Goal: Task Accomplishment & Management: Use online tool/utility

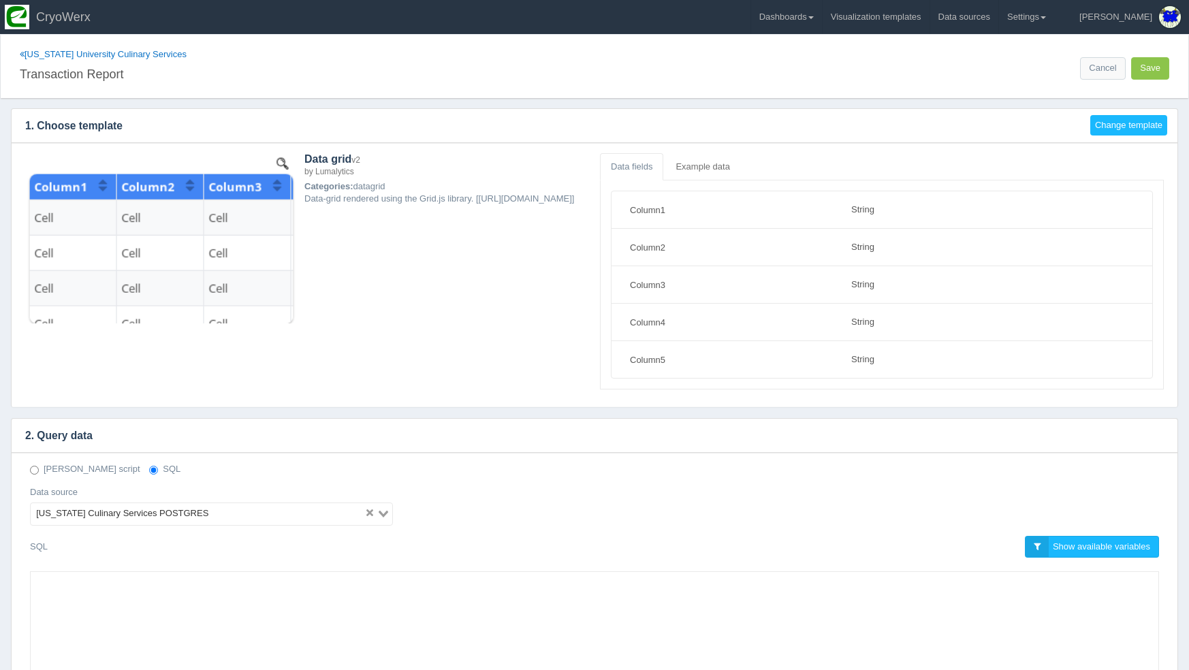
select select "string"
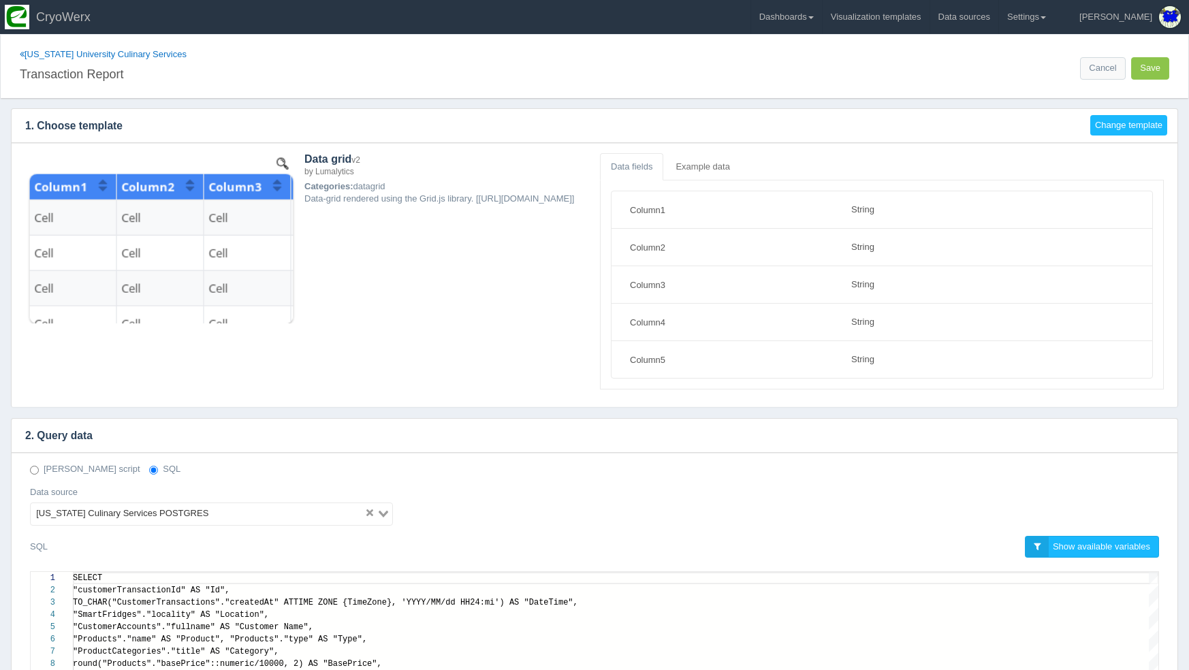
scroll to position [110, 0]
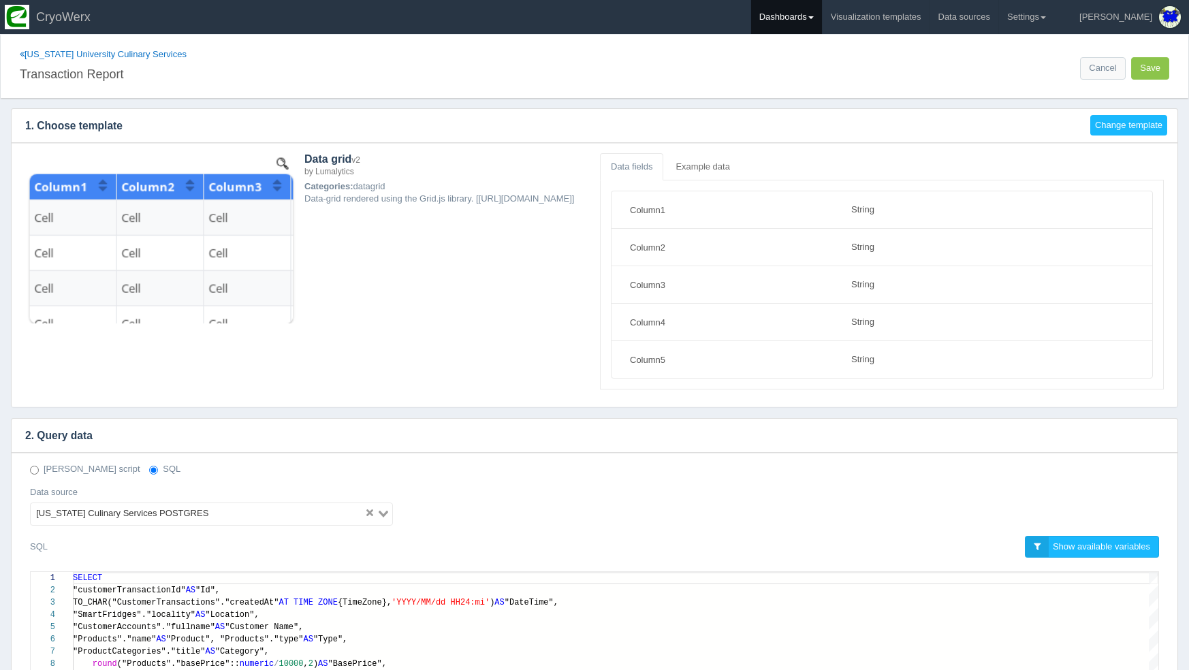
click at [822, 22] on link "Dashboards" at bounding box center [786, 17] width 71 height 34
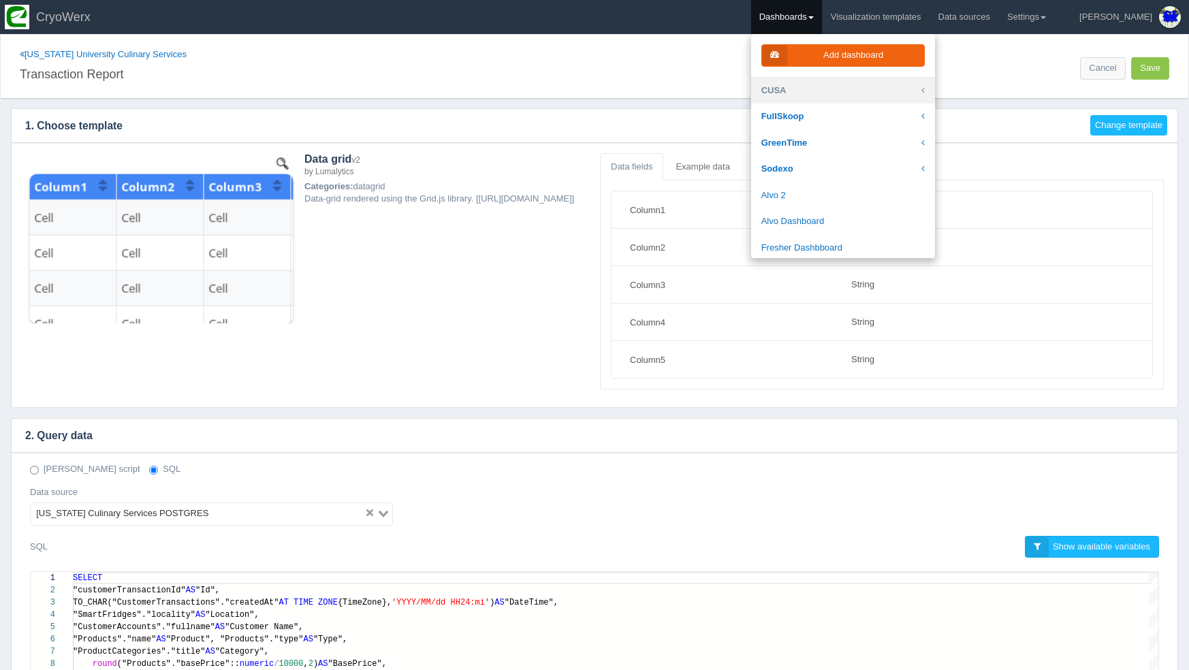
click at [863, 96] on link "CUSA" at bounding box center [843, 91] width 184 height 27
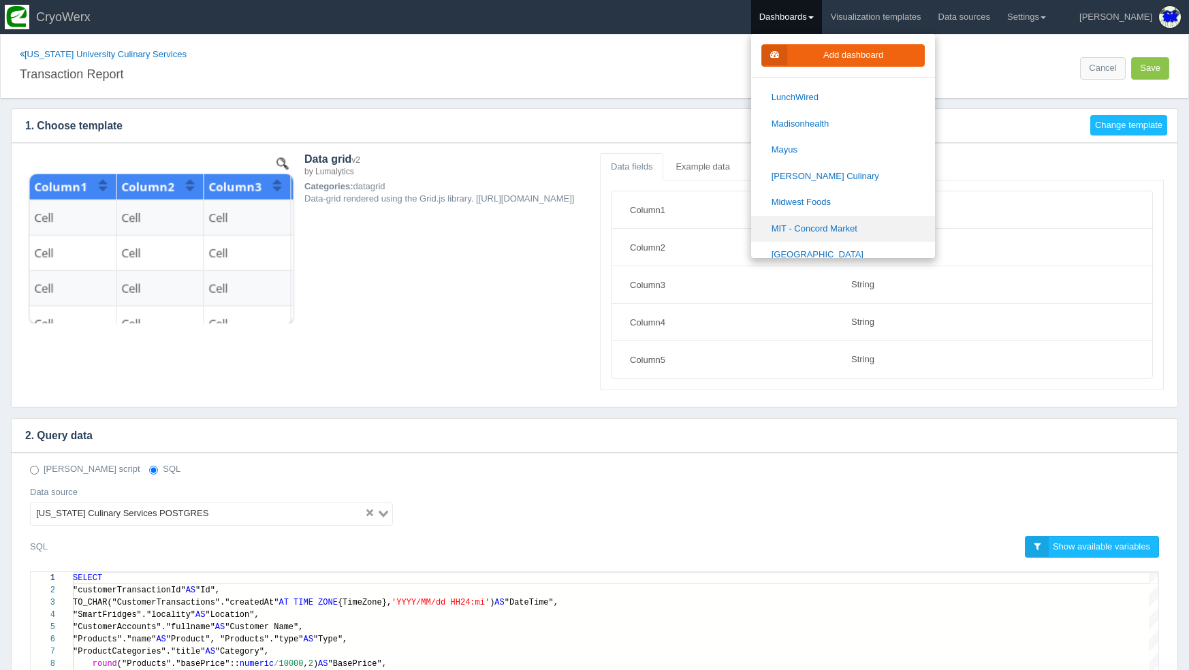
scroll to position [960, 0]
click at [911, 219] on link "MIT - Concord Market" at bounding box center [843, 232] width 184 height 27
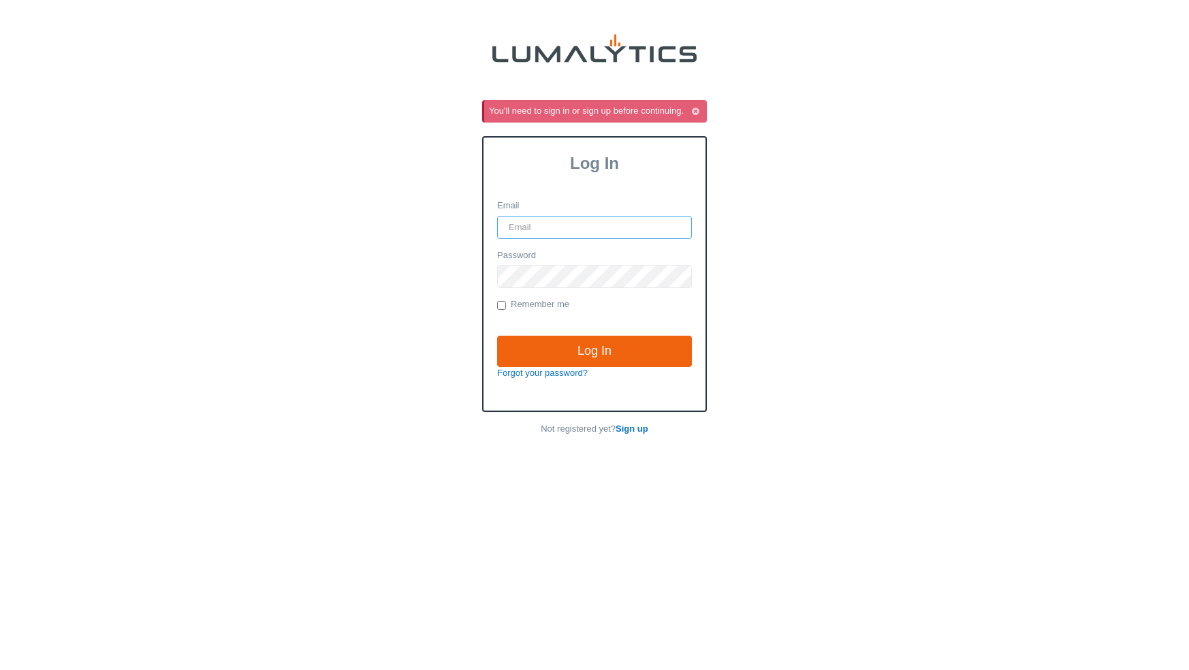
click at [603, 227] on input "Email" at bounding box center [594, 227] width 195 height 23
paste input "[PERSON_NAME][EMAIL_ADDRESS][DOMAIN_NAME]"
type input "[PERSON_NAME][EMAIL_ADDRESS][DOMAIN_NAME]"
click at [626, 349] on input "Log In" at bounding box center [594, 351] width 195 height 31
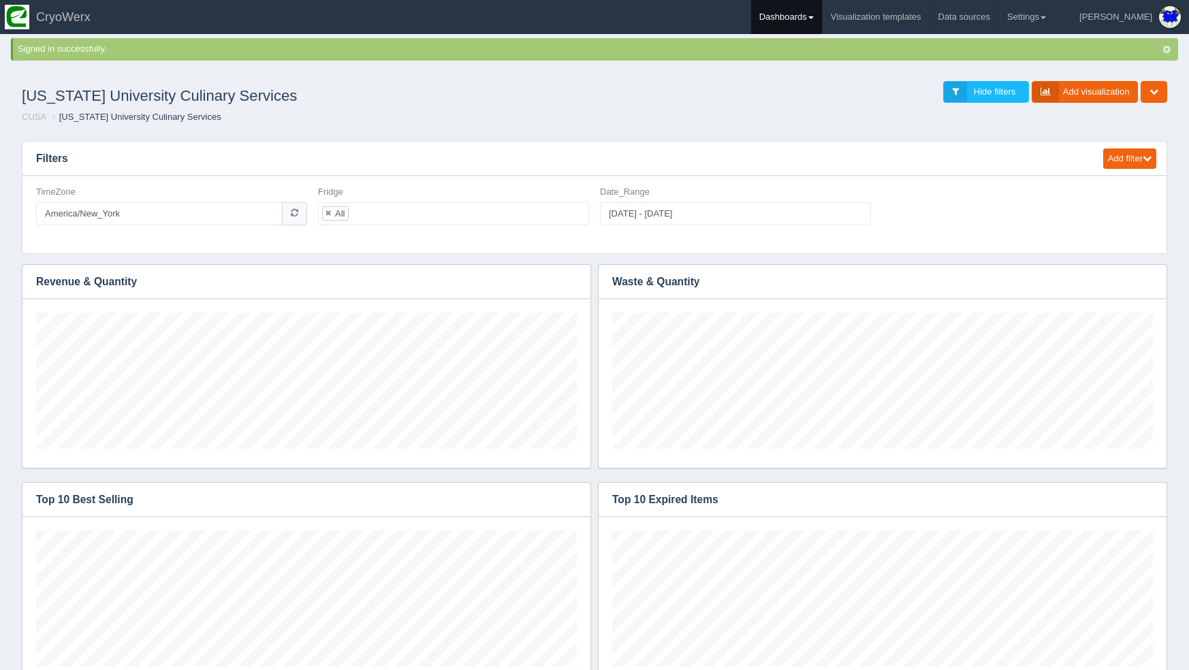
click at [822, 26] on link "Dashboards" at bounding box center [786, 17] width 71 height 34
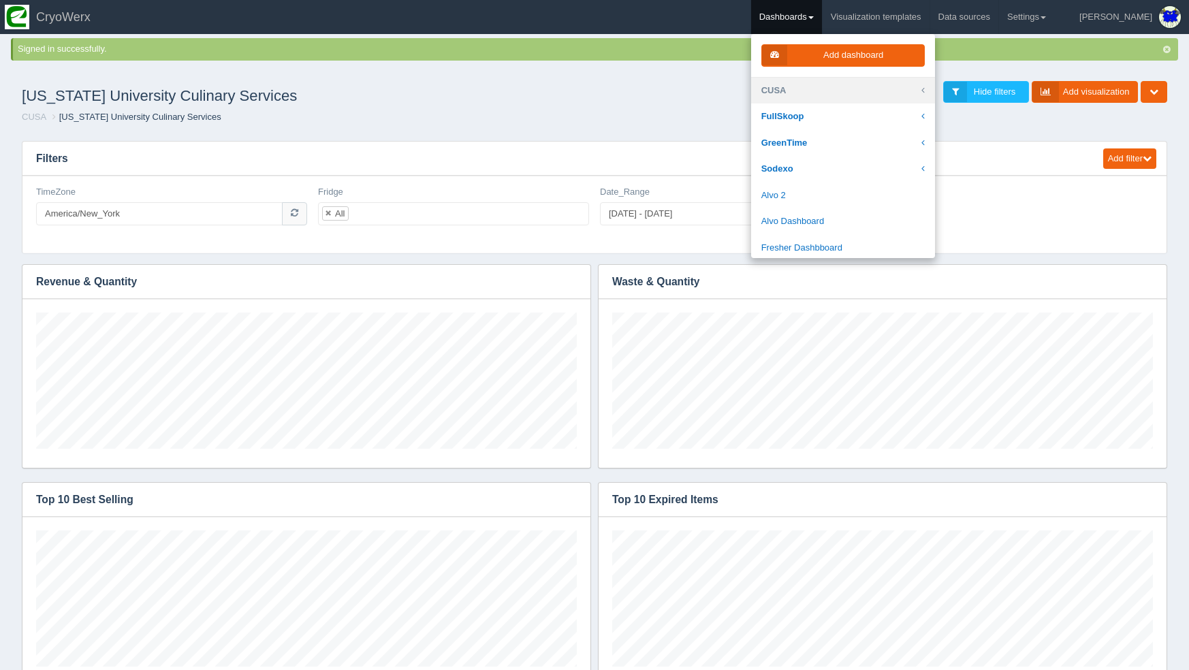
click at [855, 91] on link "CUSA" at bounding box center [843, 91] width 184 height 27
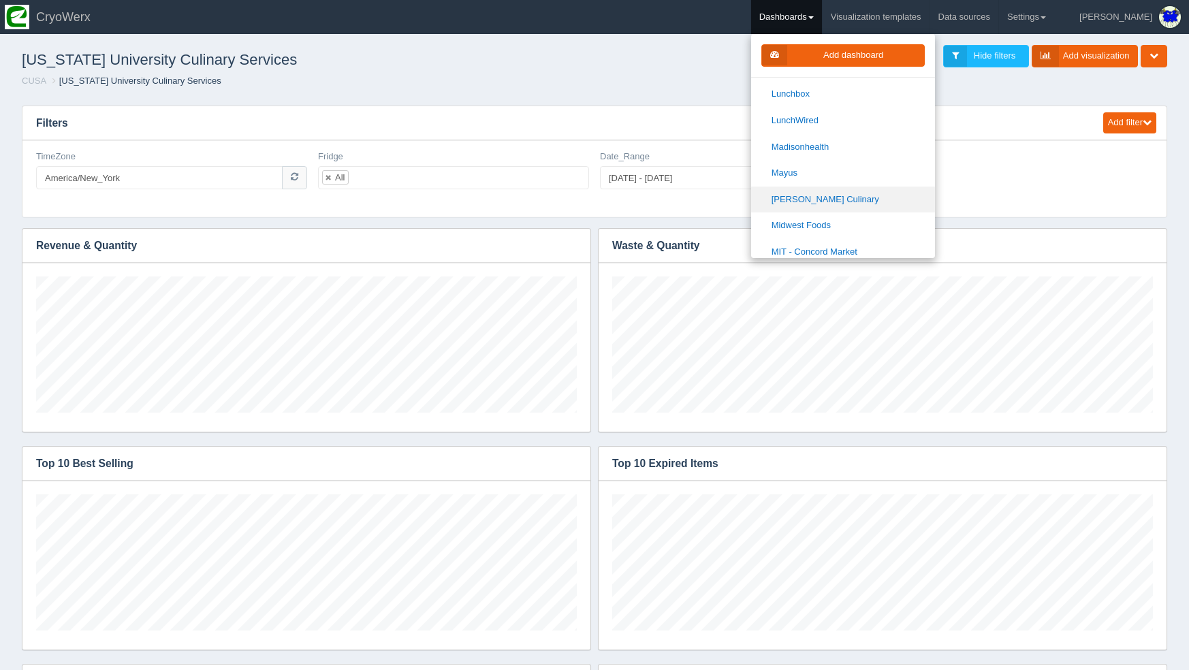
scroll to position [917, 0]
click at [868, 262] on link "MIT - Concord Market" at bounding box center [843, 275] width 184 height 27
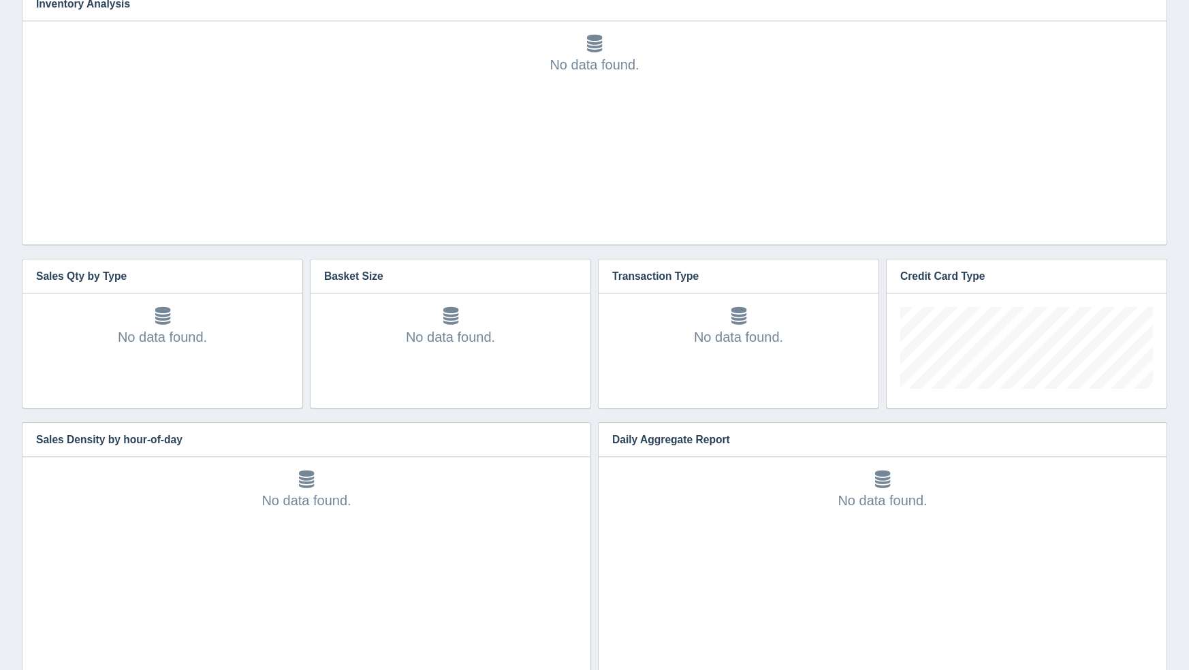
scroll to position [1051, 0]
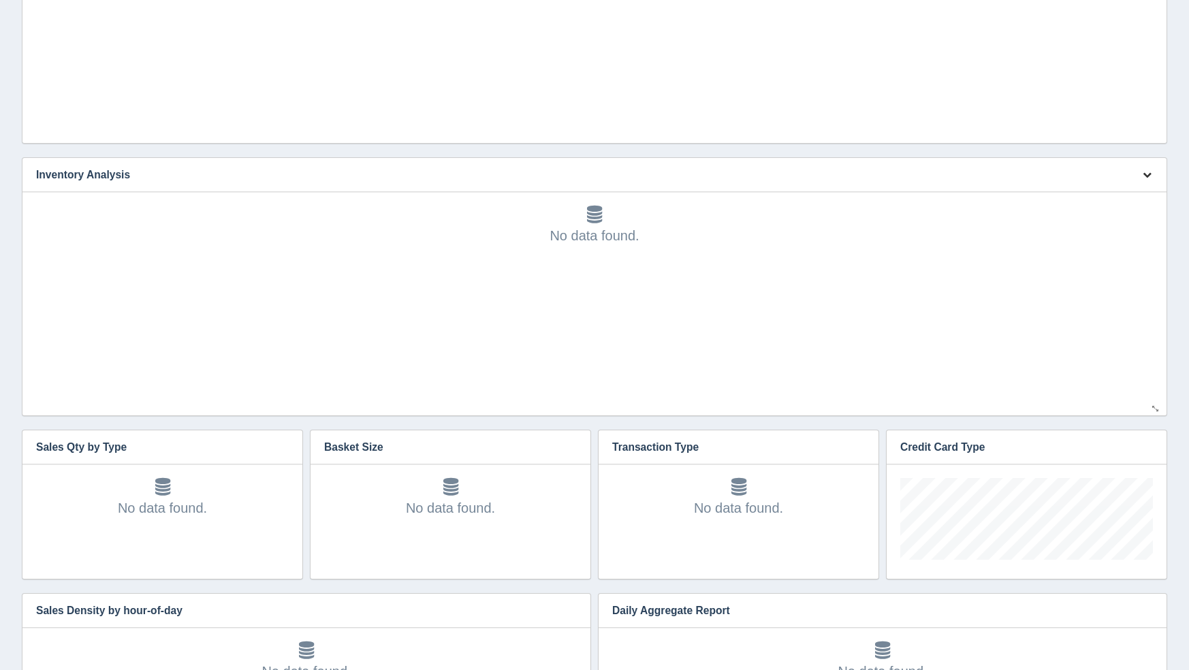
click at [1151, 176] on icon "button" at bounding box center [1147, 174] width 9 height 9
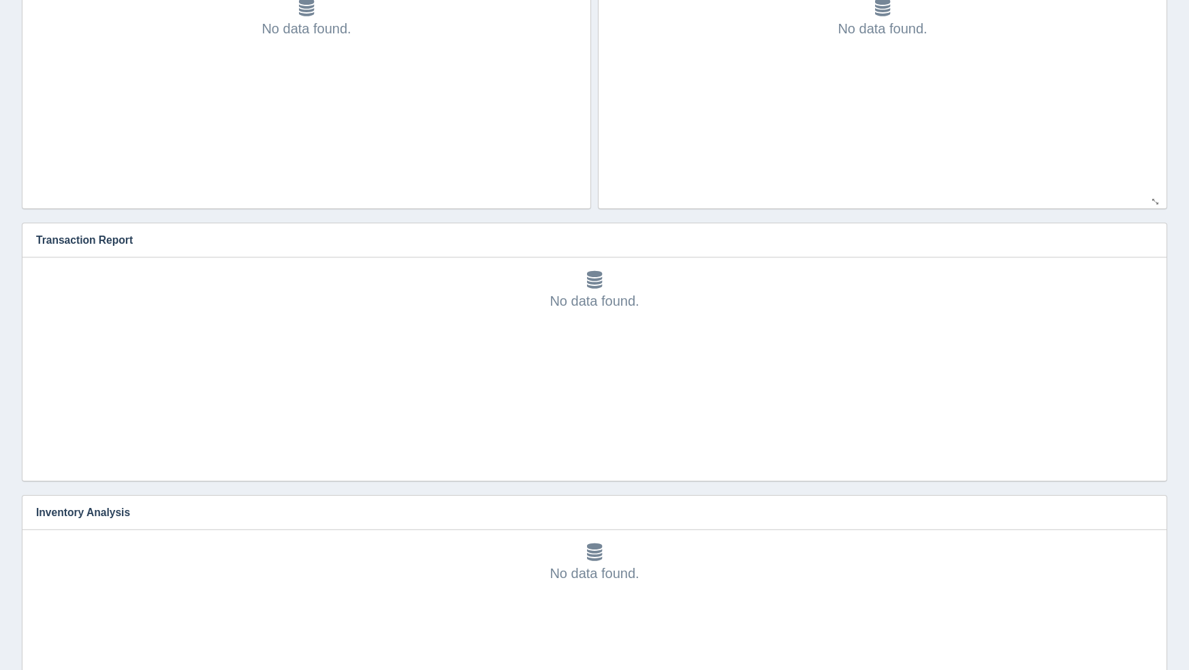
scroll to position [0, 0]
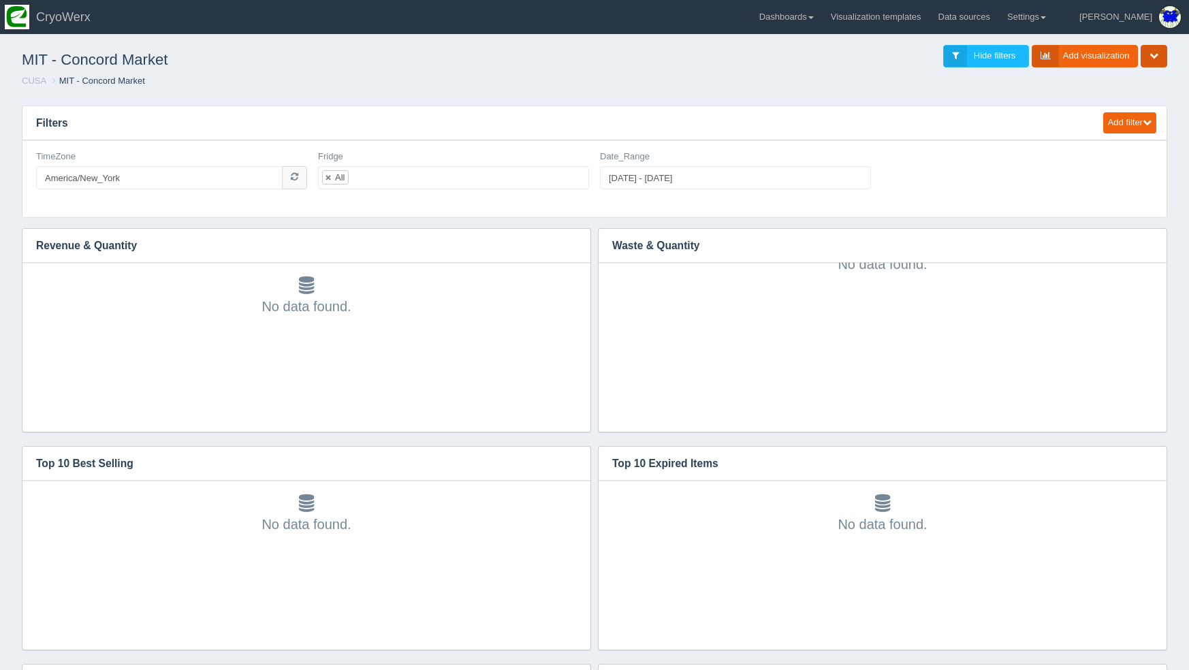
click at [1154, 62] on button "button" at bounding box center [1154, 56] width 27 height 22
click at [1124, 61] on link "Add visualization" at bounding box center [1085, 56] width 107 height 22
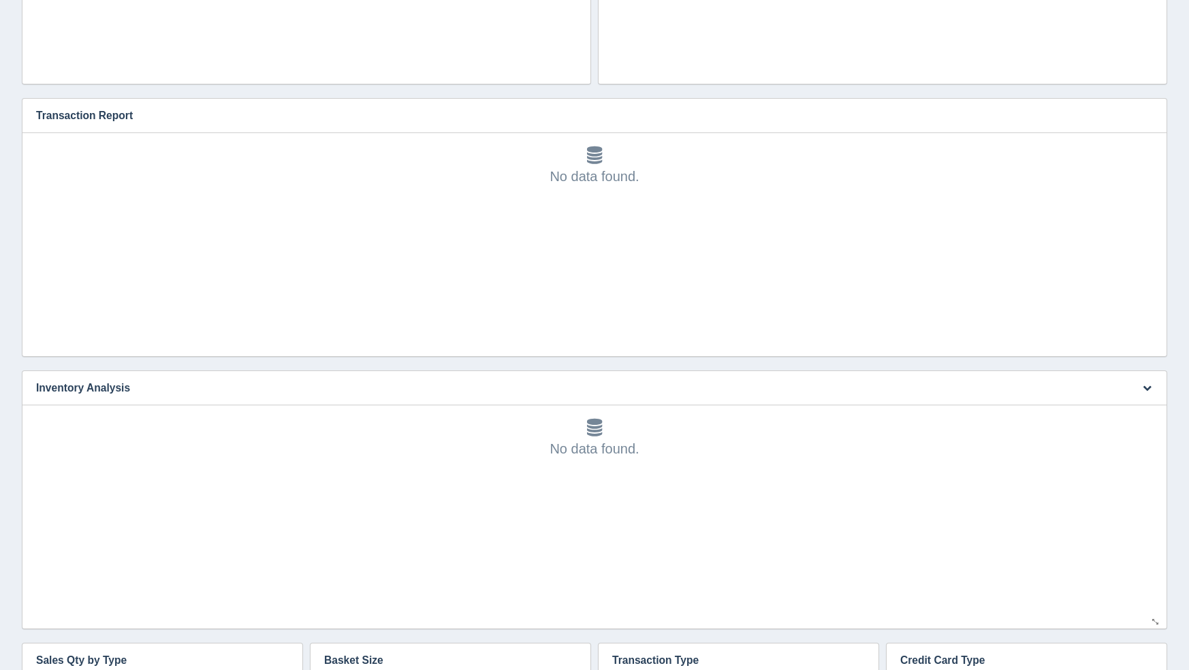
scroll to position [812, 0]
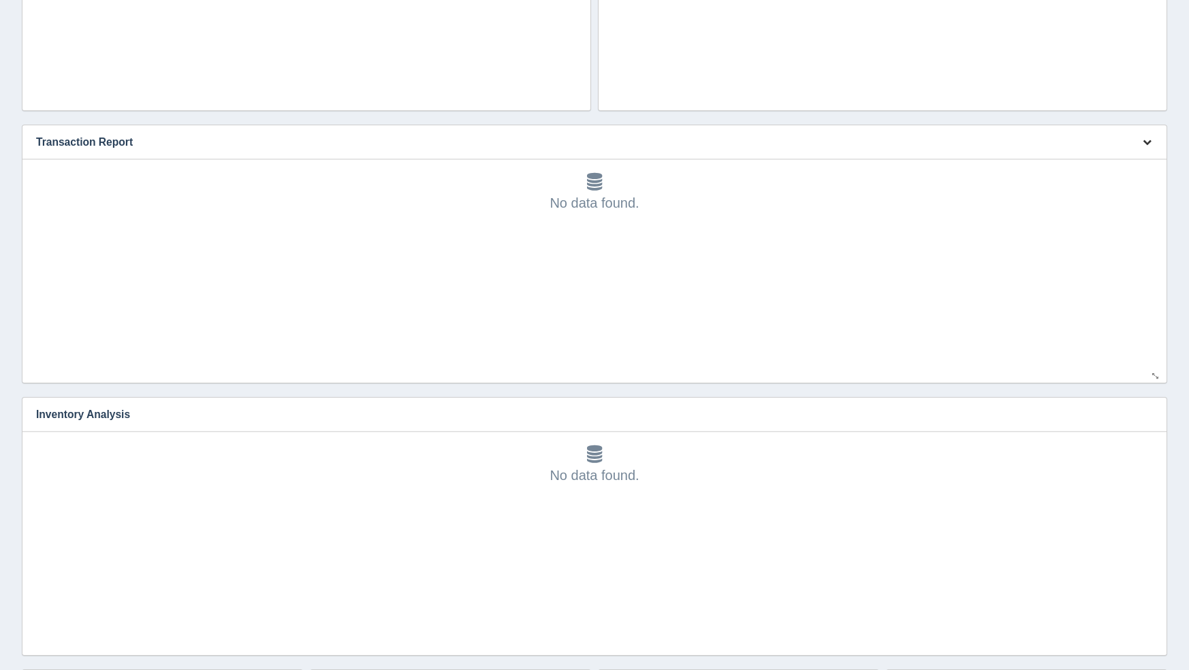
click at [1141, 141] on button "button" at bounding box center [1147, 142] width 18 height 21
click at [1138, 158] on link "Edit chart" at bounding box center [1101, 163] width 109 height 20
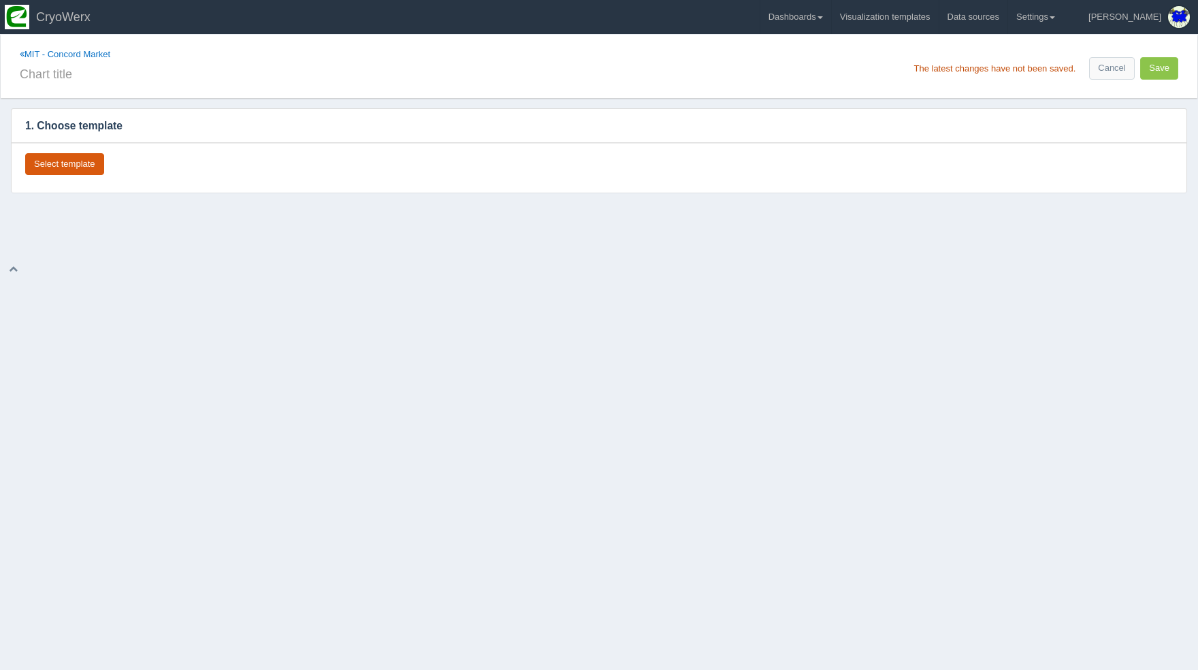
click at [67, 157] on button "Select template" at bounding box center [64, 164] width 79 height 22
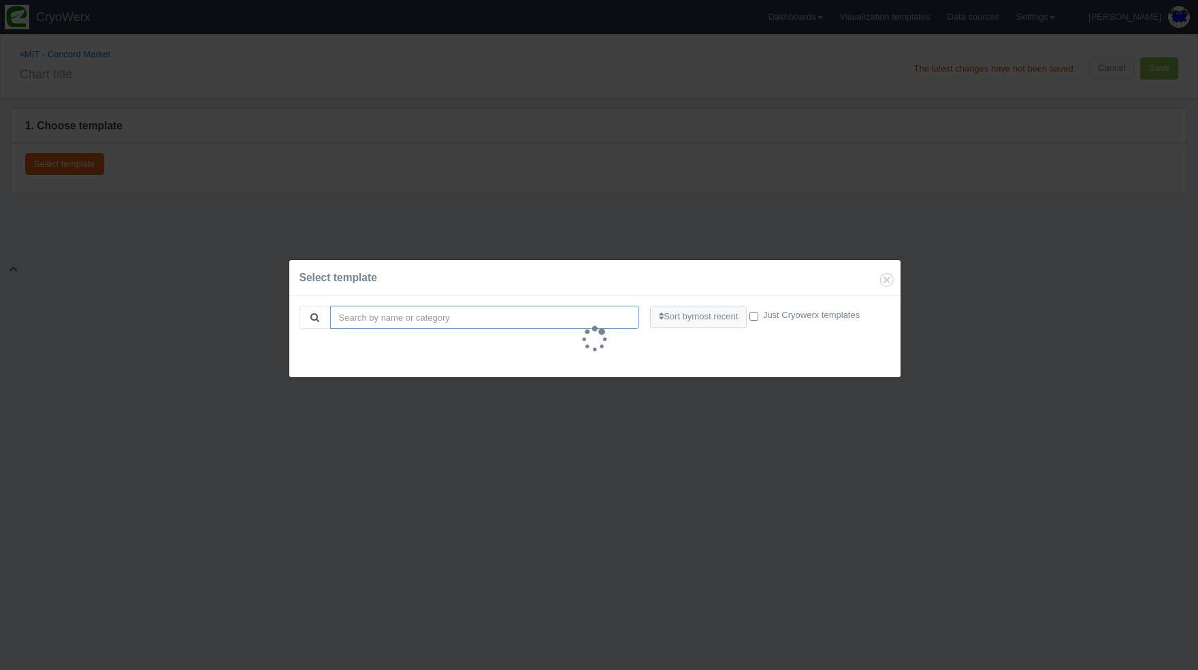
click at [520, 328] on div "Sort by most recent Most recent Most popular Name Just Cryowerx templates" at bounding box center [595, 336] width 591 height 61
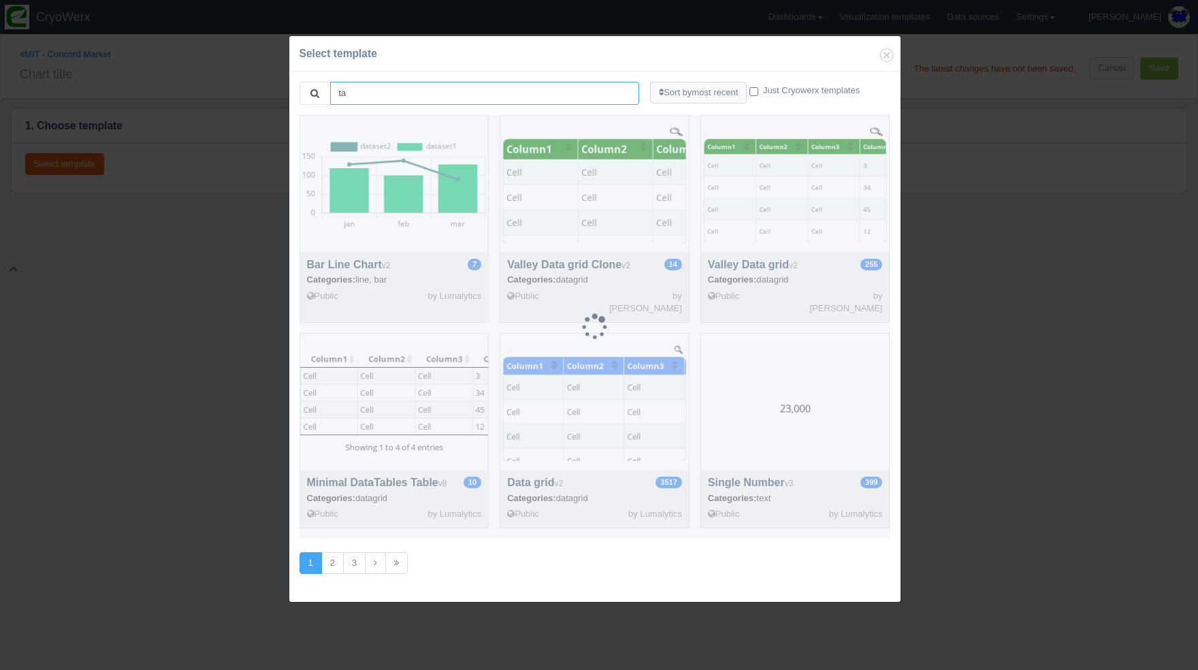
type input "t"
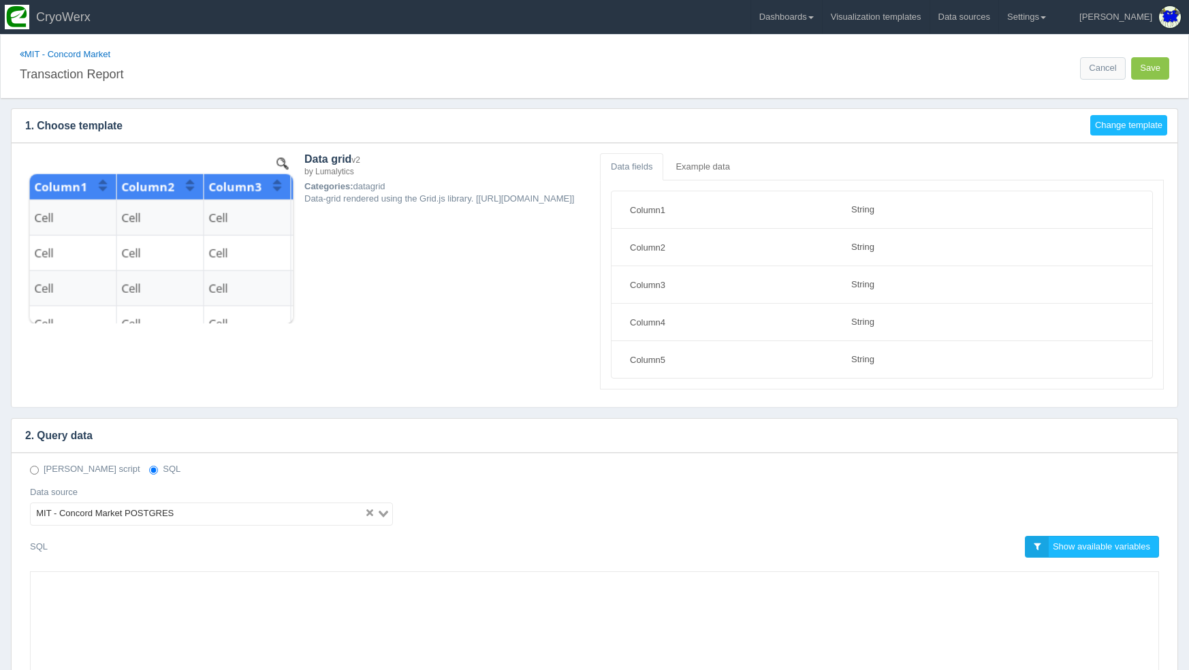
select select "string"
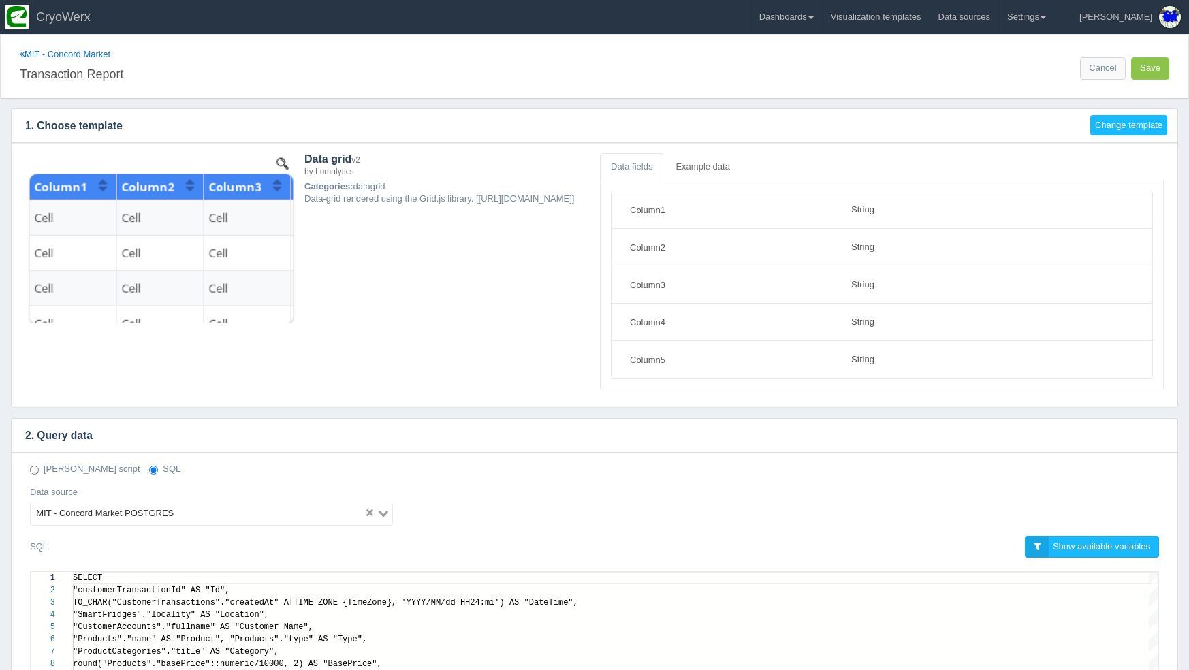
scroll to position [110, 0]
click at [44, 54] on link "MIT - Concord Market" at bounding box center [65, 54] width 91 height 10
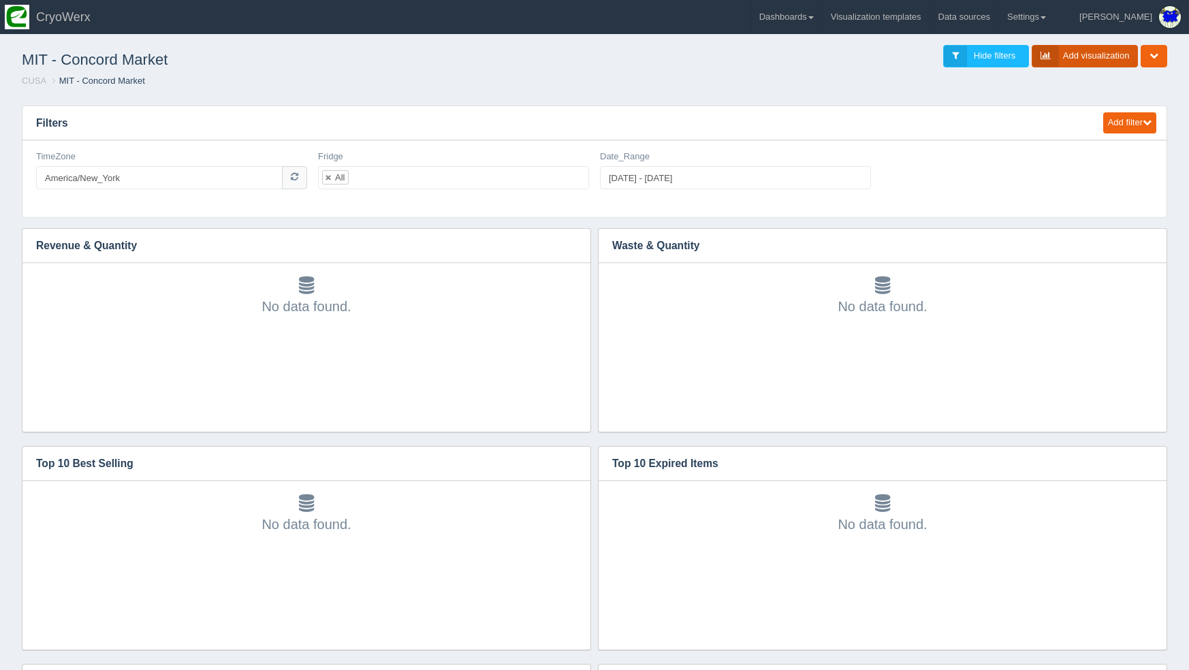
click at [1055, 57] on link "Add visualization" at bounding box center [1085, 56] width 107 height 22
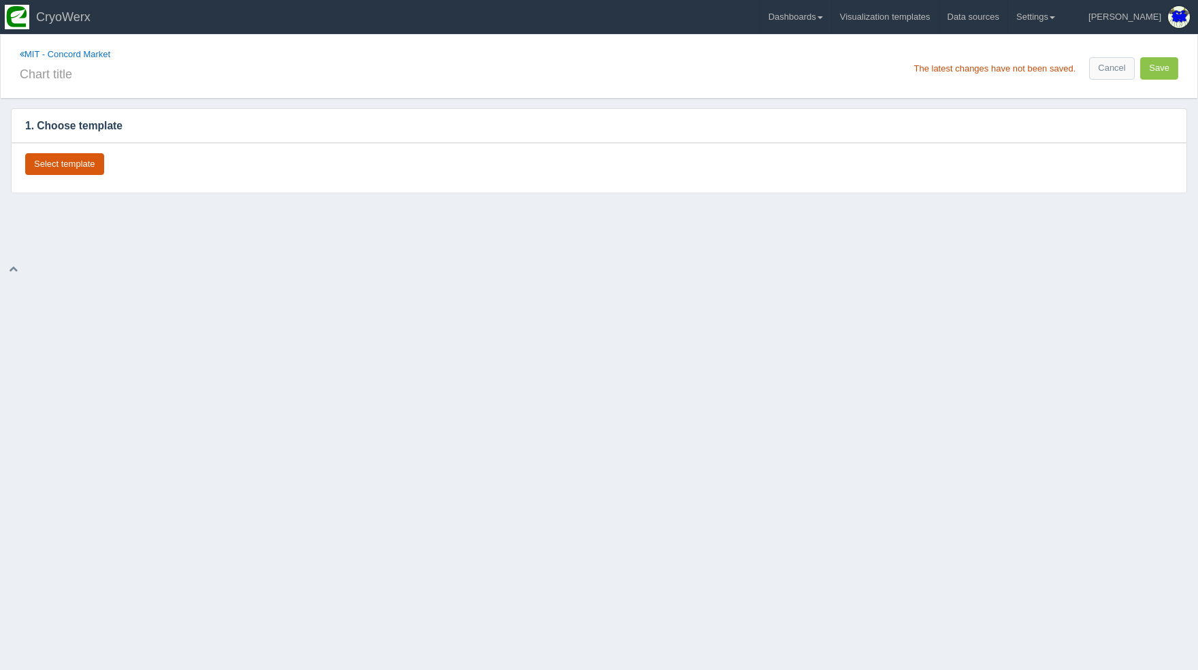
click at [46, 171] on button "Select template" at bounding box center [64, 164] width 79 height 22
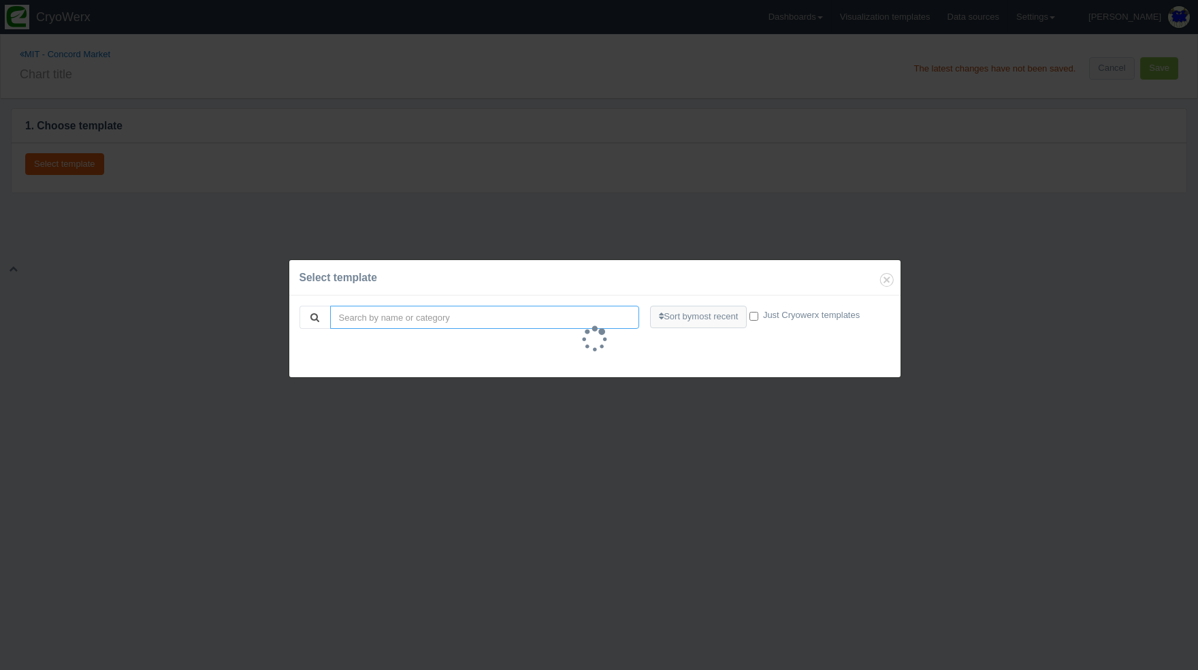
click at [419, 321] on input "search" at bounding box center [485, 317] width 310 height 23
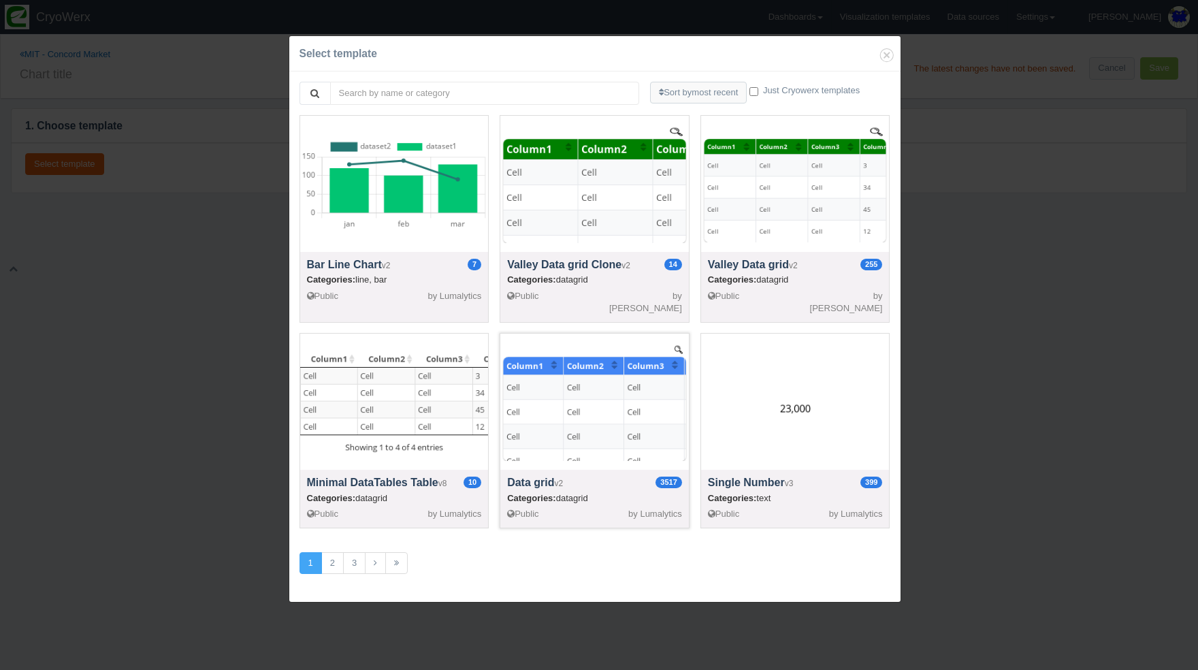
click at [603, 479] on h4 "Data grid v2 3517" at bounding box center [594, 483] width 175 height 12
select select "string"
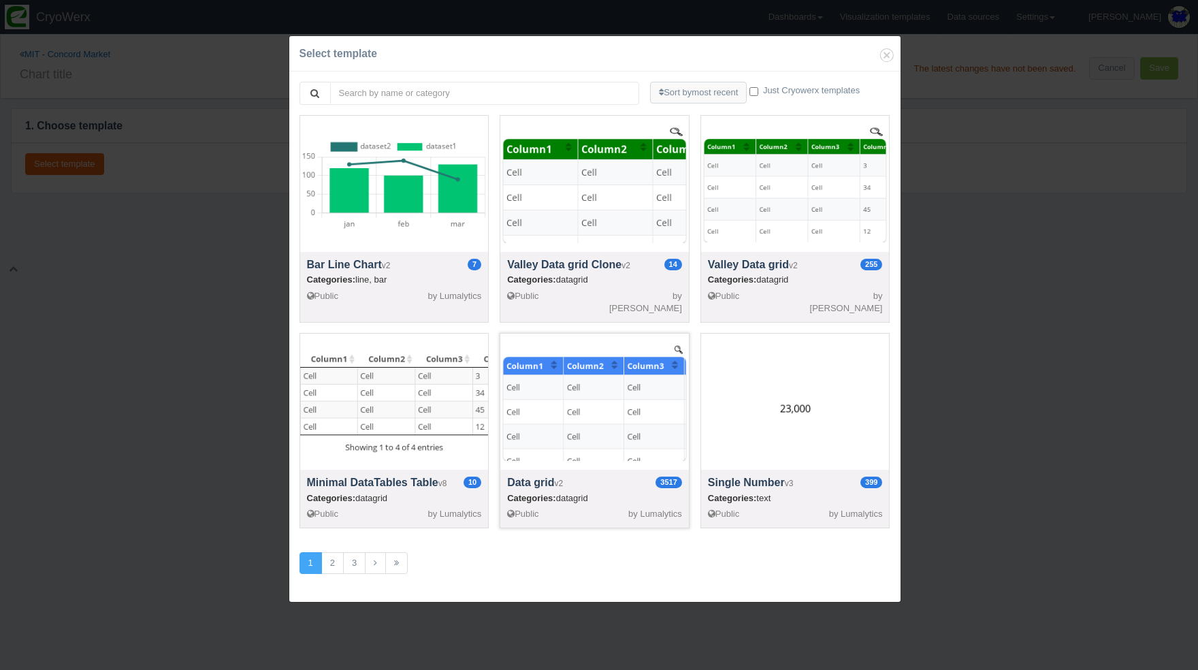
select select "string"
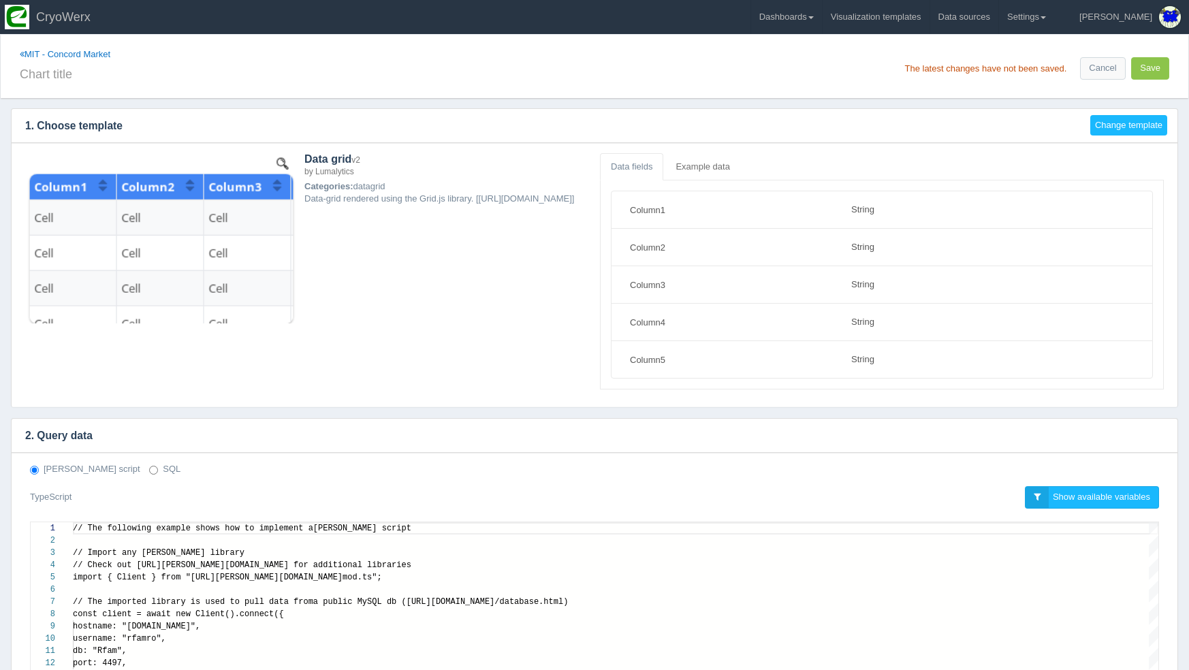
scroll to position [123, 0]
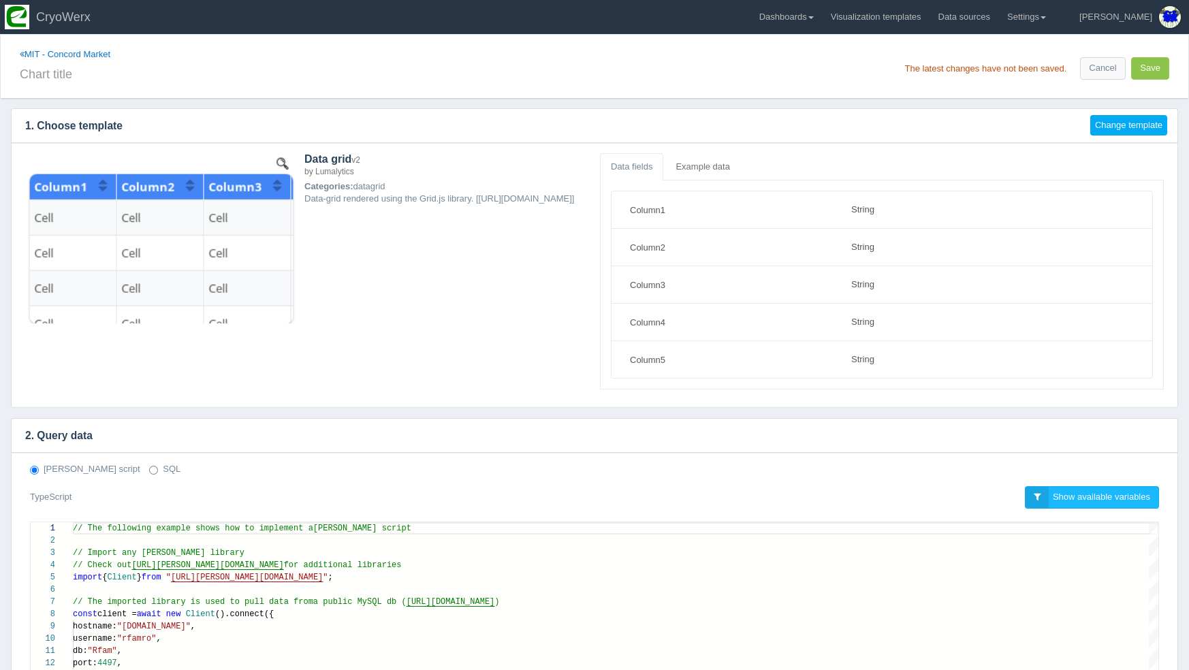
click at [1111, 124] on button "Change template" at bounding box center [1128, 125] width 77 height 21
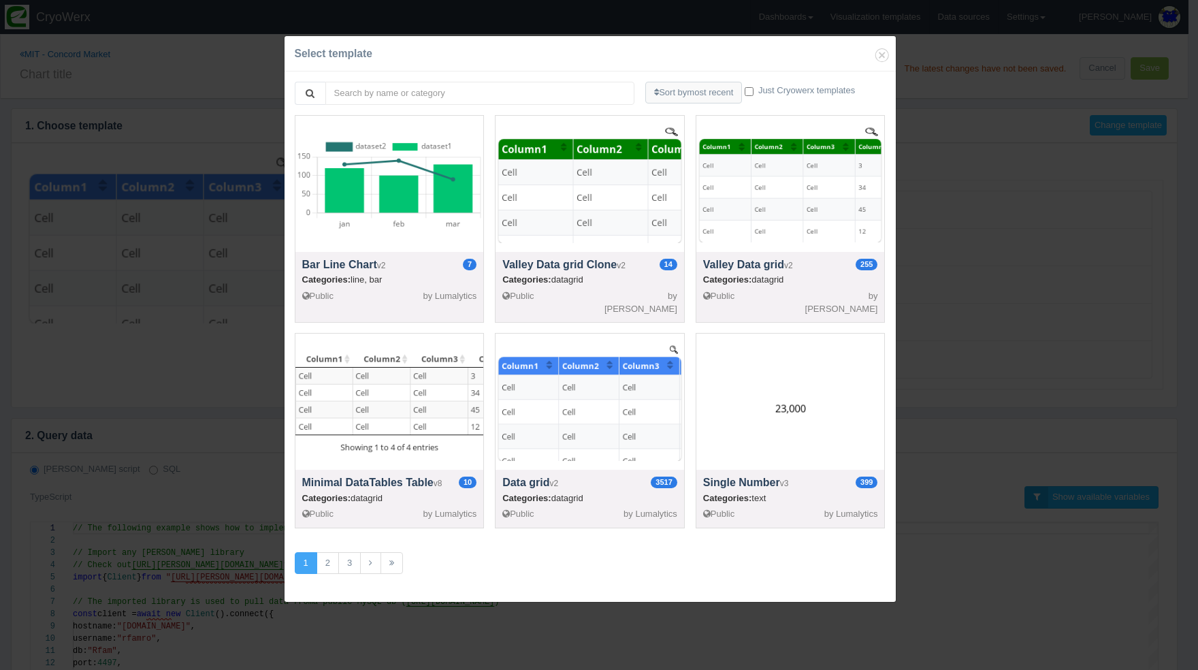
click at [942, 470] on div "Select template Sort by most recent Most recent Most popular Name Just Cryowerx…" at bounding box center [599, 335] width 1198 height 670
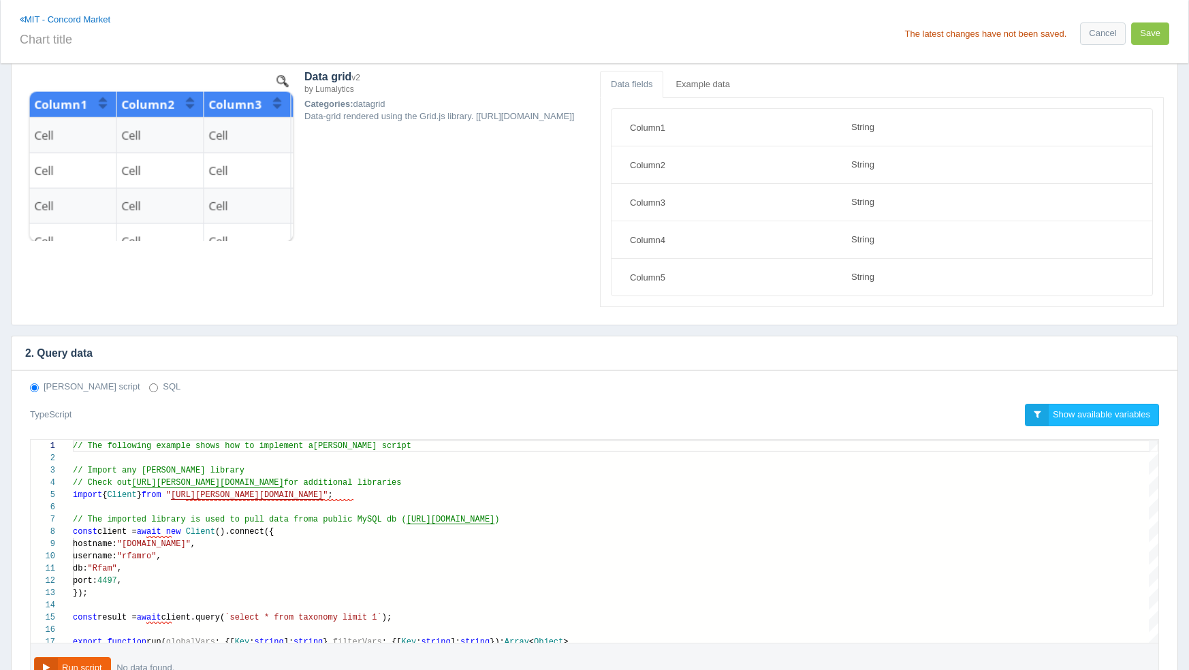
scroll to position [92, 0]
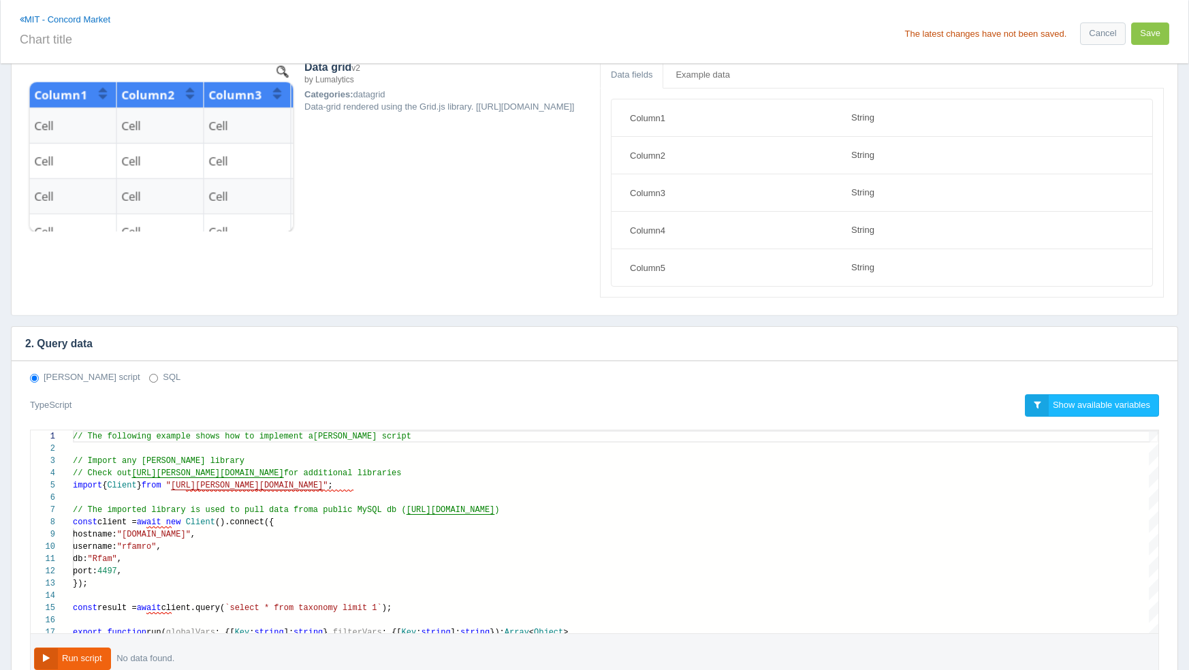
click at [149, 380] on input "SQL" at bounding box center [153, 378] width 9 height 9
radio input "true"
radio input "false"
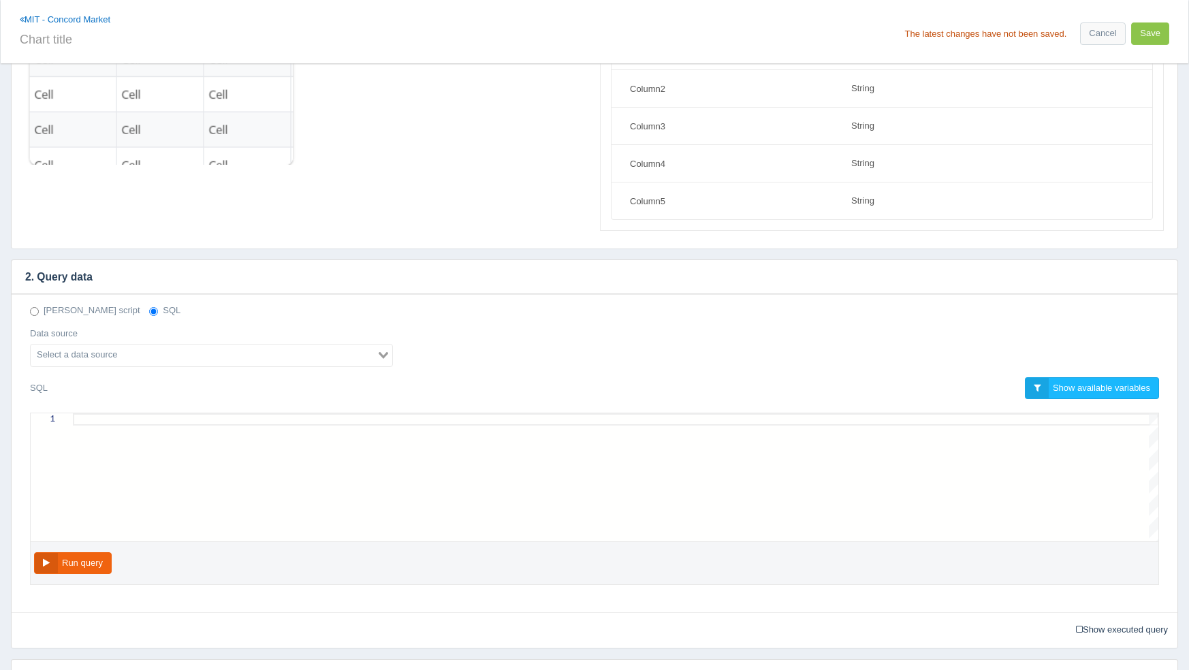
scroll to position [168, 0]
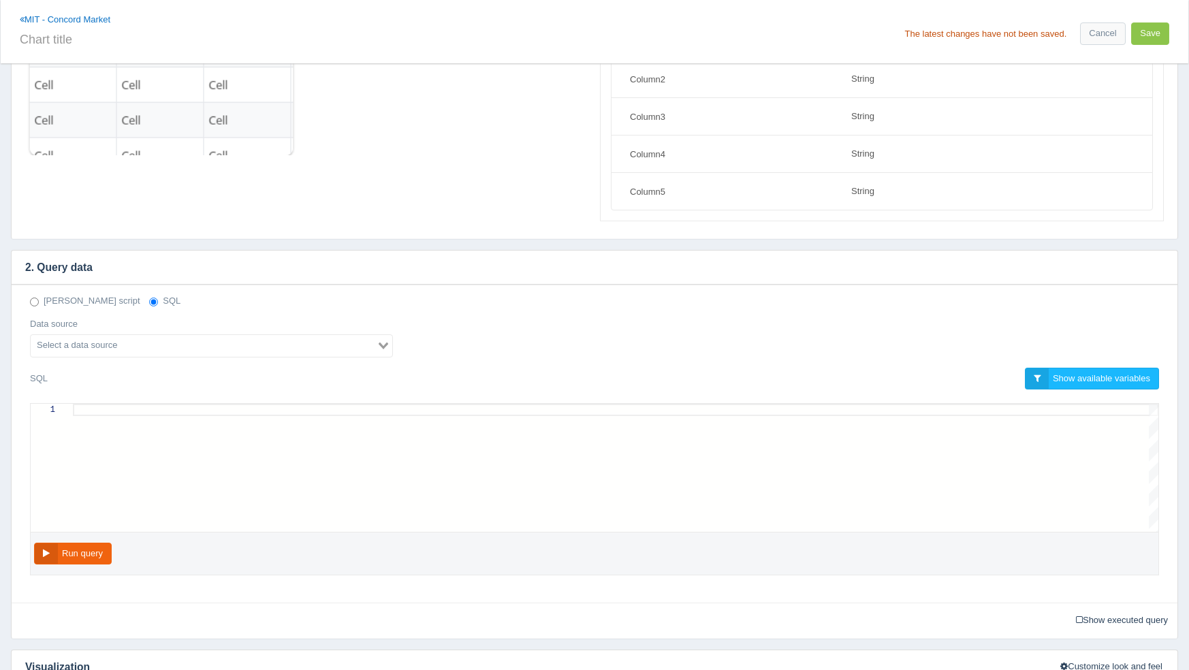
click at [148, 428] on div at bounding box center [615, 468] width 1085 height 128
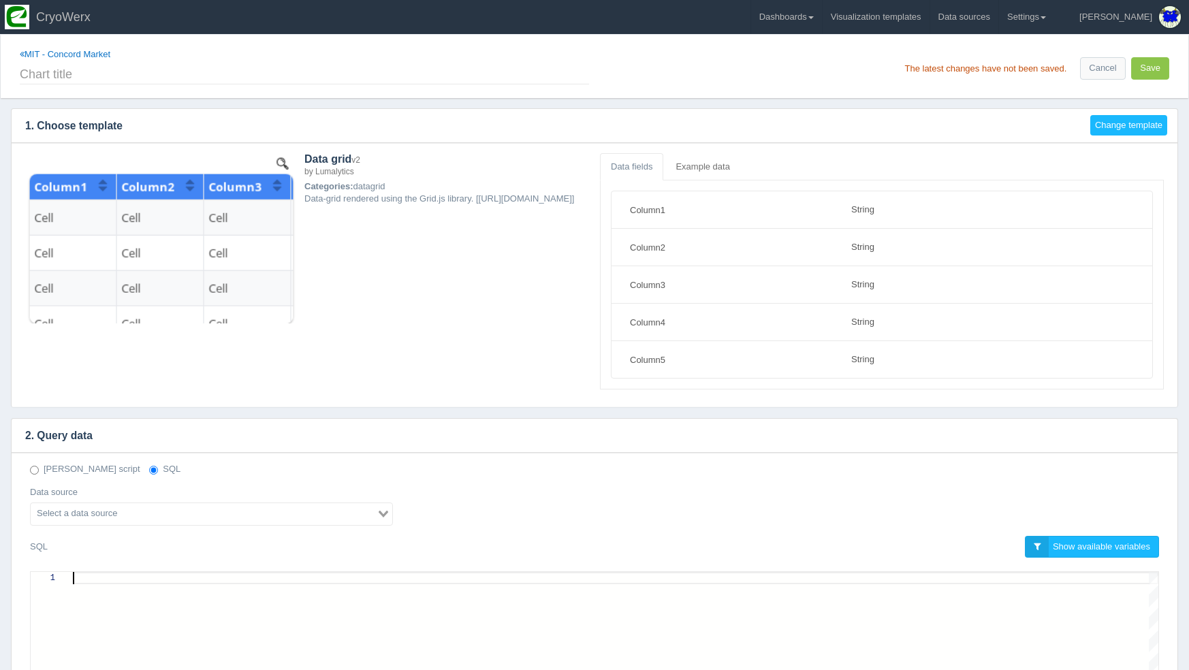
scroll to position [0, 0]
click at [124, 63] on input "text" at bounding box center [304, 72] width 569 height 23
click at [488, 356] on div "Data grid v2 by Lumalytics Categories: datagrid Data-grid rendered using the Gr…" at bounding box center [594, 271] width 1149 height 237
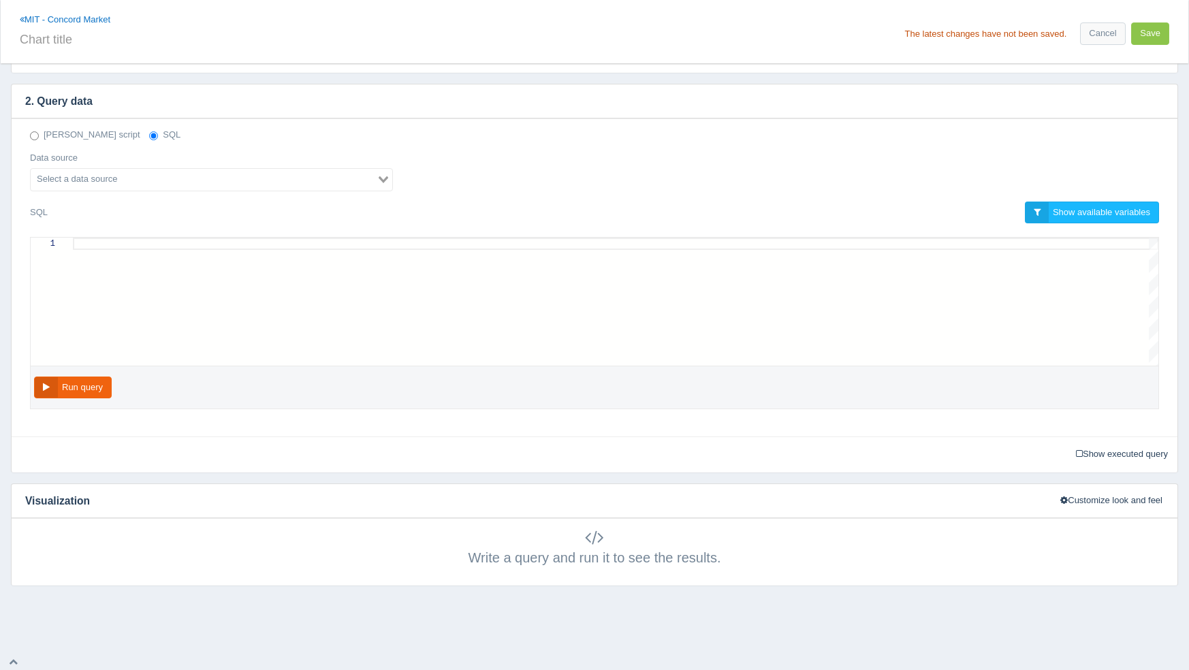
scroll to position [334, 0]
click at [436, 293] on div at bounding box center [615, 302] width 1085 height 128
click at [157, 181] on input "Search for option" at bounding box center [203, 180] width 343 height 16
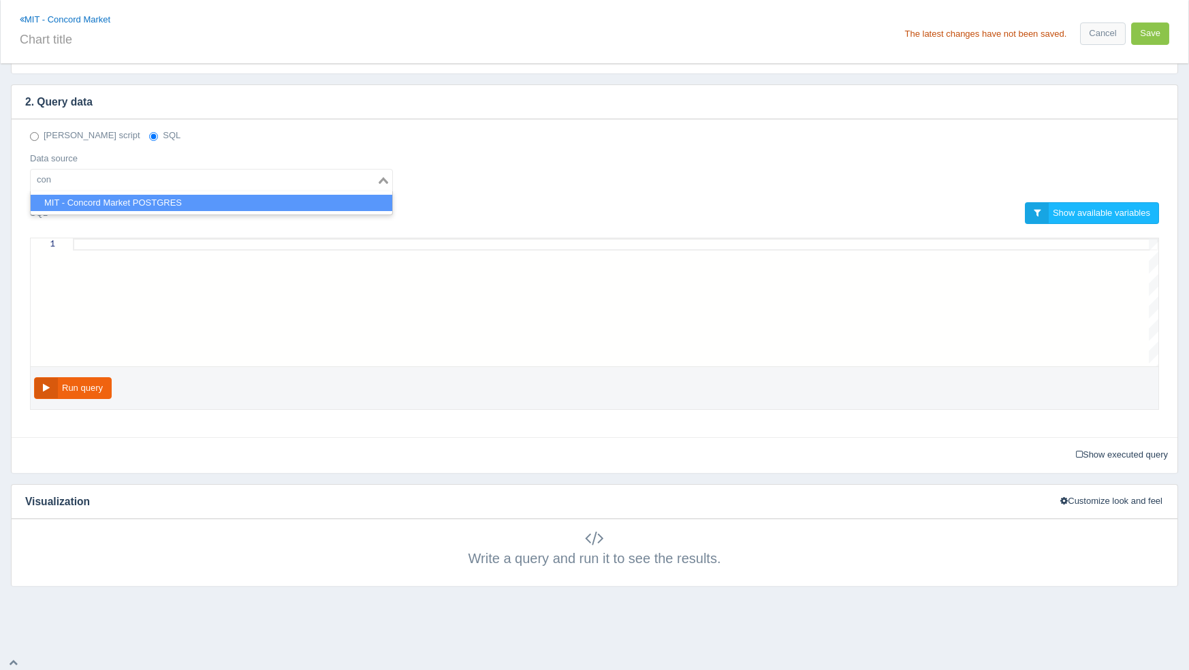
type input "con"
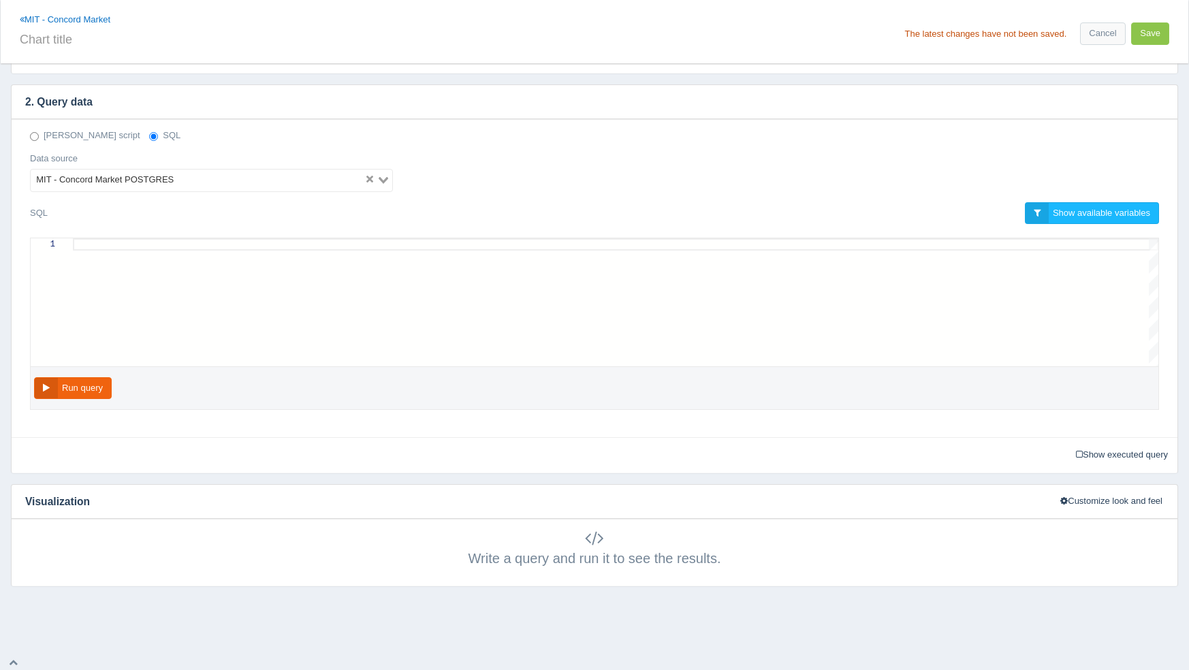
click at [195, 303] on div at bounding box center [615, 302] width 1085 height 128
paste textarea "SELECT "ProductEpcMaps"."productId", "name", "epcCode", "status" FROM "ProductE…"
type textarea "SELECT "ProductEpcMaps"."productId", "name", "epcCode", "status" FROM "ProductE…"
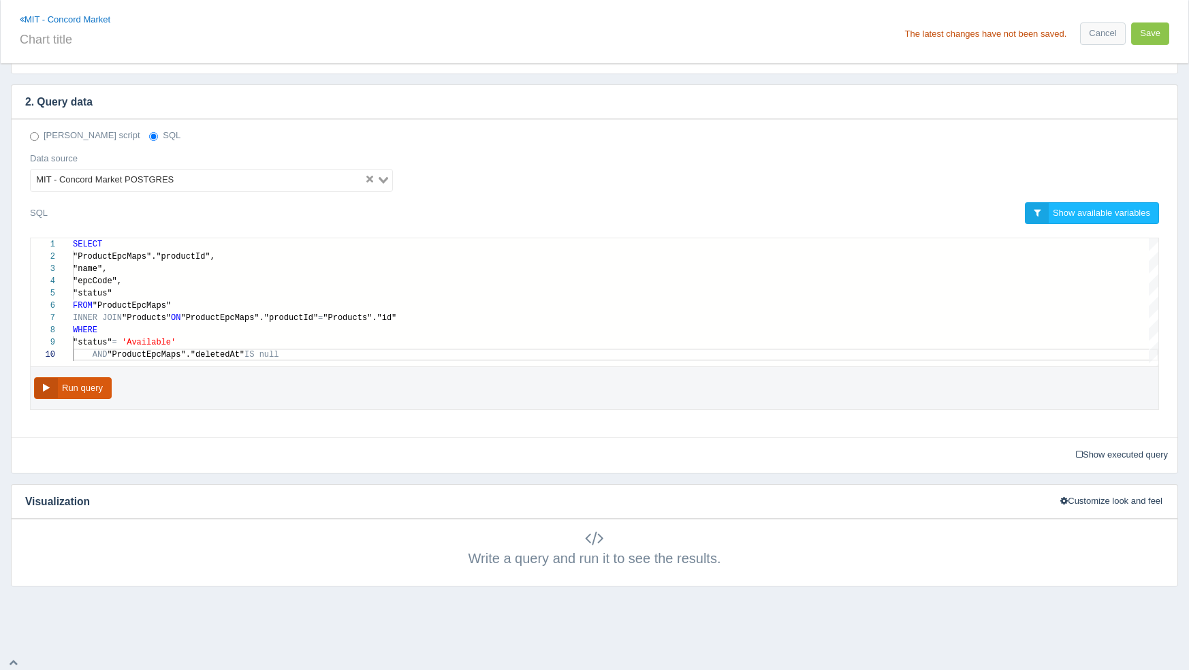
click at [82, 392] on button "Run query" at bounding box center [73, 388] width 78 height 22
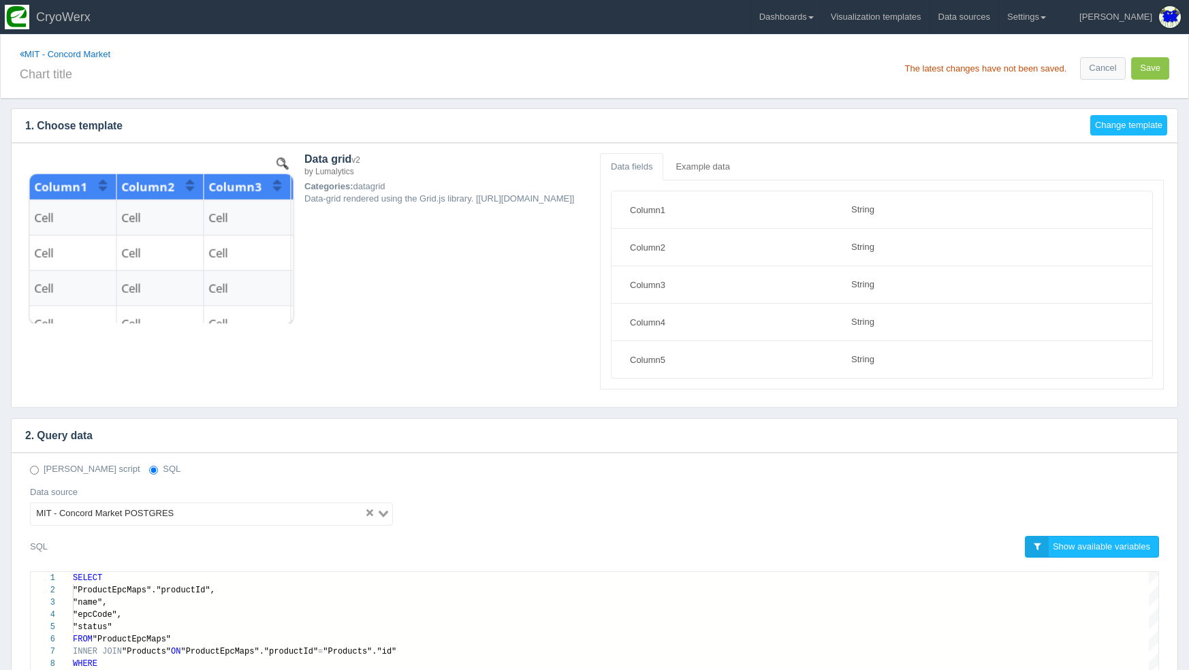
scroll to position [0, 0]
click at [63, 76] on input "text" at bounding box center [304, 72] width 569 height 23
click at [102, 71] on input "Available RFID Tags" at bounding box center [304, 72] width 569 height 23
type input "Available Tags"
click at [190, 113] on h4 "1. Choose template" at bounding box center [546, 126] width 1068 height 34
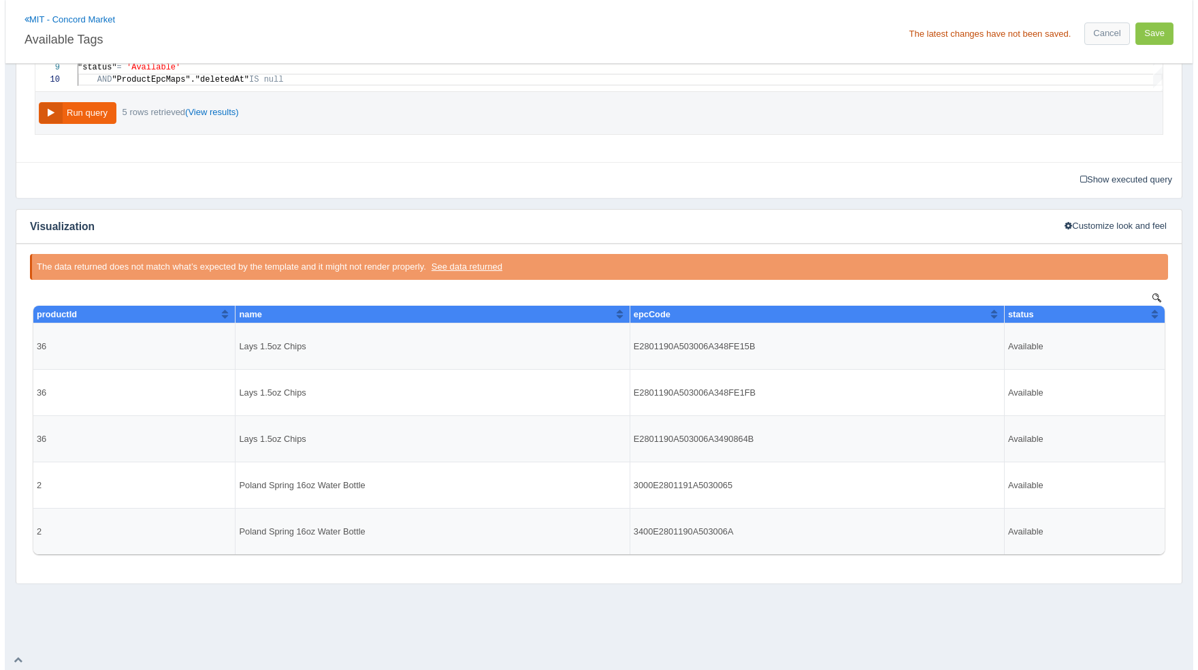
scroll to position [609, 0]
click at [453, 266] on button "See data returned" at bounding box center [462, 267] width 82 height 17
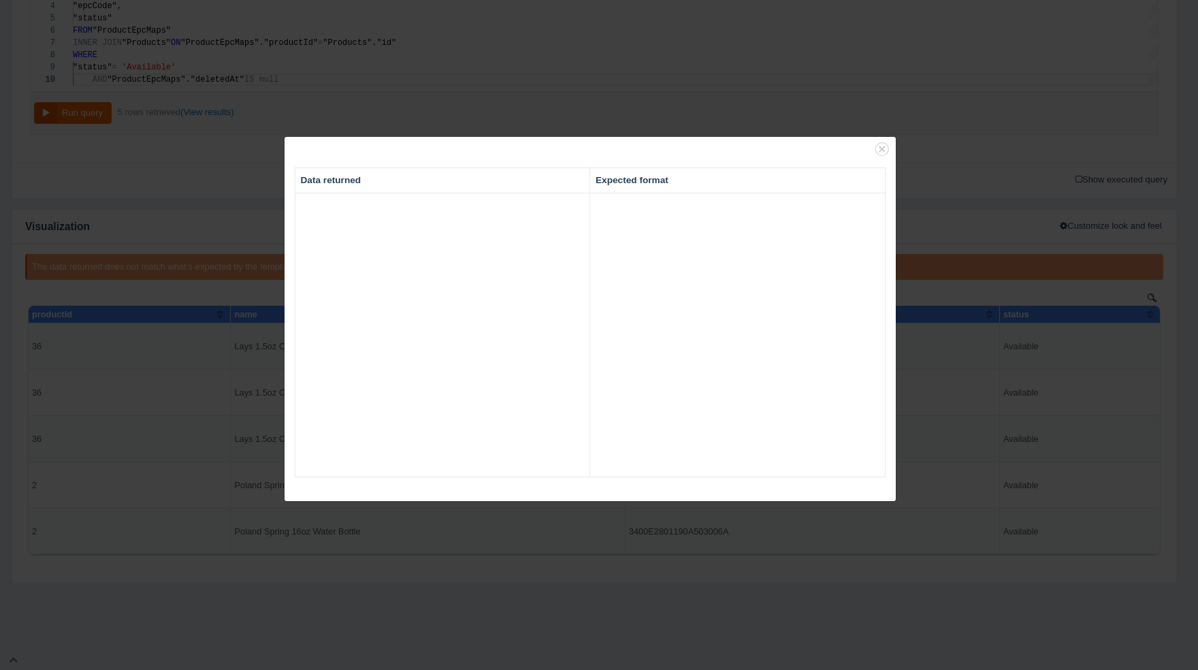
type textarea "[ { "productId": 36, "name": "Lays 1.5oz Chips", "epcCode": "E2801190A503006A34…"
type textarea "[ { "Column1": "Cell", "Column2": "Cell", "Column3": "Cell", "Column4": "3", "C…"
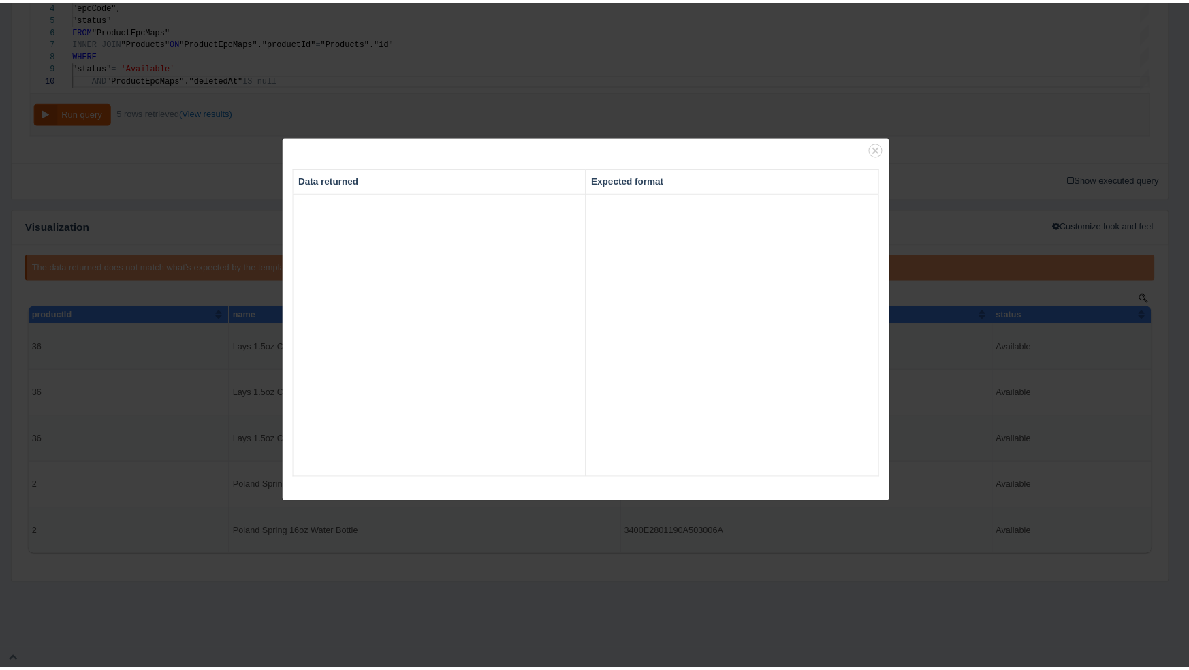
scroll to position [123, 0]
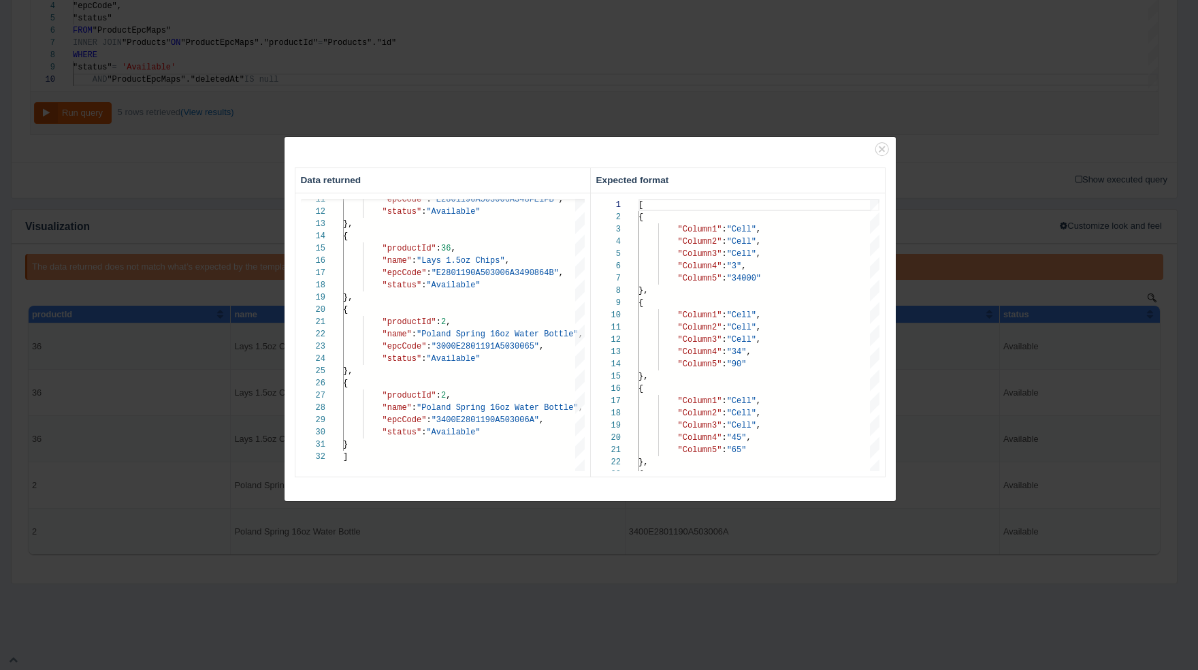
click at [511, 622] on div "Data returned Expected format 11 12 13 14 15 16 17 18 19 20 21 22 23 24 25 26 2…" at bounding box center [599, 335] width 1198 height 670
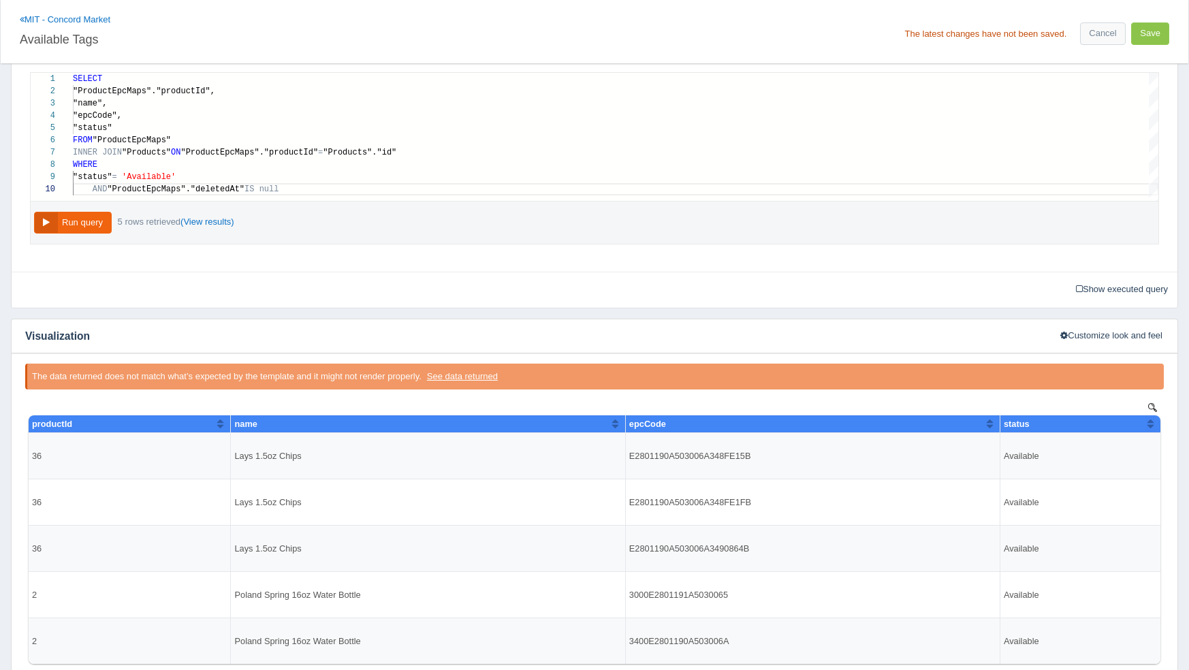
scroll to position [503, 0]
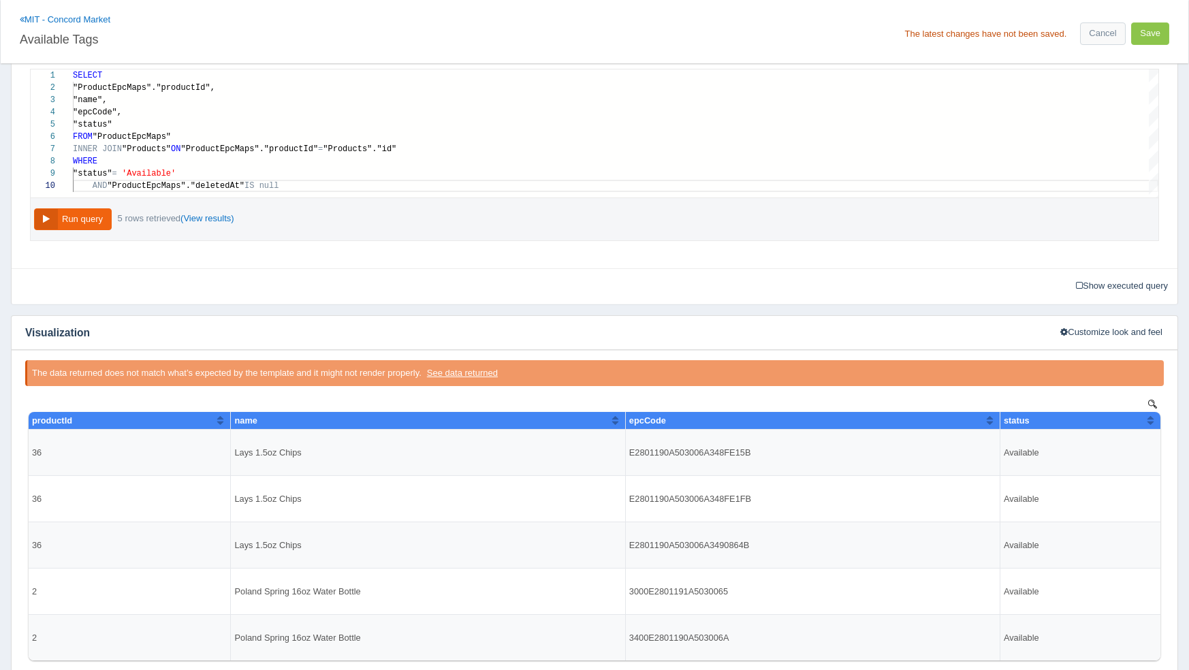
click at [153, 96] on div ""name"," at bounding box center [615, 100] width 1085 height 12
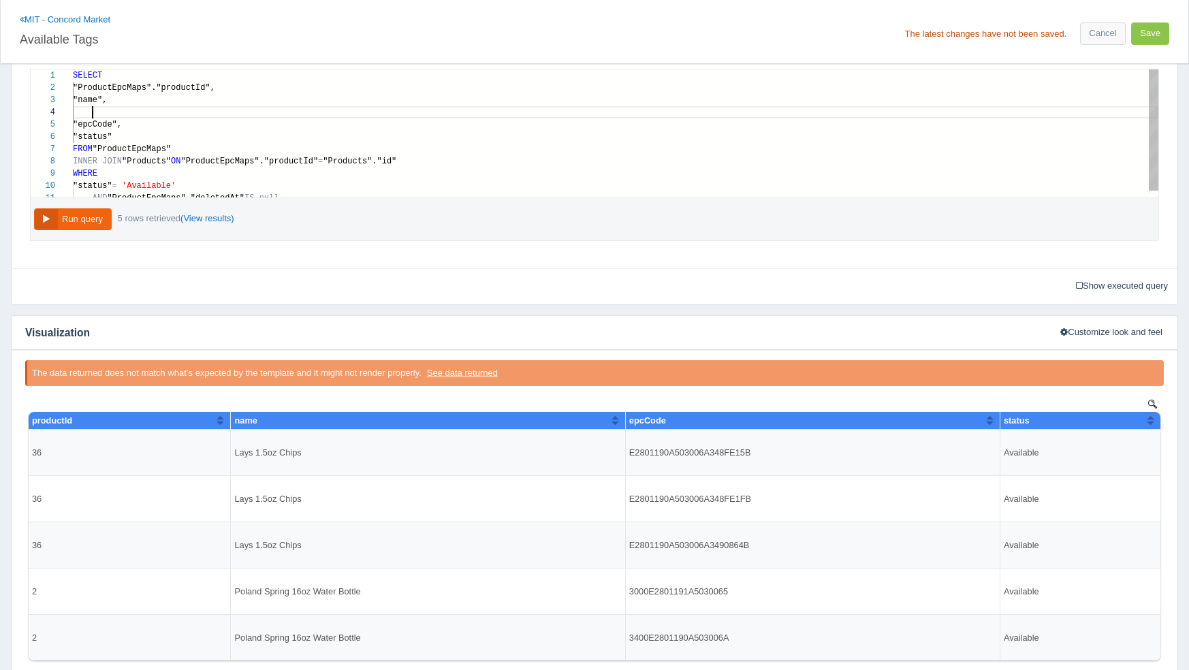
paste textarea ""Products"."type" AS "Type","
drag, startPoint x: 136, startPoint y: 96, endPoint x: 94, endPoint y: 95, distance: 41.6
paste textarea "Products"."name" AS "Product""
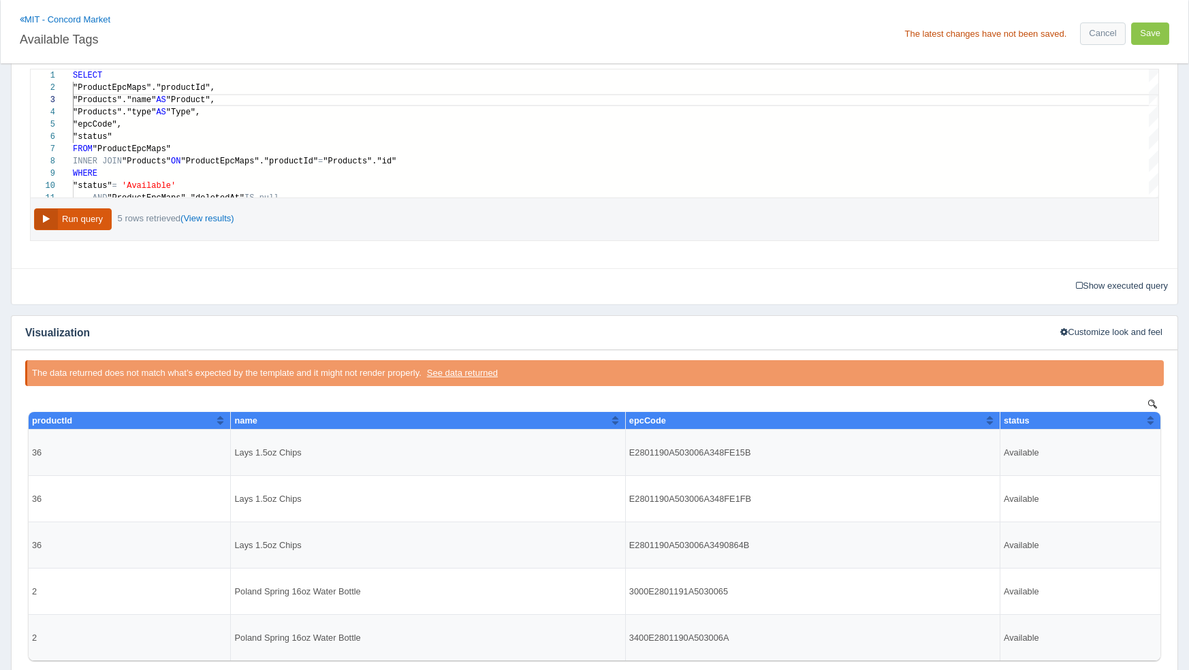
type textarea "SELECT "ProductEpcMaps"."productId", "Products"."name" AS "Product", "Products"…"
click at [80, 220] on button "Run query" at bounding box center [73, 219] width 78 height 22
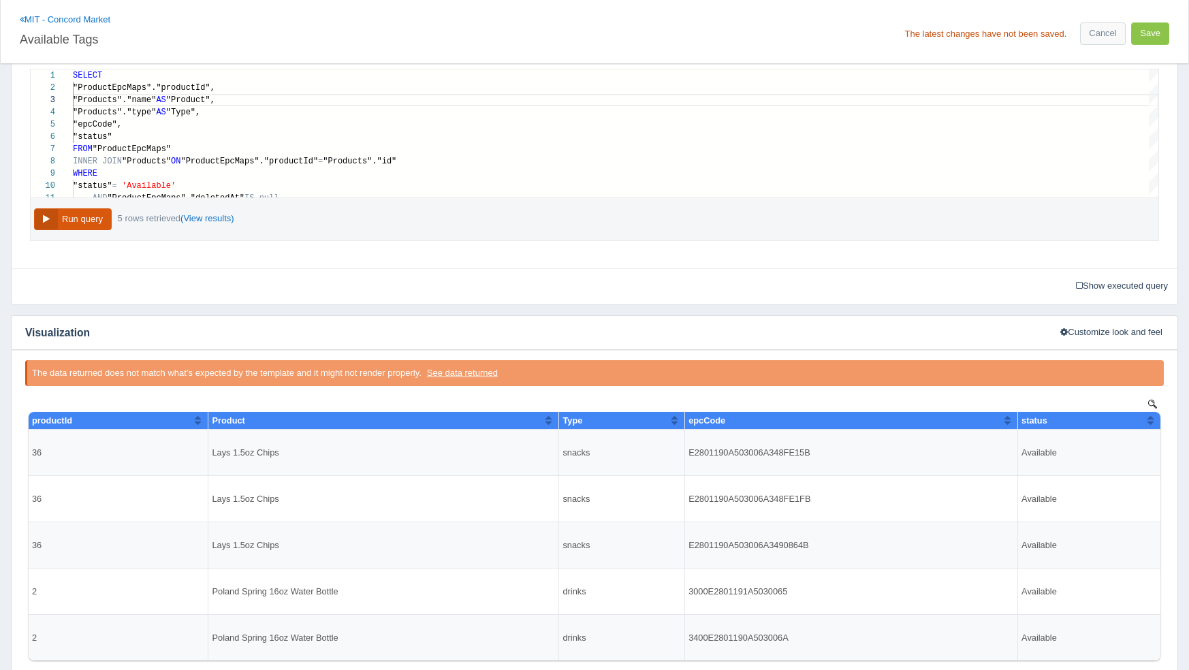
scroll to position [0, 0]
click at [485, 365] on button "See data returned" at bounding box center [462, 373] width 82 height 17
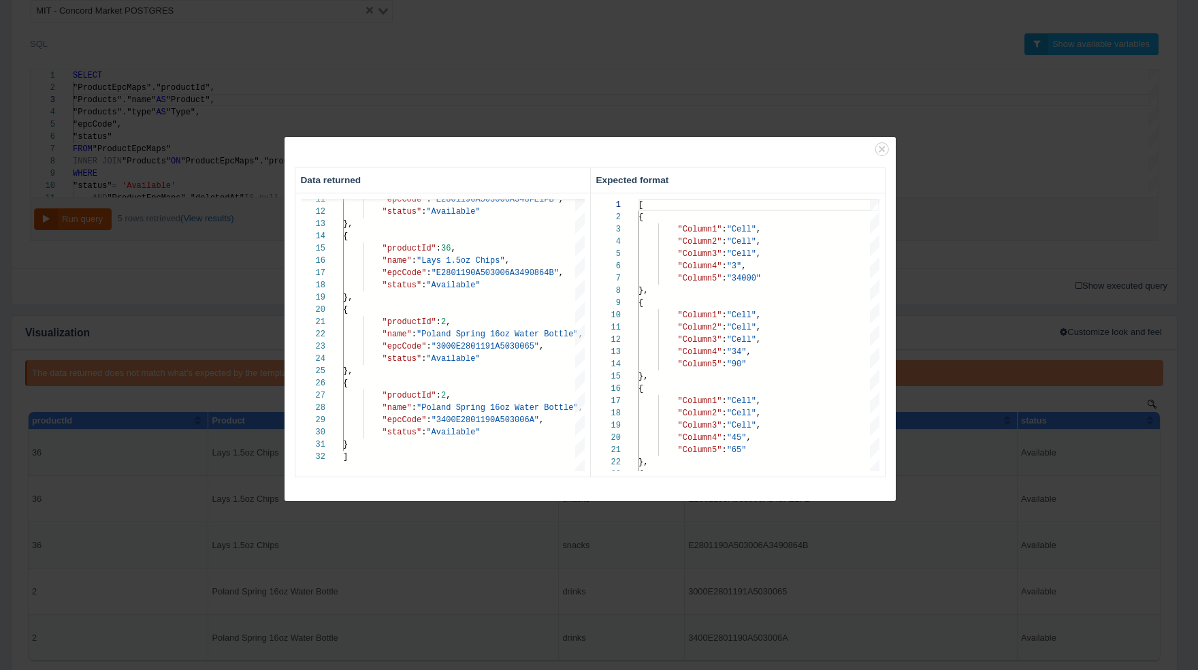
type textarea "[ { "productId": 36, "Product": "Lays 1.5oz Chips", "Type": "snacks", "epcCode"…"
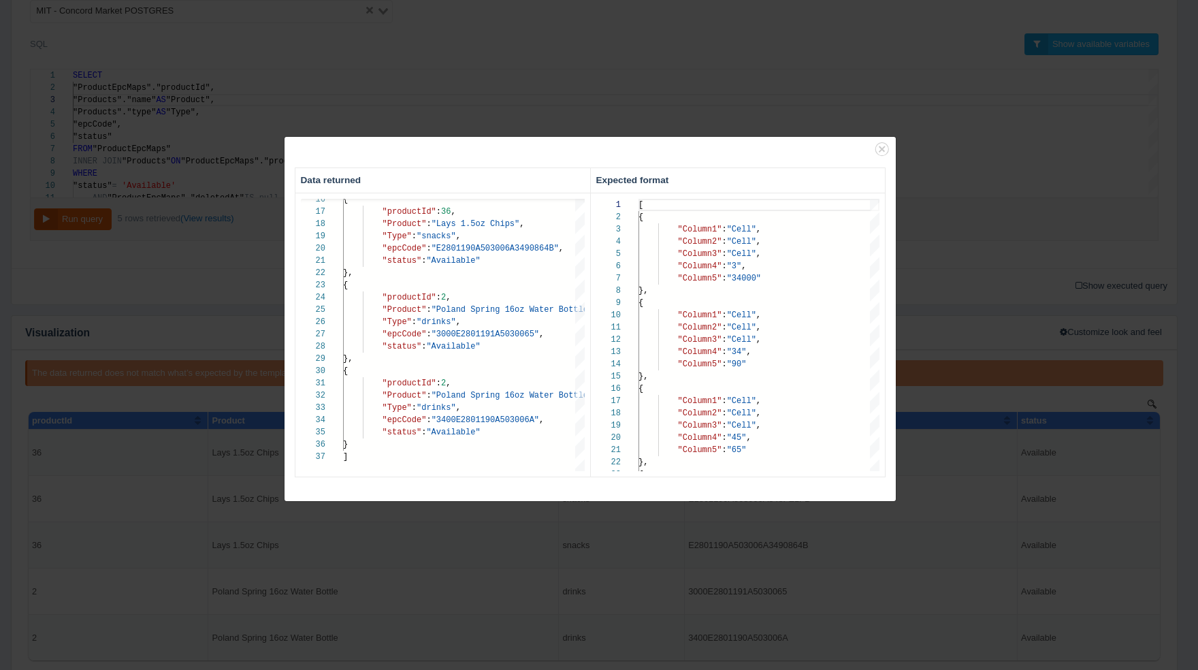
click at [993, 528] on div "Data returned Expected format 16 17 18 19 20 21 22 23 24 25 26 27 28 29 30 31 3…" at bounding box center [599, 335] width 1198 height 670
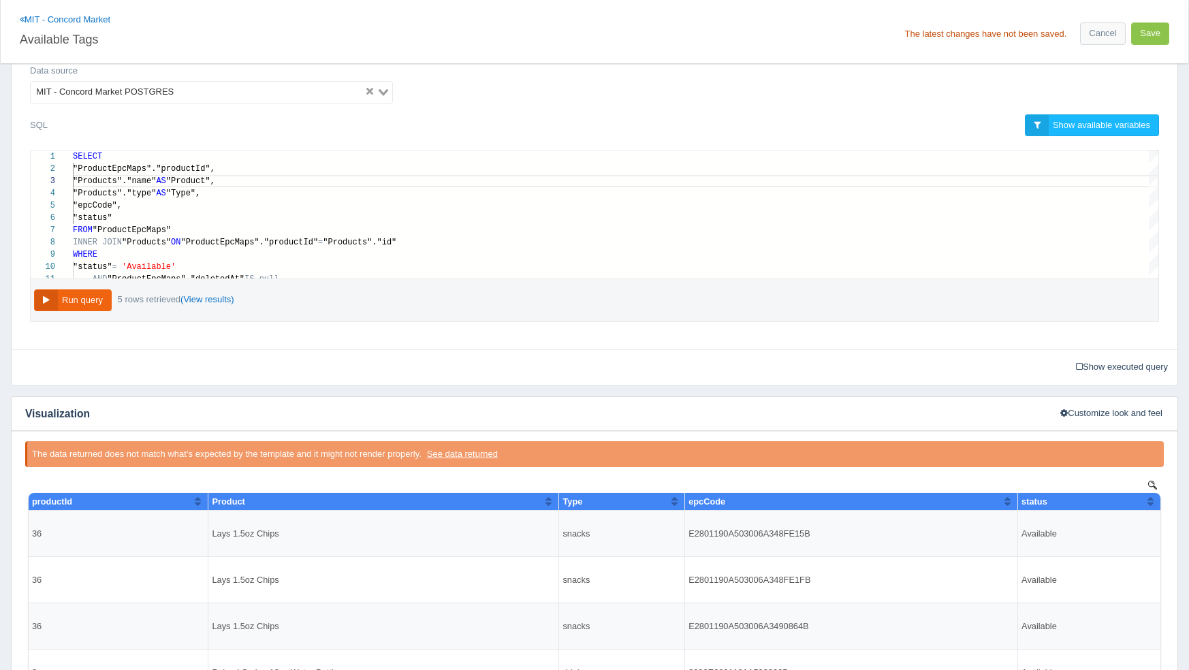
scroll to position [397, 0]
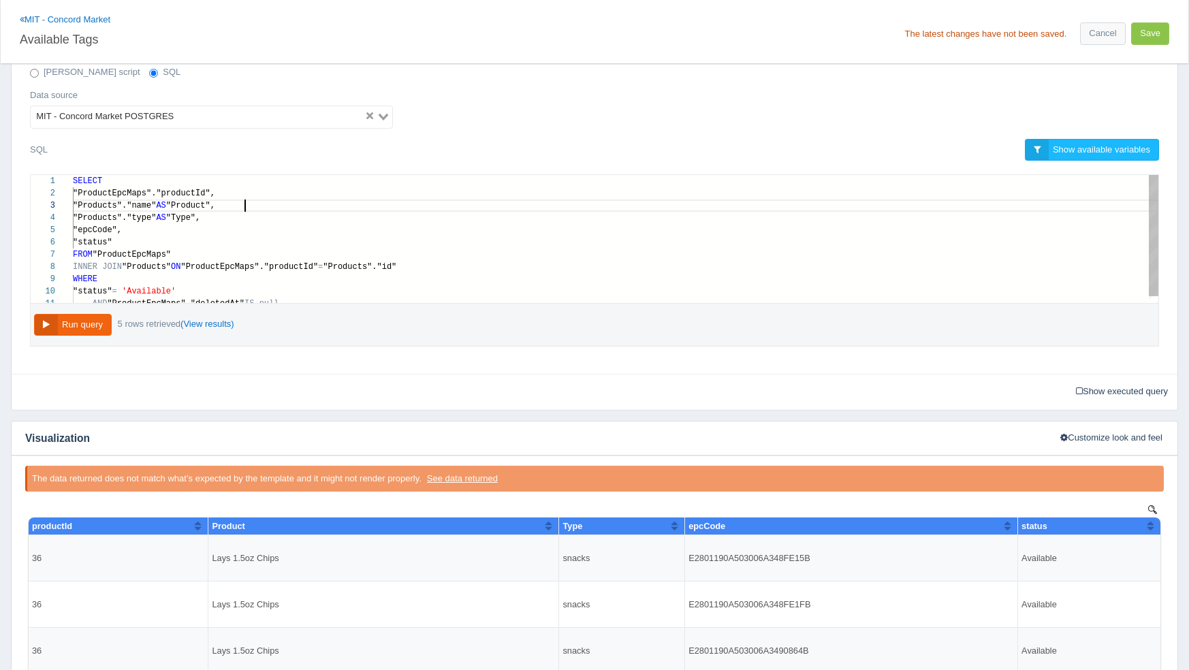
click at [549, 263] on div "INNER JOIN "Products" ON "ProductEpcMaps"."productId" = "Products"."id"" at bounding box center [615, 267] width 1085 height 12
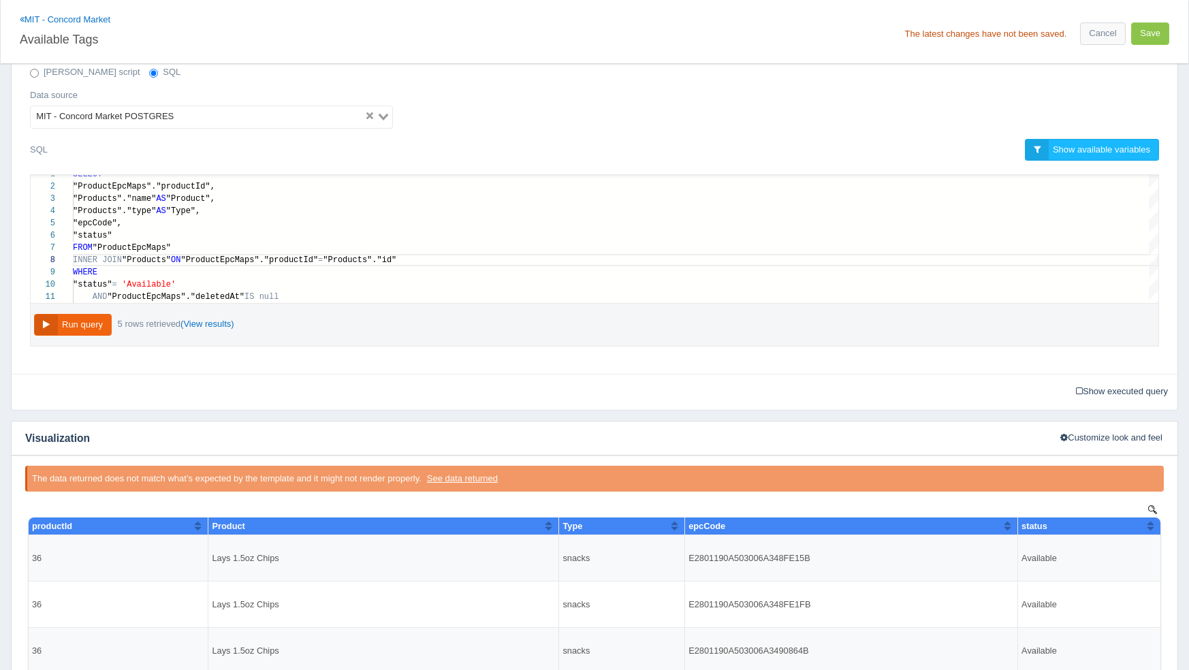
click at [228, 319] on link "(View results)" at bounding box center [207, 324] width 54 height 10
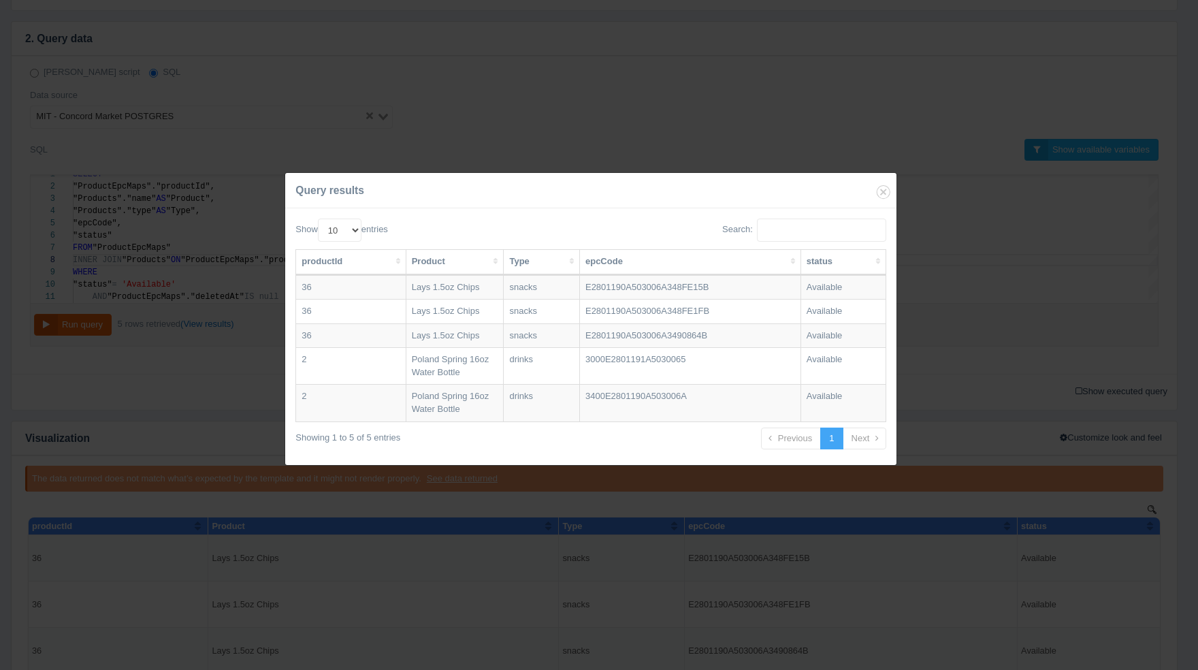
click at [672, 498] on div "Query results Show 10 25 50 100 entries Search: productId Product Type epcCode …" at bounding box center [599, 335] width 1198 height 670
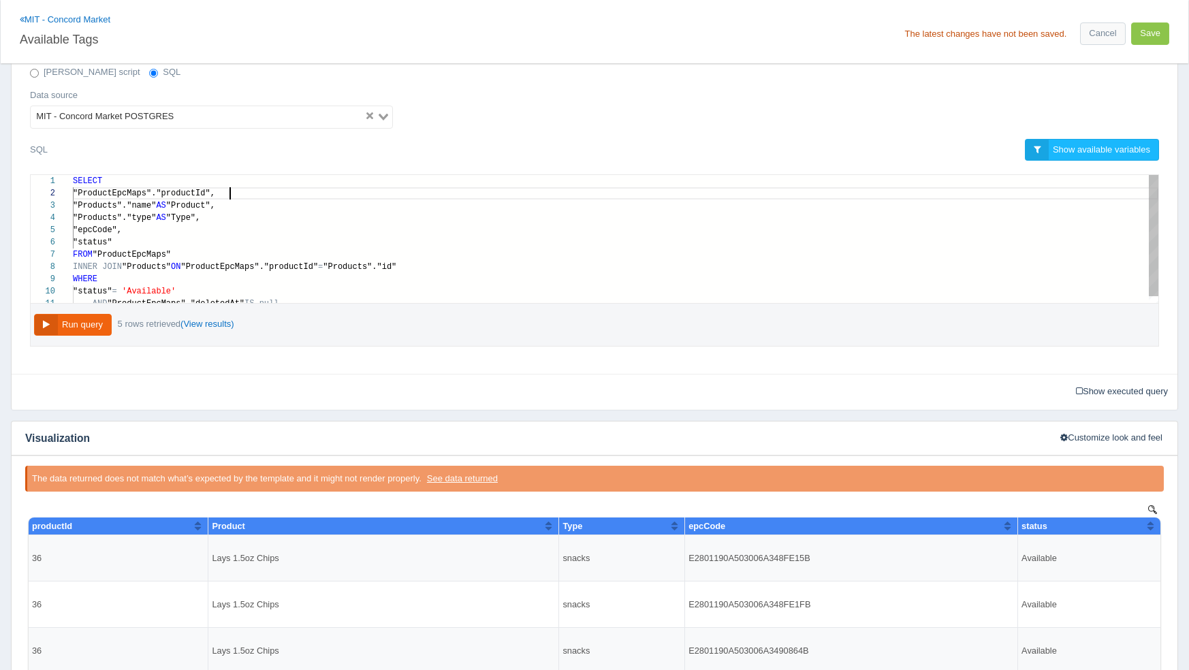
click at [230, 196] on div "1 2 3 5 6 7 8 9 10 4 11 SELECT "ProductEpcMaps"."productId", "Products"."name" …" at bounding box center [595, 239] width 1128 height 128
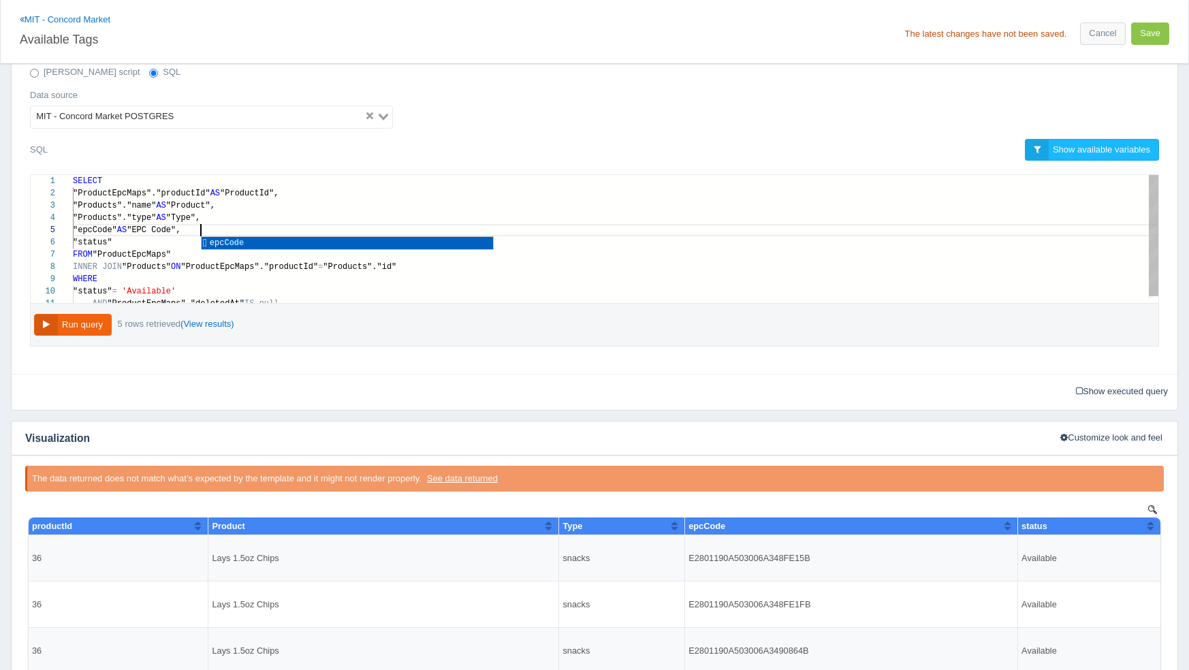
scroll to position [61, 59]
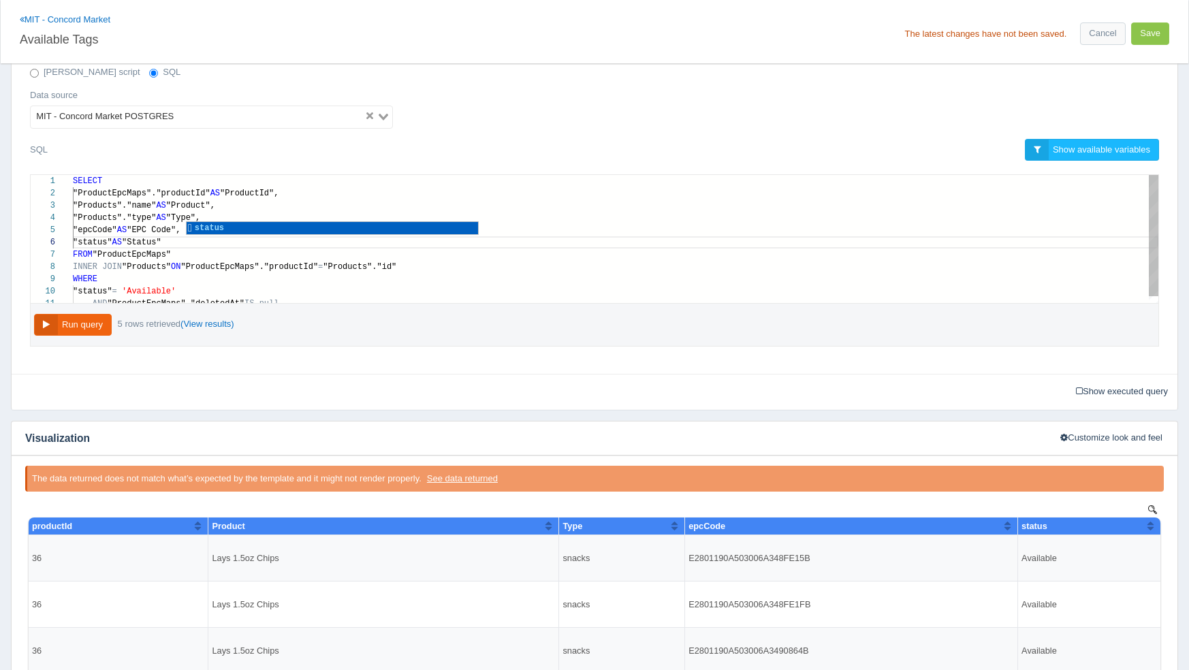
click at [632, 215] on div ""Products"."type" AS "Type"," at bounding box center [615, 218] width 1085 height 12
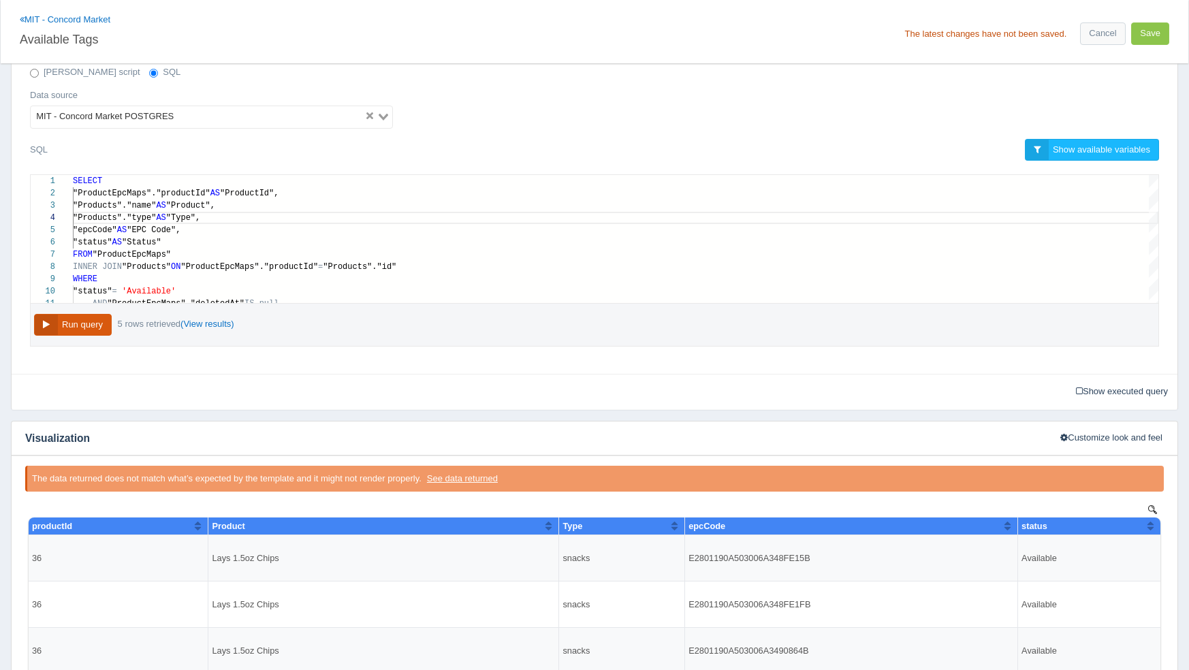
click at [91, 322] on button "Run query" at bounding box center [73, 325] width 78 height 22
click at [208, 321] on link "(View results)" at bounding box center [207, 324] width 54 height 10
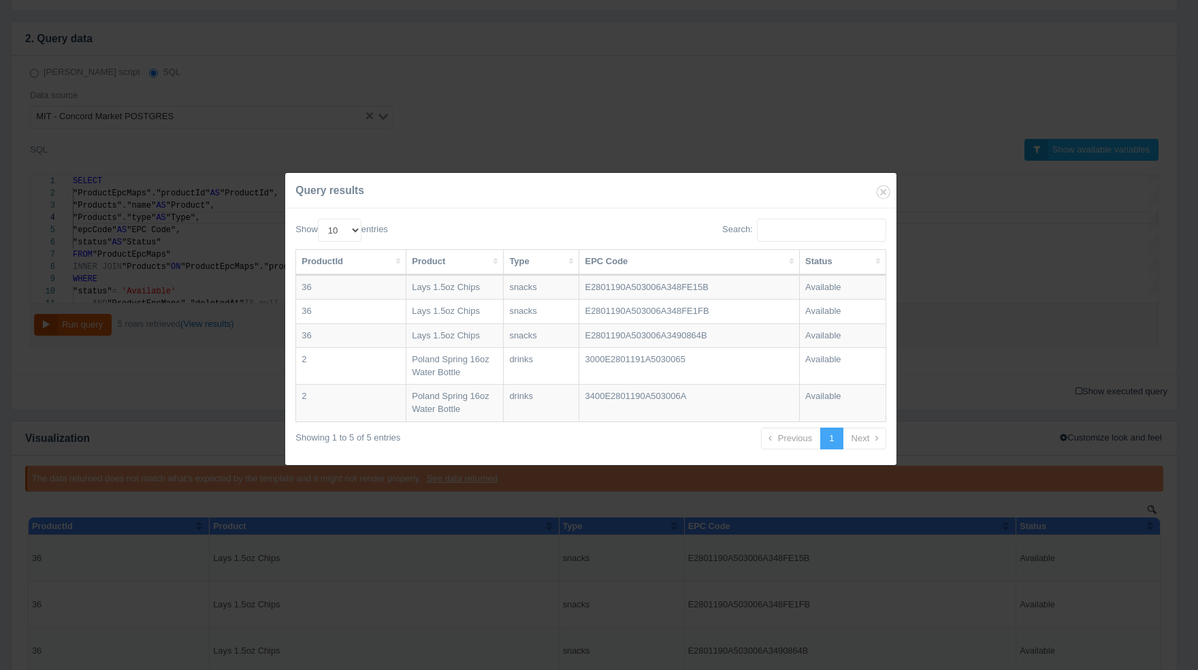
click at [220, 413] on div "Query results Show 10 25 50 100 entries Search: ProductId Product Type EPC Code…" at bounding box center [599, 335] width 1198 height 670
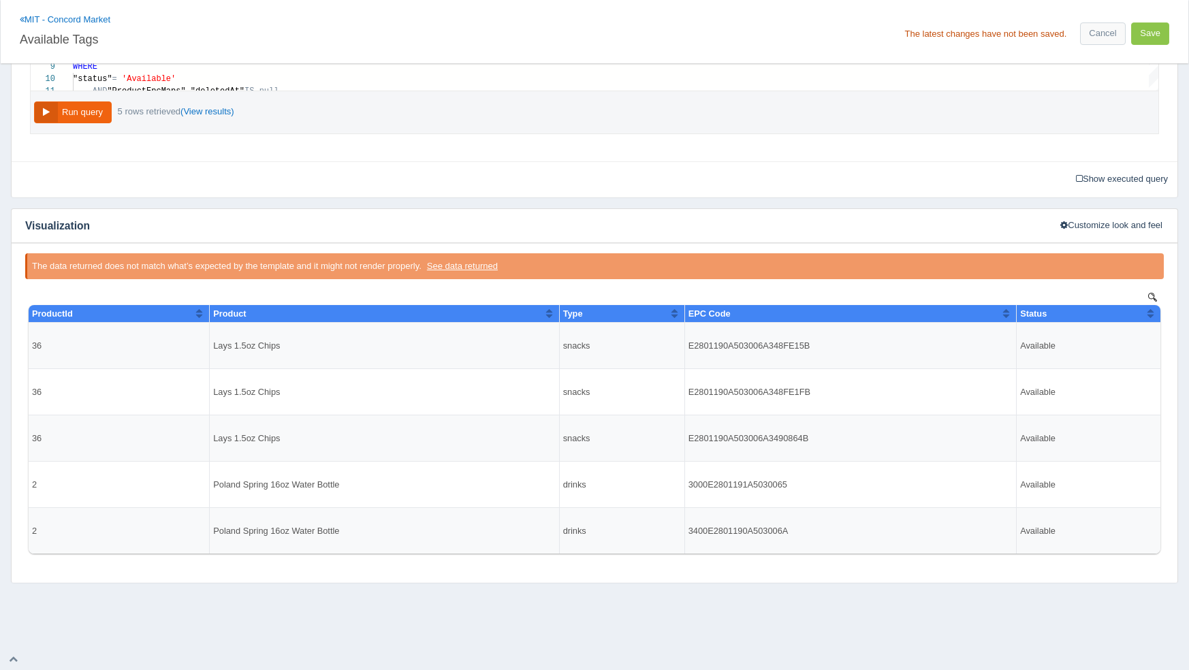
scroll to position [609, 0]
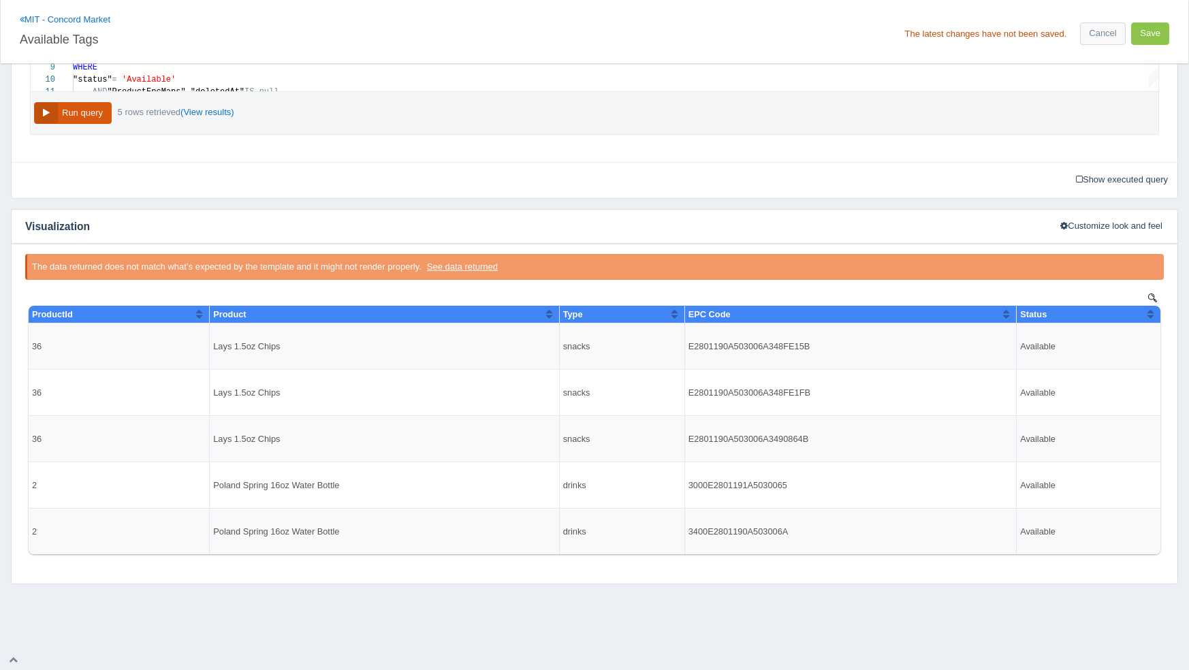
click at [44, 116] on button "Run query" at bounding box center [73, 113] width 78 height 22
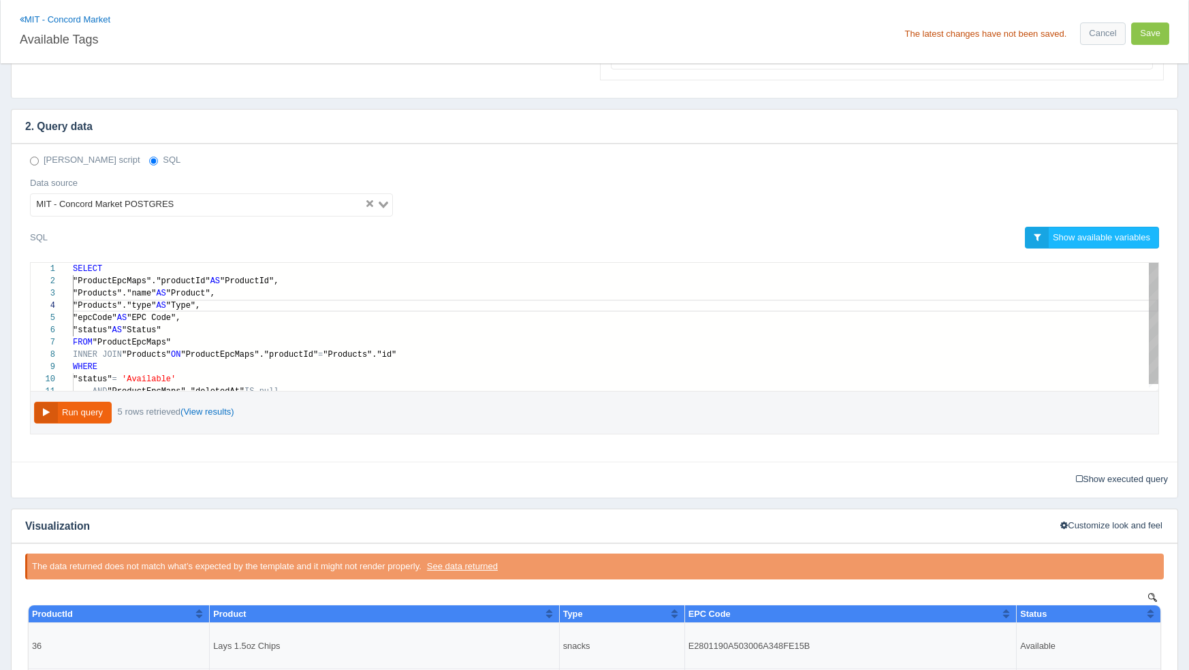
scroll to position [61, 118]
click at [272, 324] on div ""status" AS "Status"" at bounding box center [615, 330] width 1085 height 12
click at [55, 419] on button "Run query" at bounding box center [73, 413] width 78 height 22
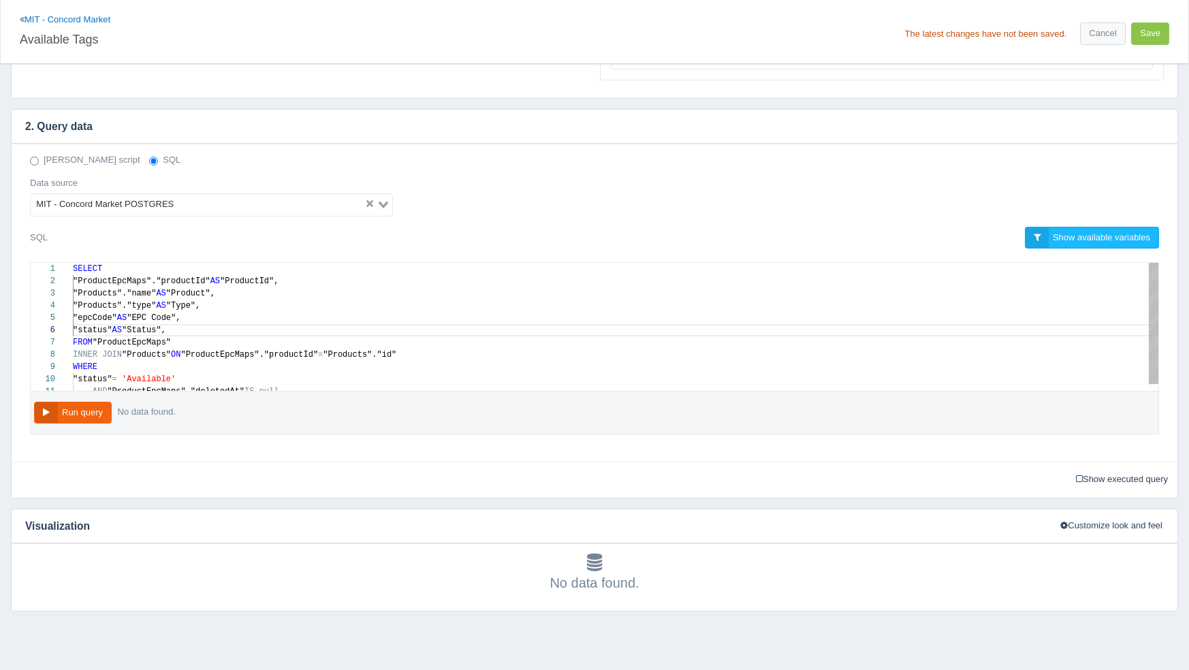
click at [210, 328] on div ""status" AS "Status"," at bounding box center [615, 330] width 1085 height 12
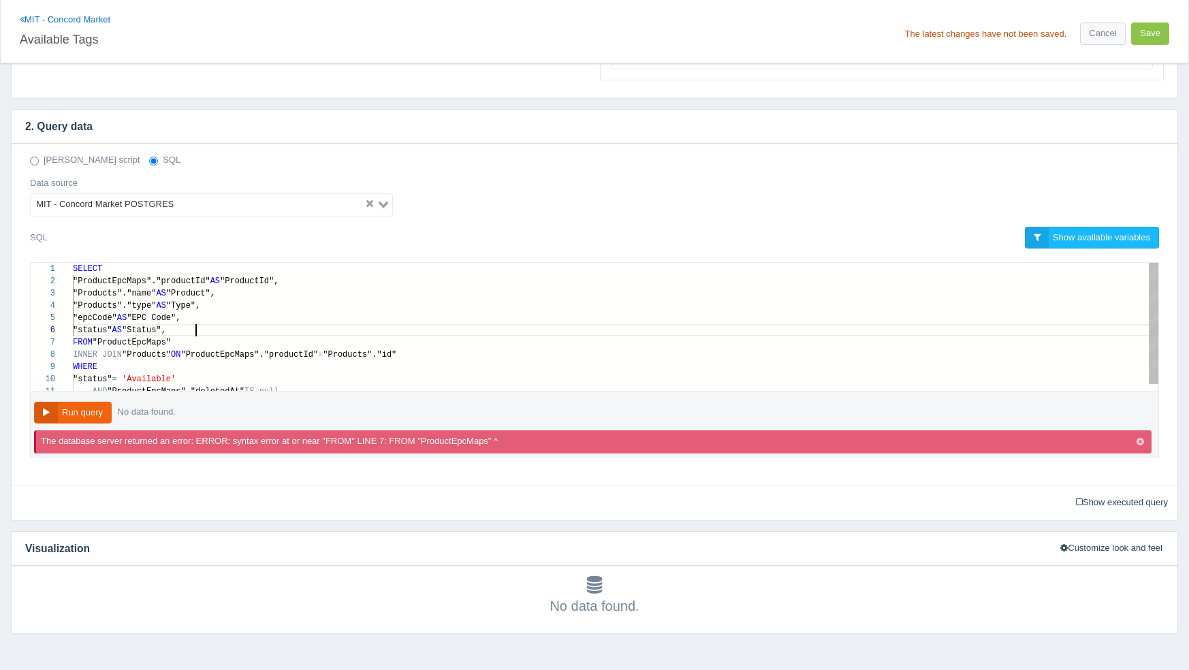
type textarea "SELECT "ProductEpcMaps"."productId" AS "ProductId", "Products"."name" AS "Produ…"
click at [91, 407] on button "Run query" at bounding box center [73, 413] width 78 height 22
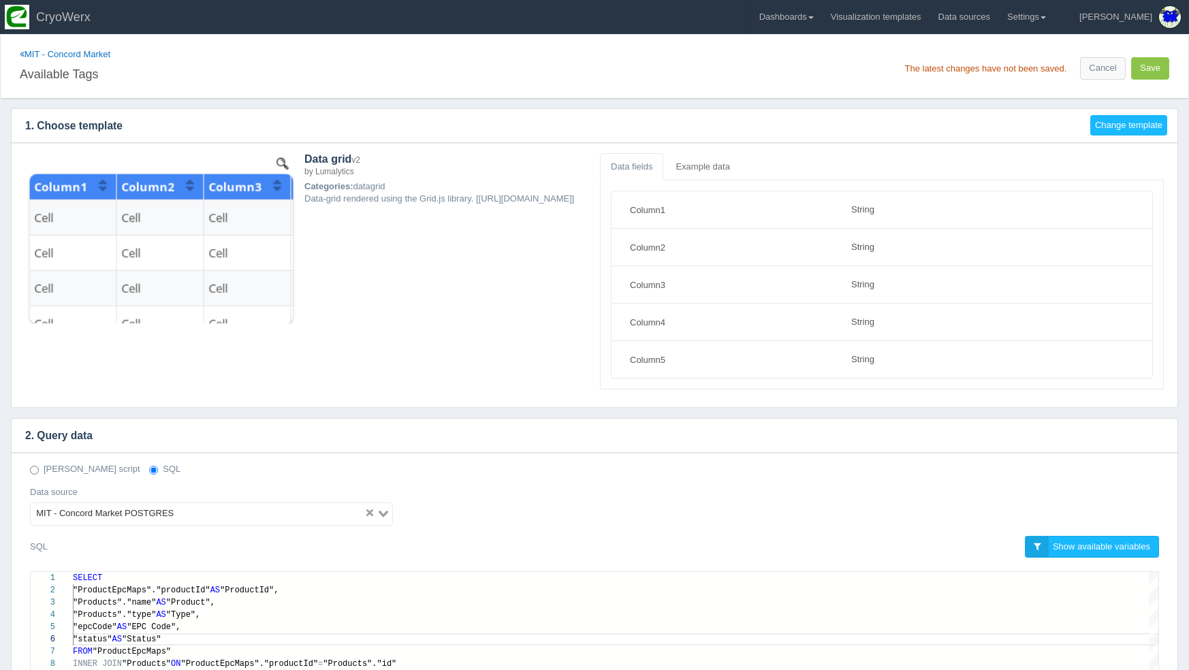
scroll to position [0, 0]
click at [1153, 65] on button "Save" at bounding box center [1150, 68] width 38 height 22
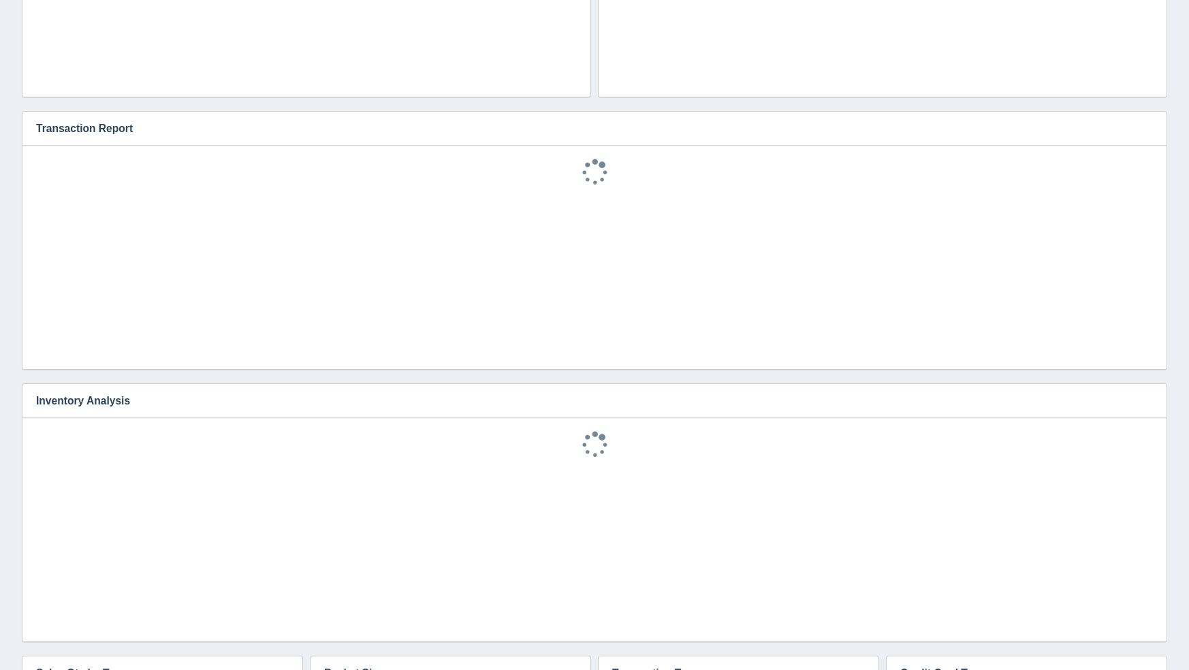
scroll to position [833, 0]
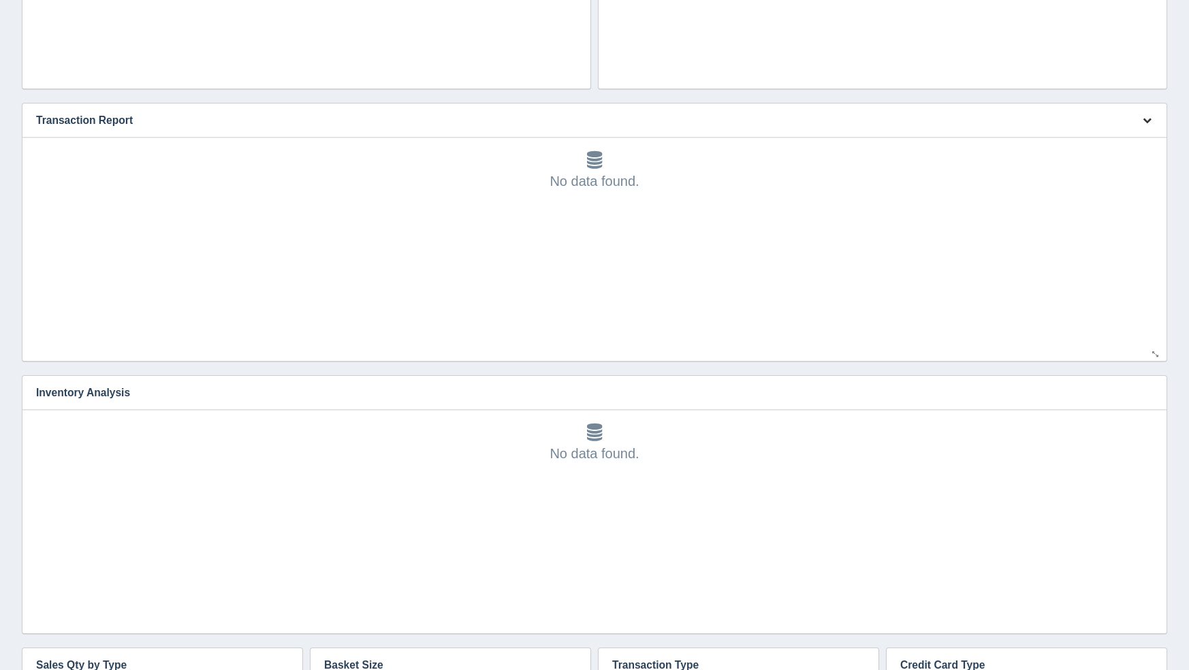
click at [1145, 122] on icon "button" at bounding box center [1147, 120] width 9 height 9
click at [1138, 137] on link "Edit chart" at bounding box center [1101, 141] width 109 height 20
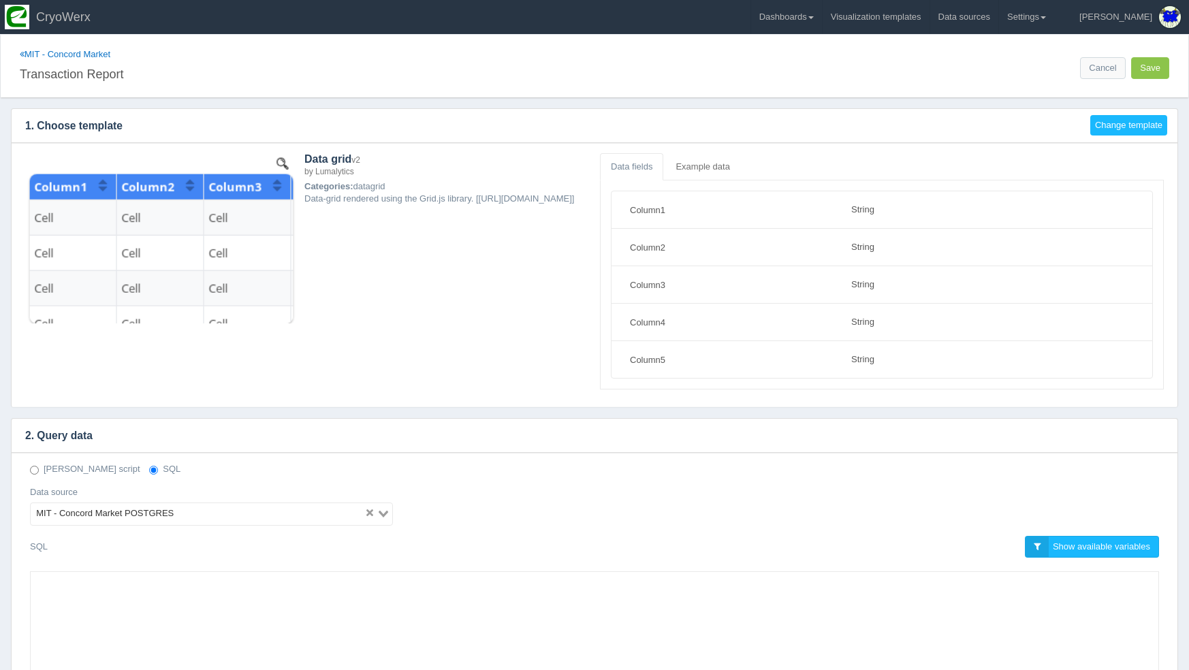
select select "string"
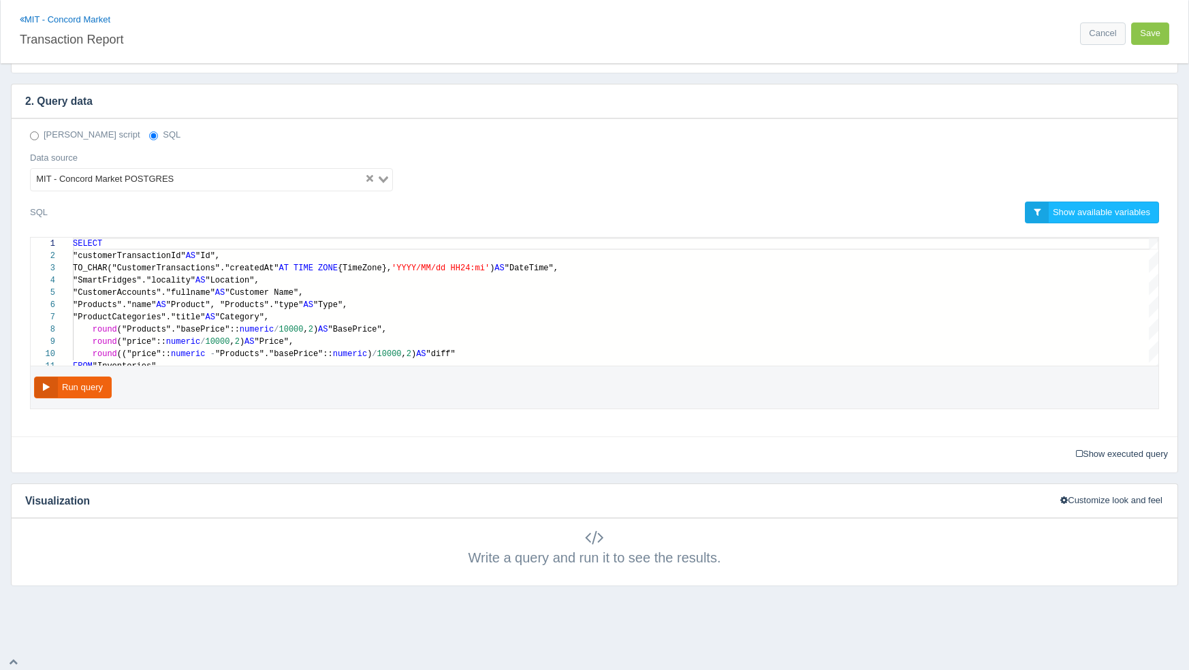
scroll to position [334, 0]
click at [569, 304] on div ""Products"."name" AS "Product", "Products"."type" AS "Type"," at bounding box center [615, 306] width 1085 height 12
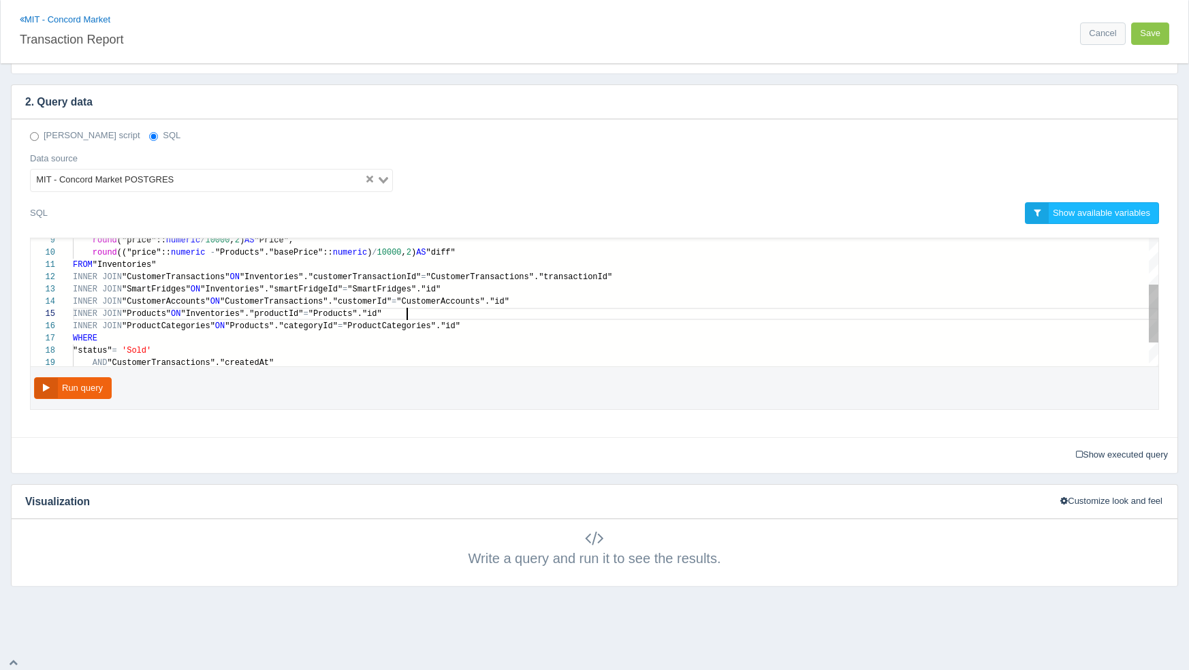
scroll to position [49, 79]
drag, startPoint x: 498, startPoint y: 308, endPoint x: 41, endPoint y: 305, distance: 456.9
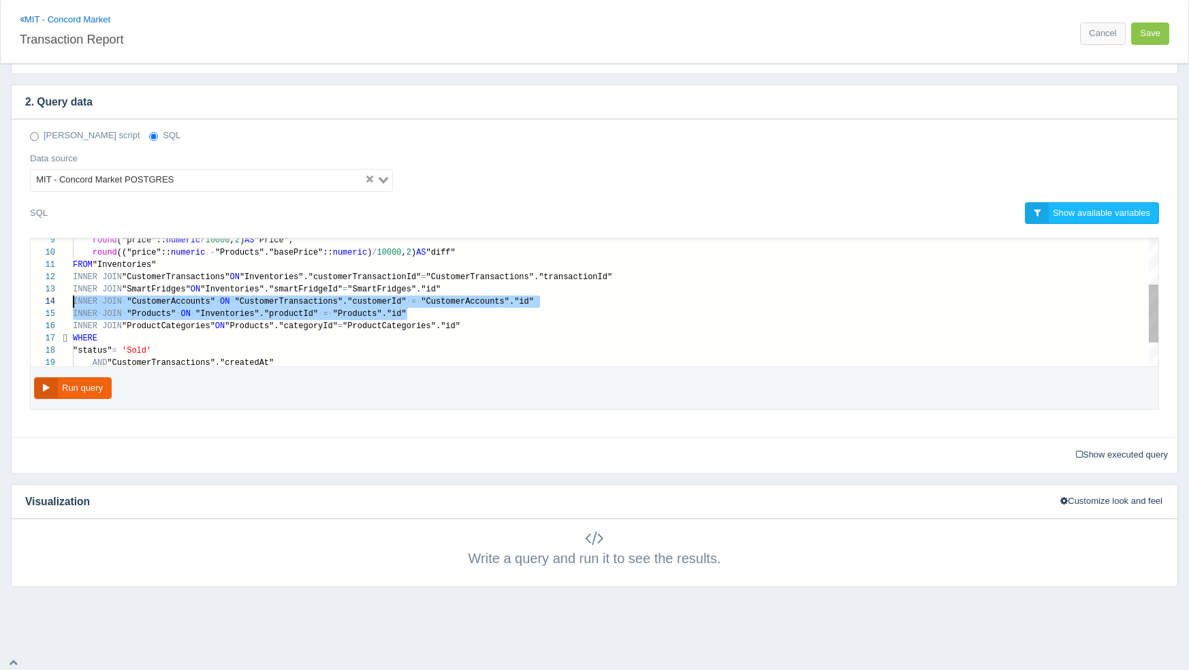
scroll to position [37, 0]
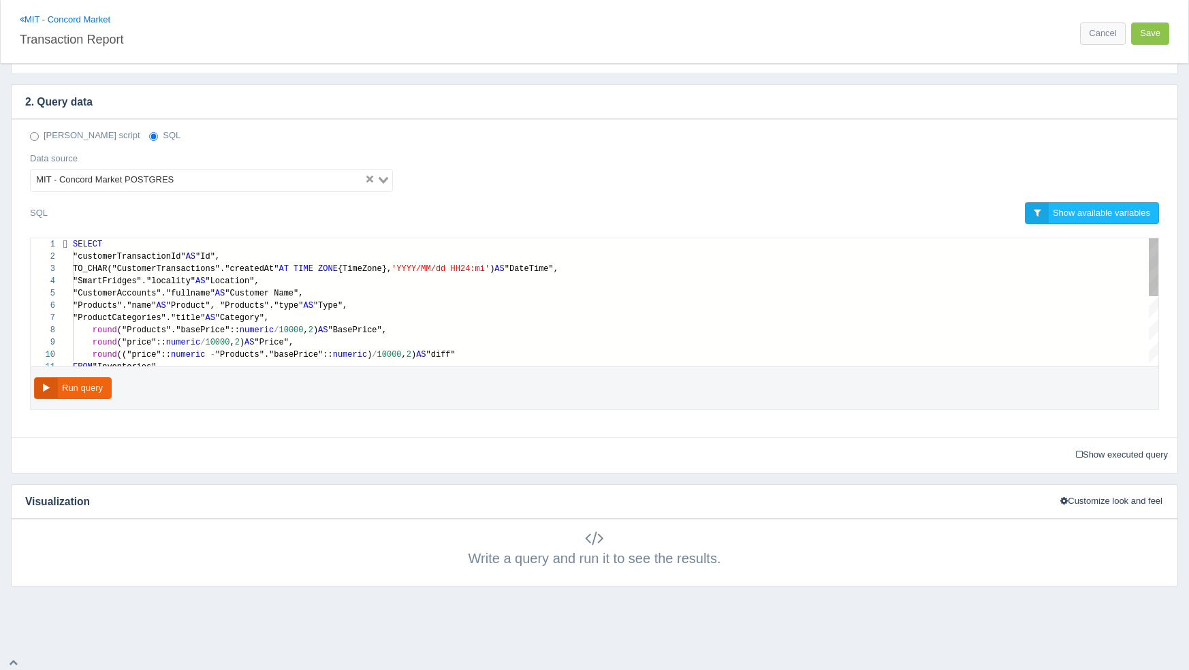
type textarea "SELECT "customerTransactionId" AS "Id", TO_CHAR("CustomerTransactions"."created…"
click at [715, 281] on div ""SmartFridges"."locality" AS "Location"," at bounding box center [615, 281] width 1085 height 12
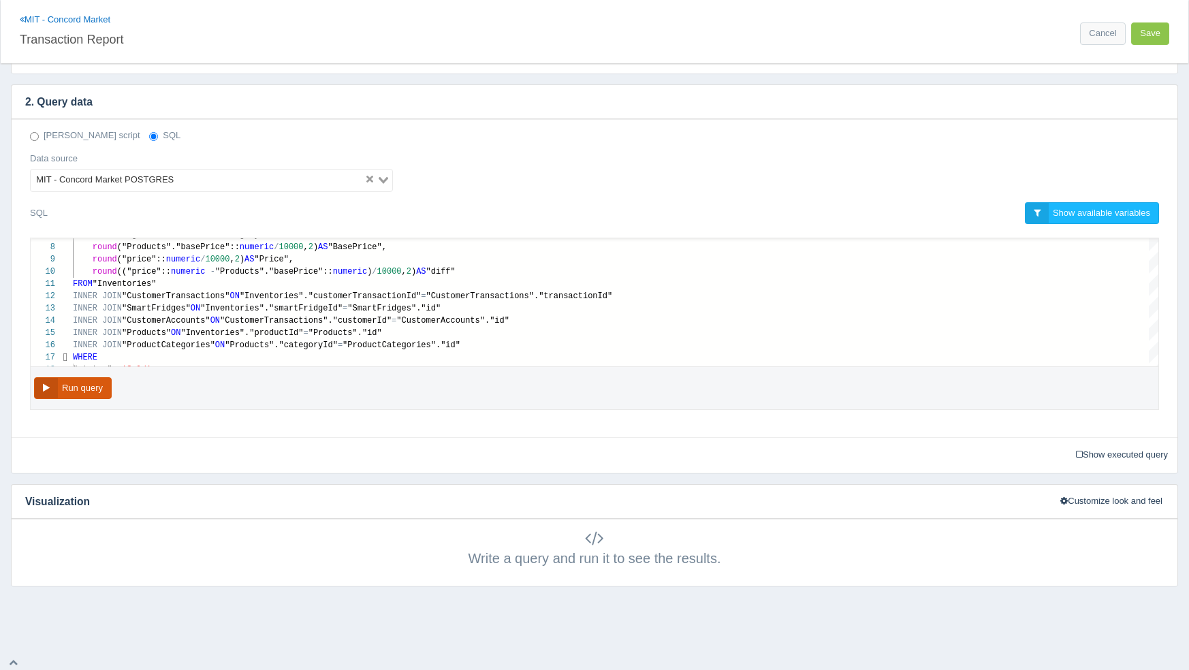
click at [50, 387] on button "Run query" at bounding box center [73, 388] width 78 height 22
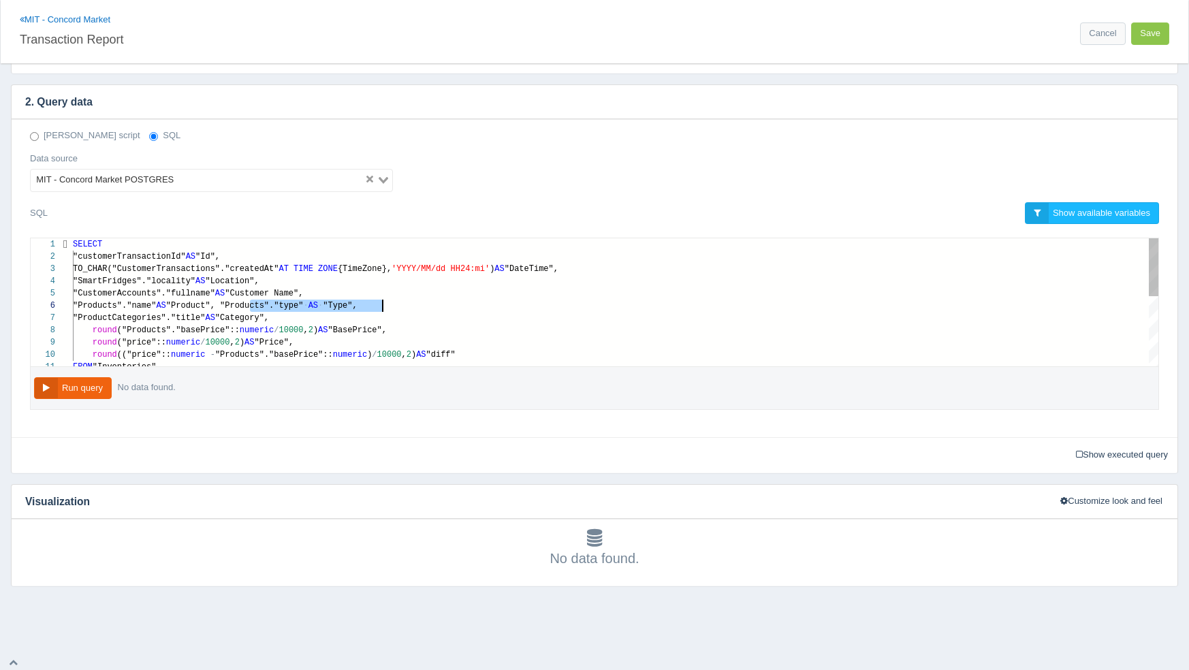
scroll to position [61, 320]
drag, startPoint x: 250, startPoint y: 306, endPoint x: 389, endPoint y: 306, distance: 138.9
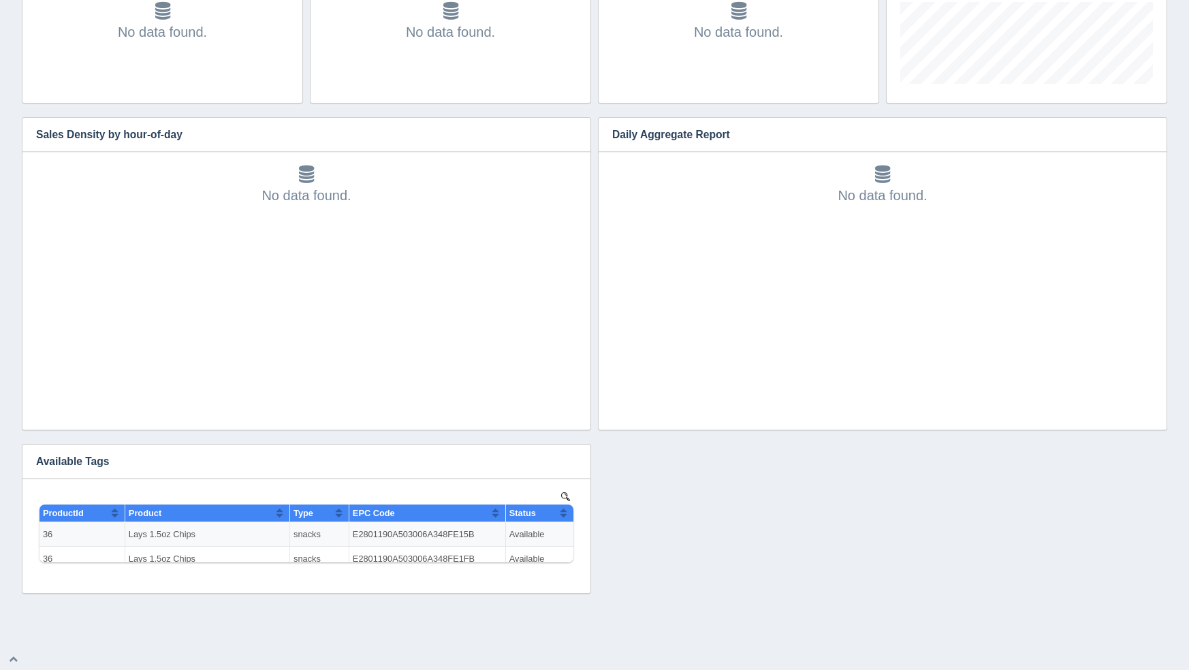
scroll to position [1527, 0]
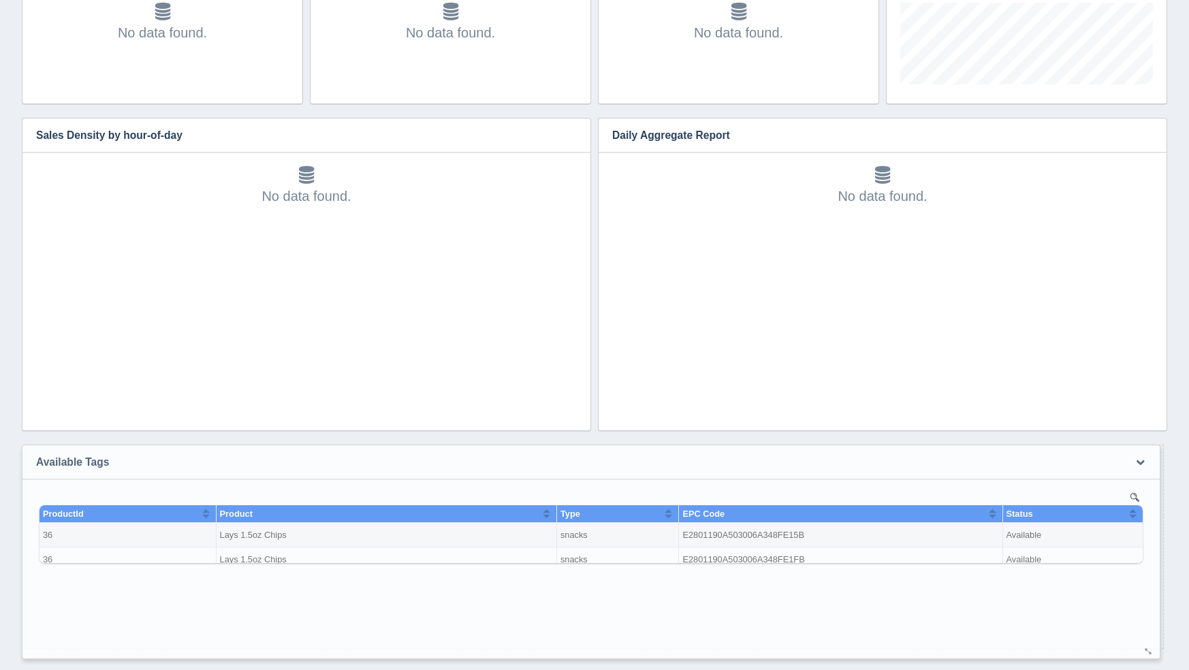
drag, startPoint x: 578, startPoint y: 588, endPoint x: 1148, endPoint y: 652, distance: 573.5
click at [1148, 652] on div at bounding box center [1148, 652] width 11 height 10
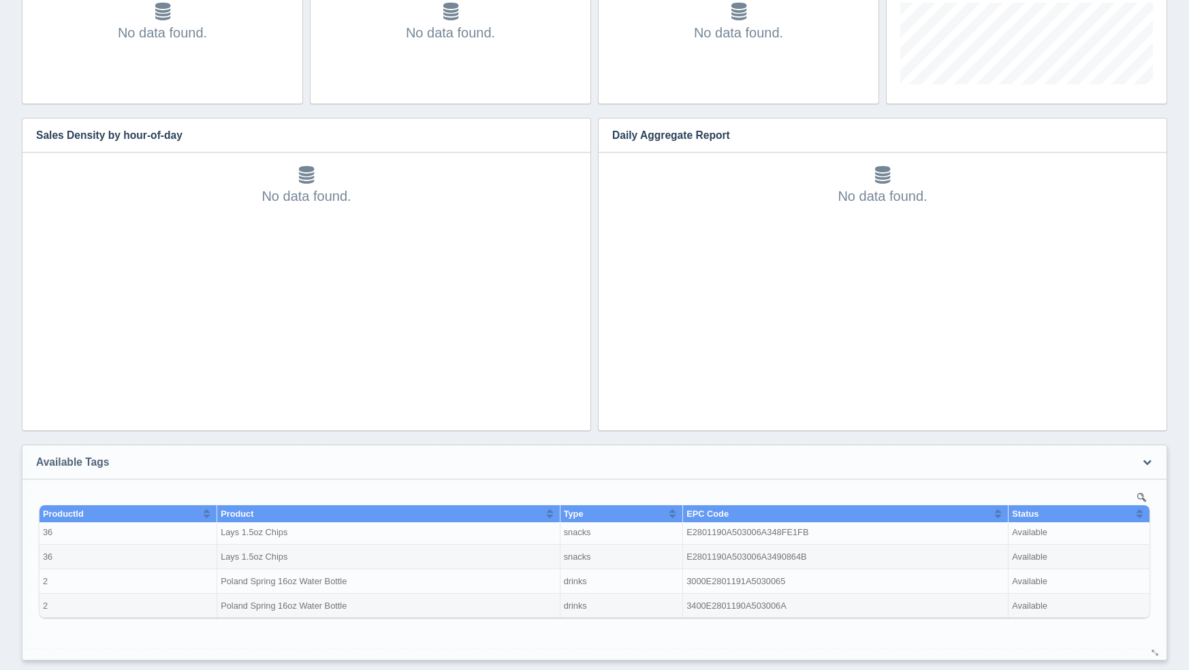
drag, startPoint x: 1154, startPoint y: 637, endPoint x: 1153, endPoint y: 645, distance: 8.3
click at [1154, 648] on div at bounding box center [1155, 653] width 11 height 10
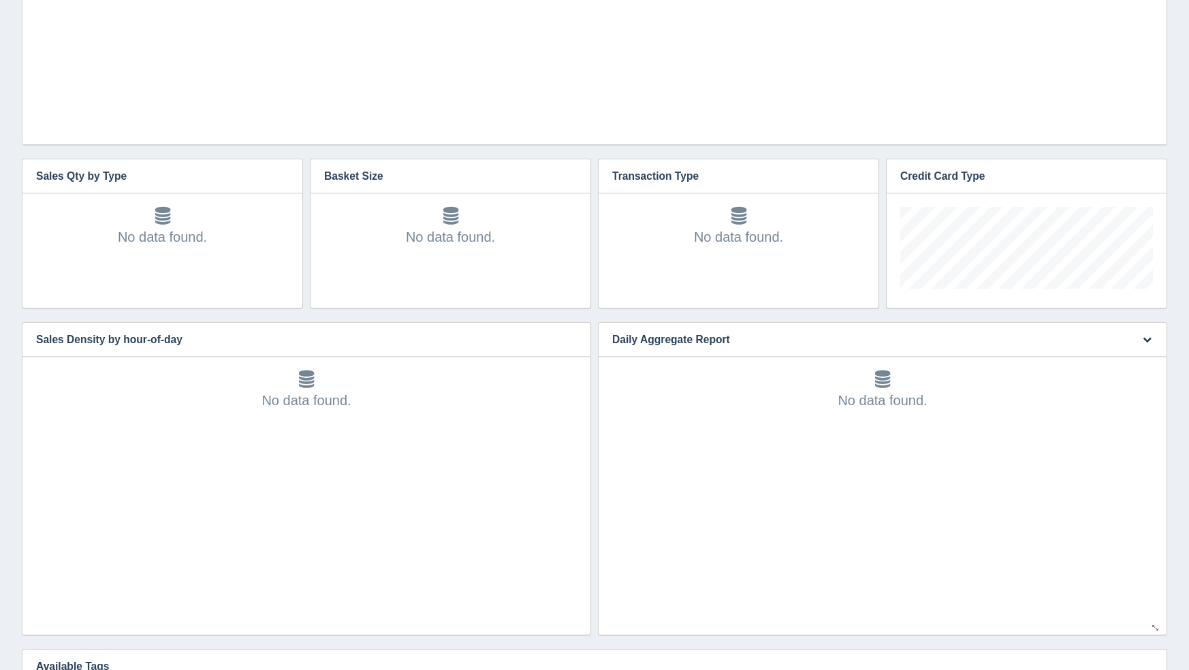
scroll to position [1424, 0]
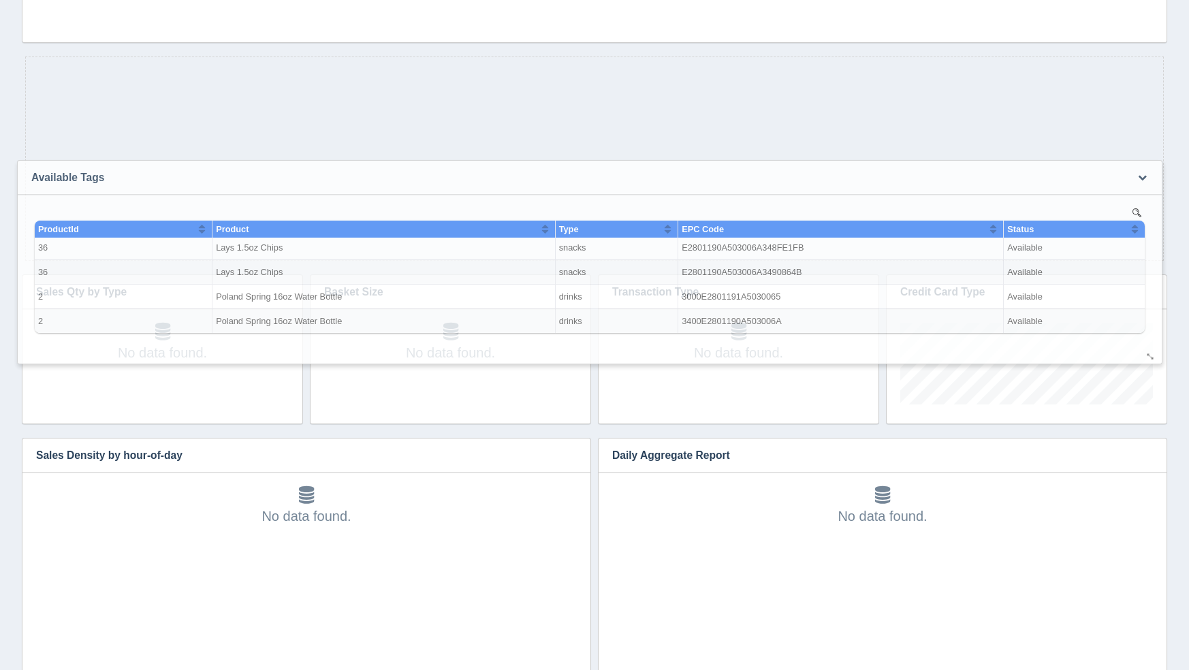
drag, startPoint x: 1111, startPoint y: 562, endPoint x: 1106, endPoint y: 167, distance: 395.6
click at [1106, 167] on h3 "Available Tags" at bounding box center [569, 178] width 1102 height 34
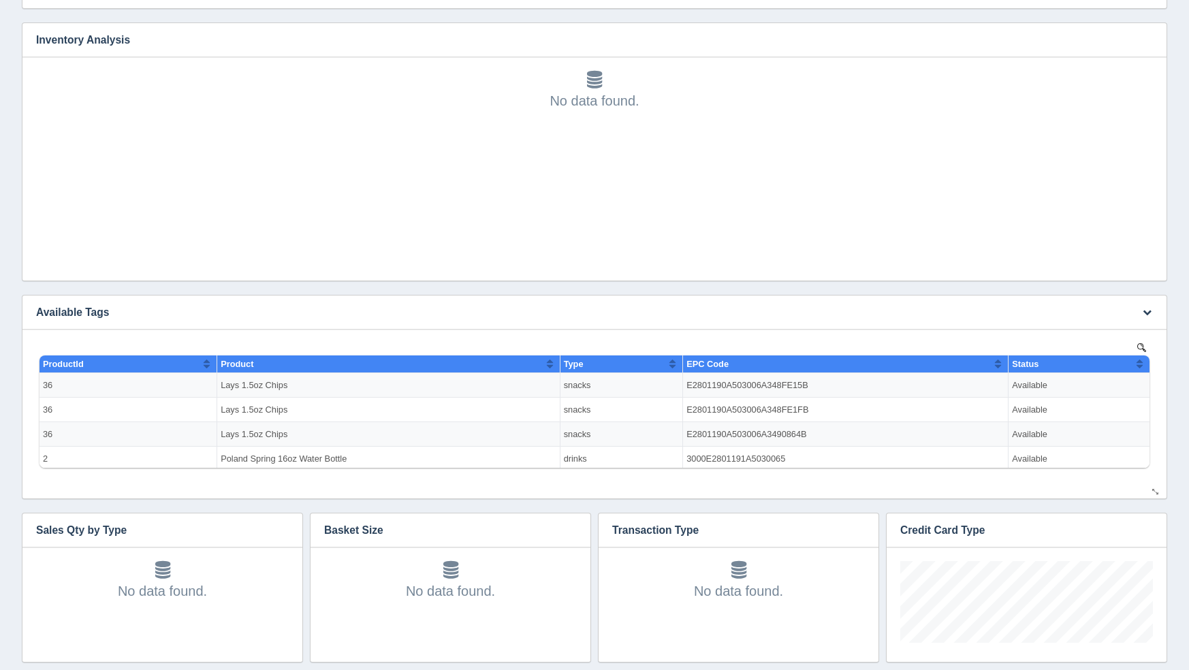
scroll to position [1181, 0]
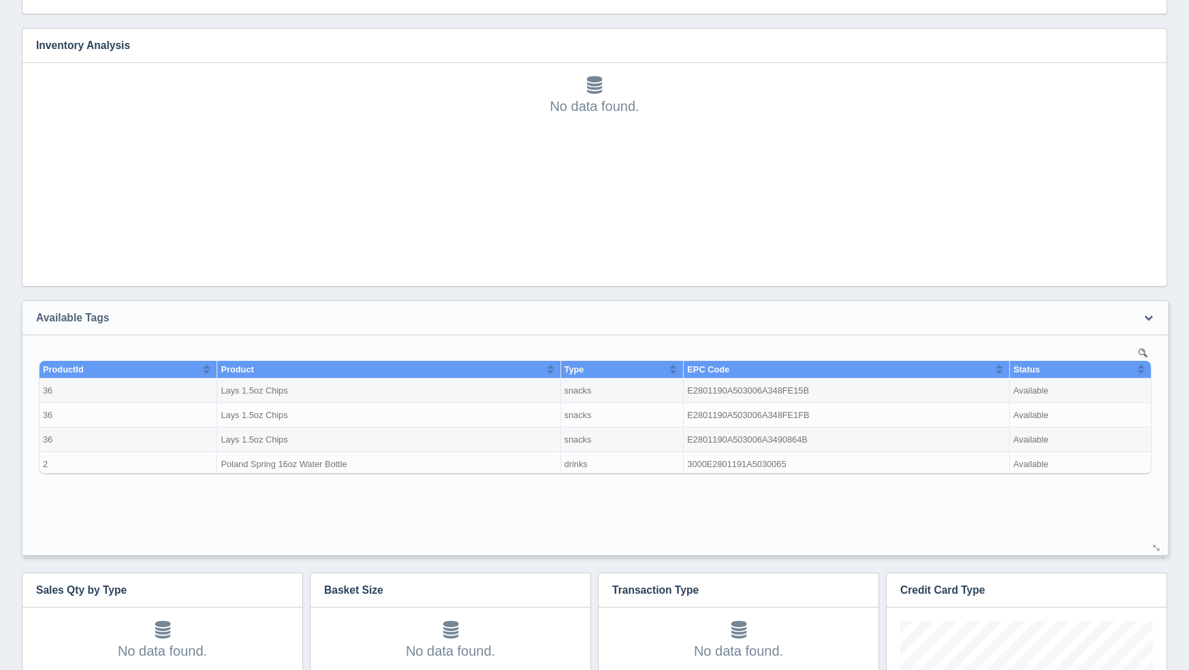
drag, startPoint x: 1157, startPoint y: 496, endPoint x: 1158, endPoint y: 547, distance: 50.4
click at [1158, 547] on div at bounding box center [1156, 548] width 11 height 10
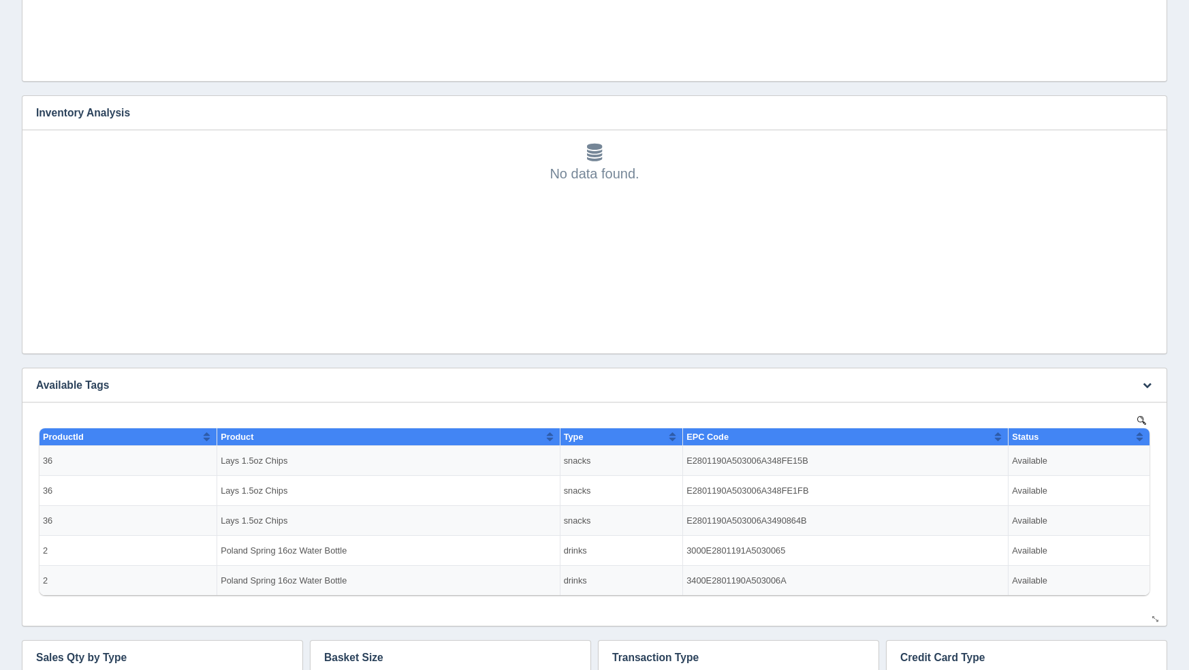
scroll to position [1099, 0]
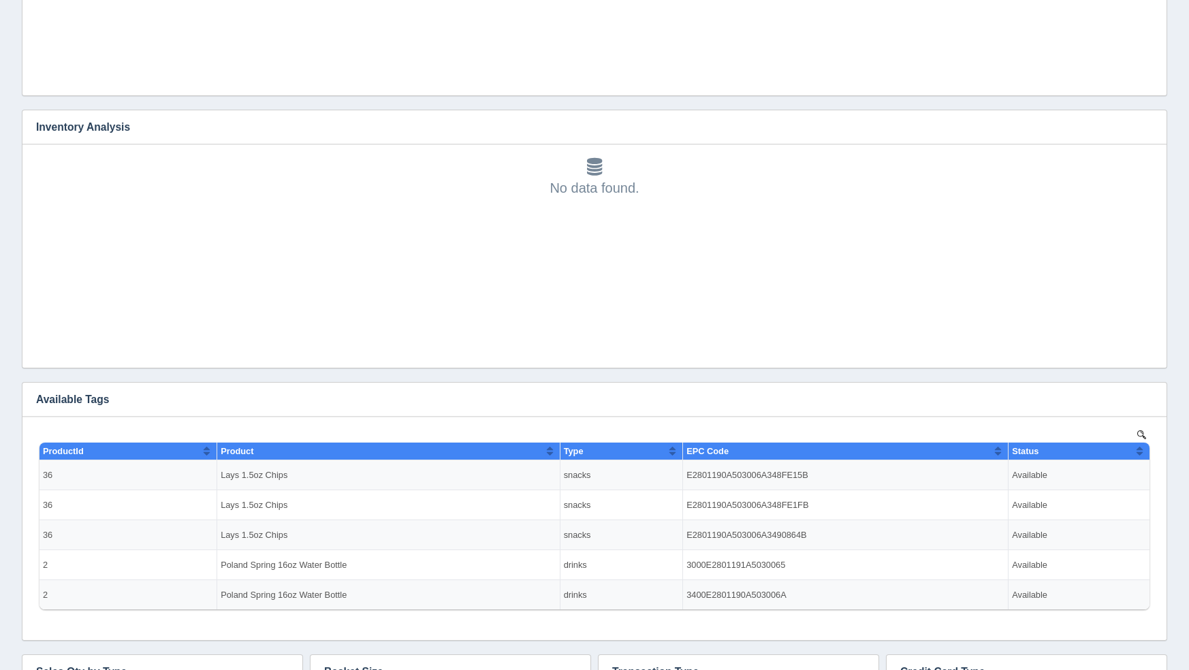
click at [1173, 413] on div "Add filter Date Date range Sql dropdown Deno dropdown Static dropdown Text fiel…" at bounding box center [594, 64] width 1167 height 2136
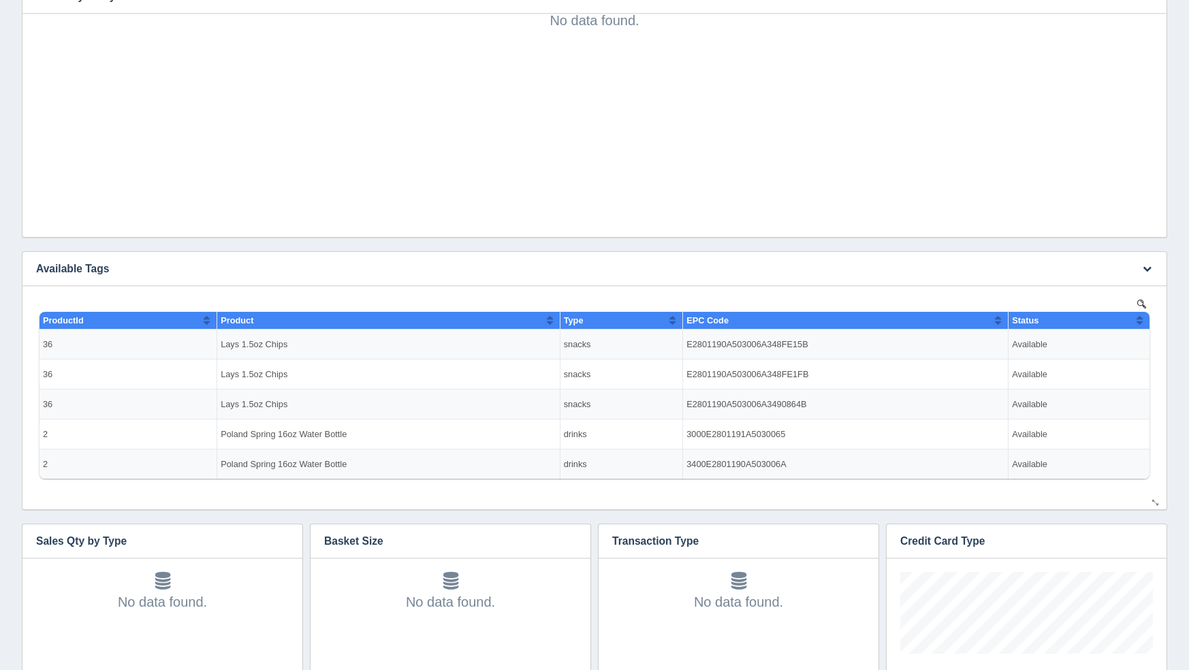
scroll to position [1218, 0]
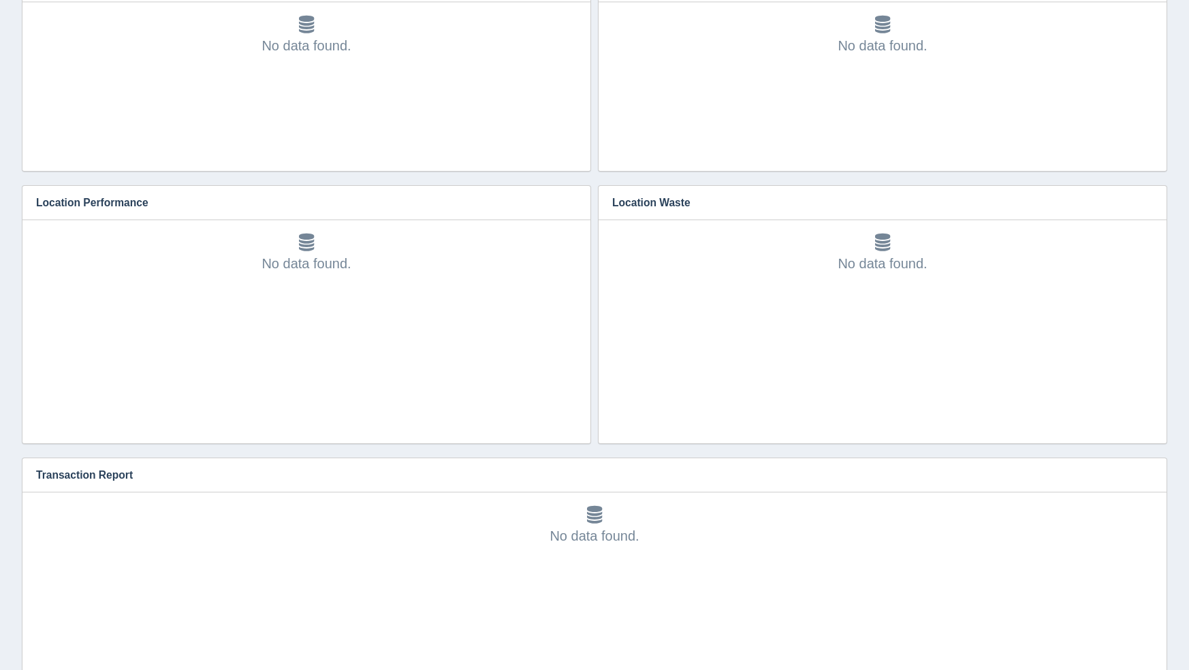
scroll to position [458, 0]
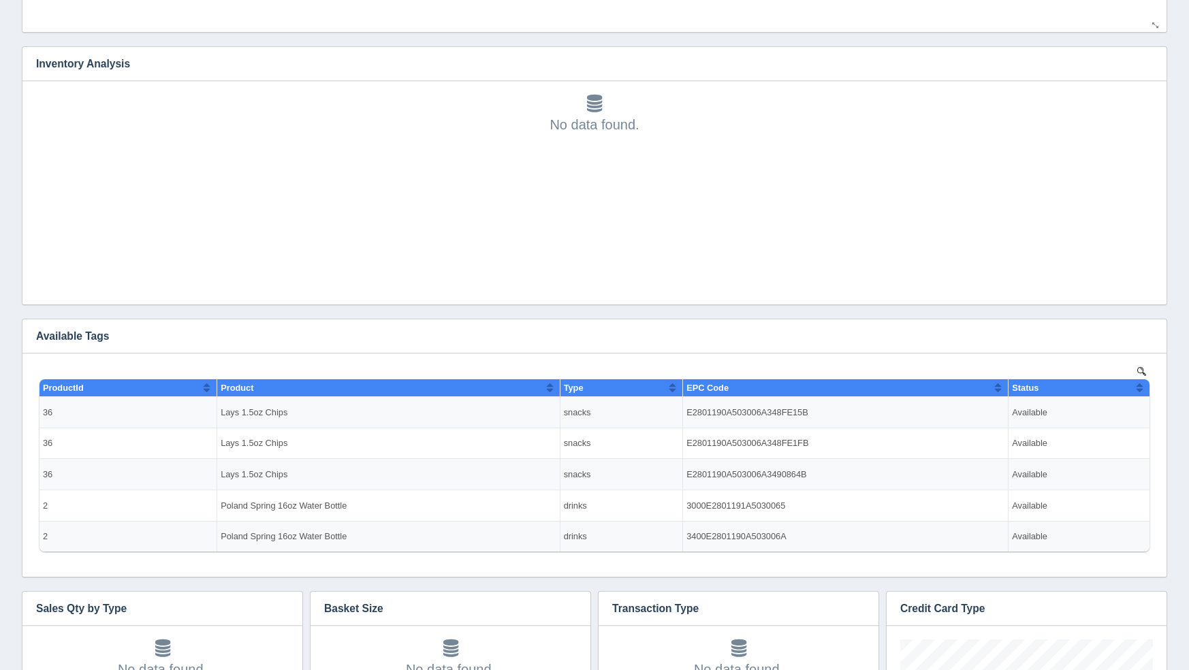
scroll to position [82, 253]
click at [1145, 339] on icon "button" at bounding box center [1147, 336] width 9 height 9
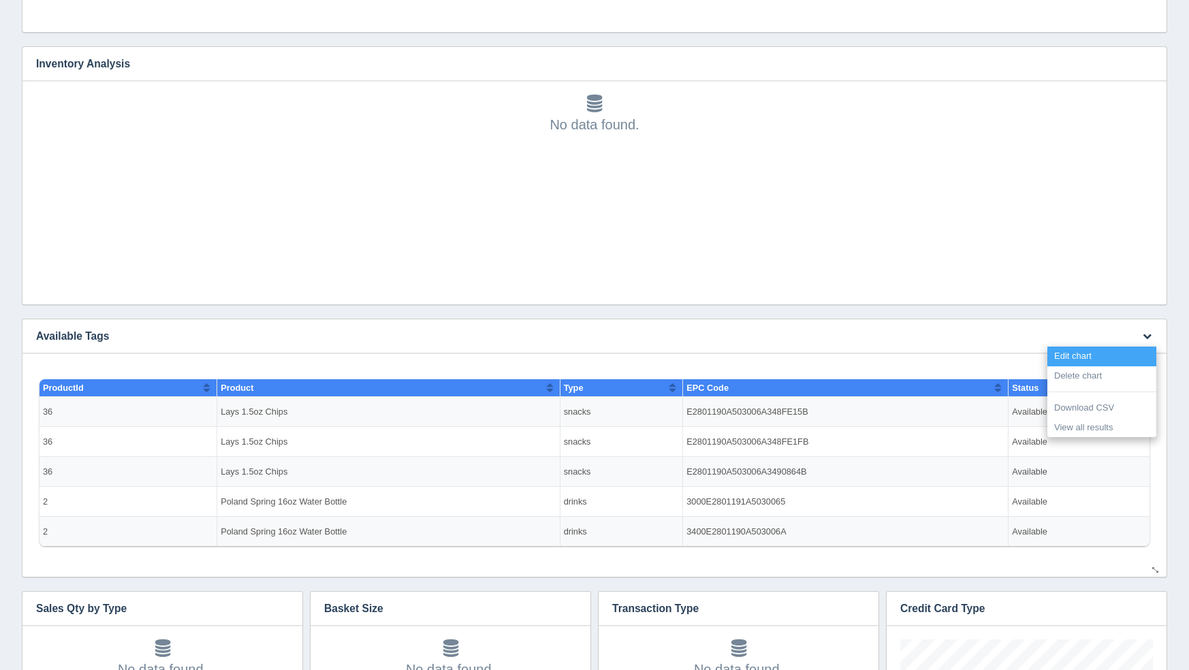
click at [1106, 356] on link "Edit chart" at bounding box center [1101, 357] width 109 height 20
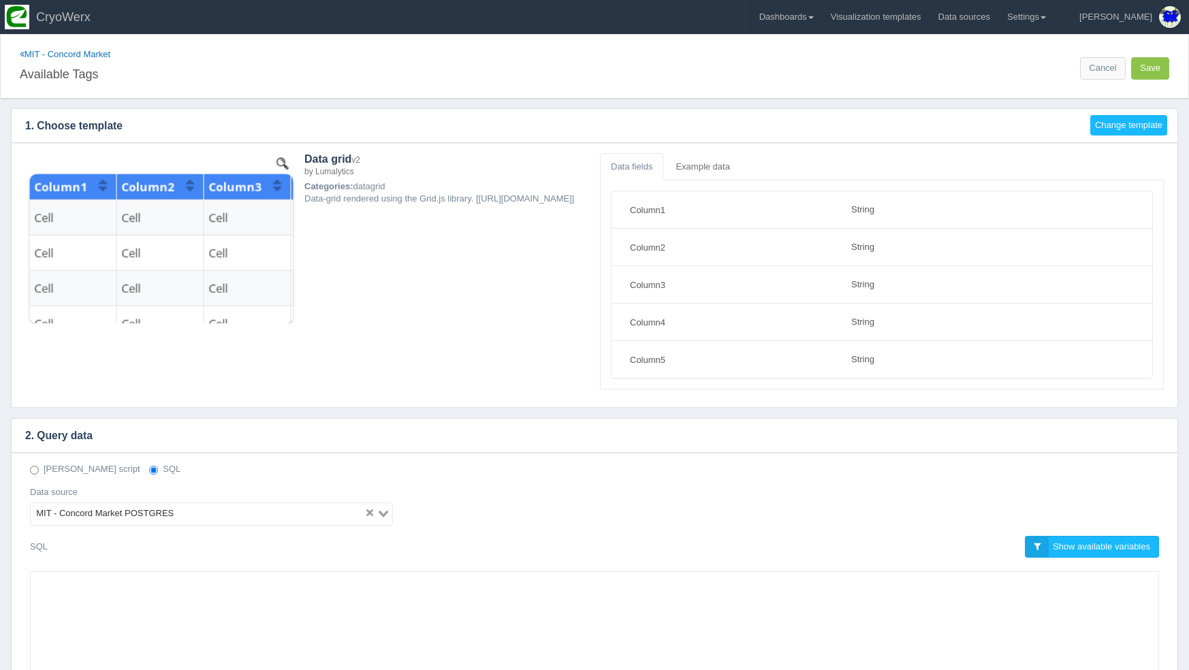
select select "string"
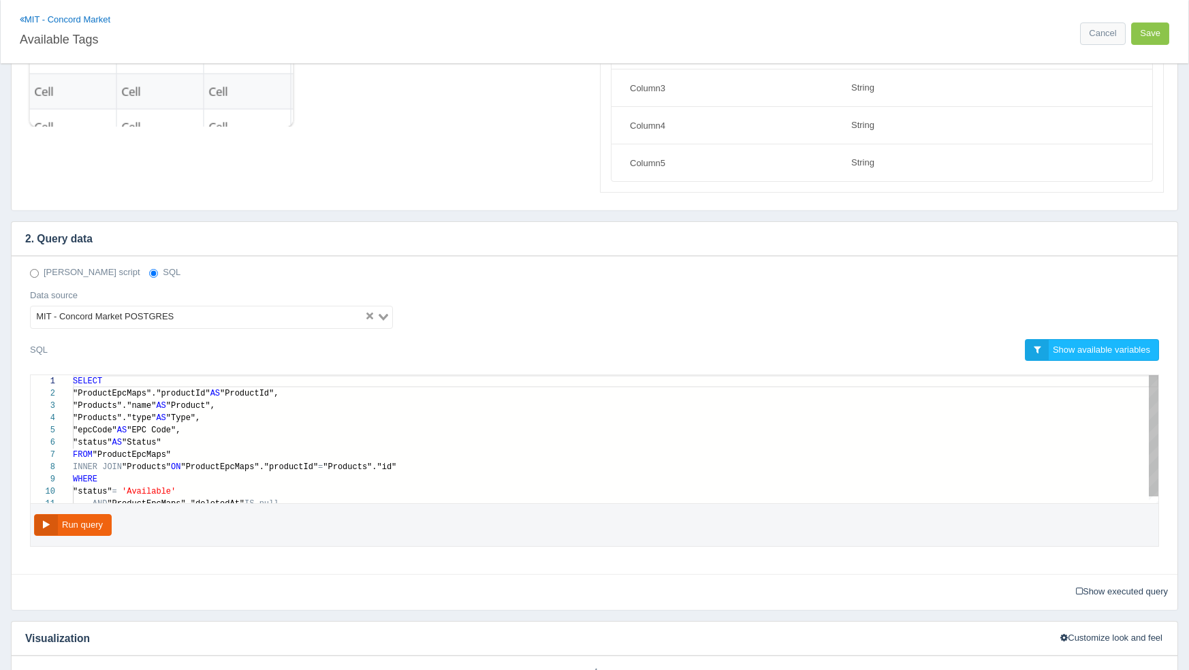
scroll to position [61, 118]
click at [351, 438] on div ""status" AS "Status"" at bounding box center [615, 442] width 1085 height 12
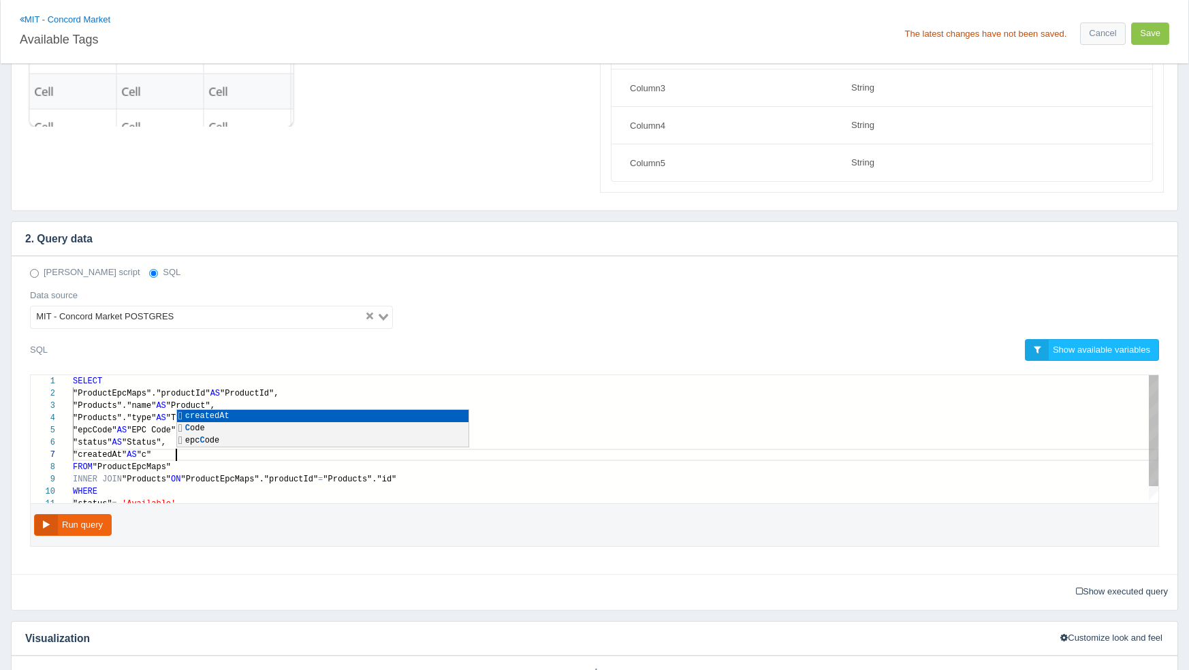
scroll to position [74, 99]
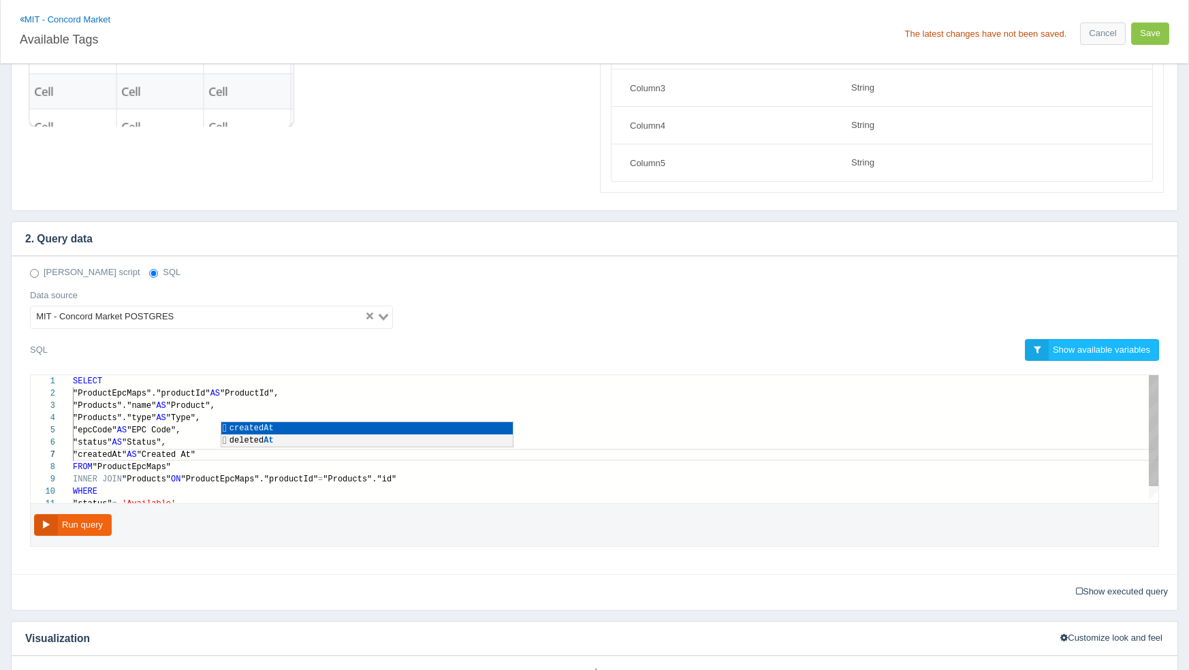
click at [669, 451] on div ""createdAt" AS "Created At"" at bounding box center [615, 455] width 1085 height 12
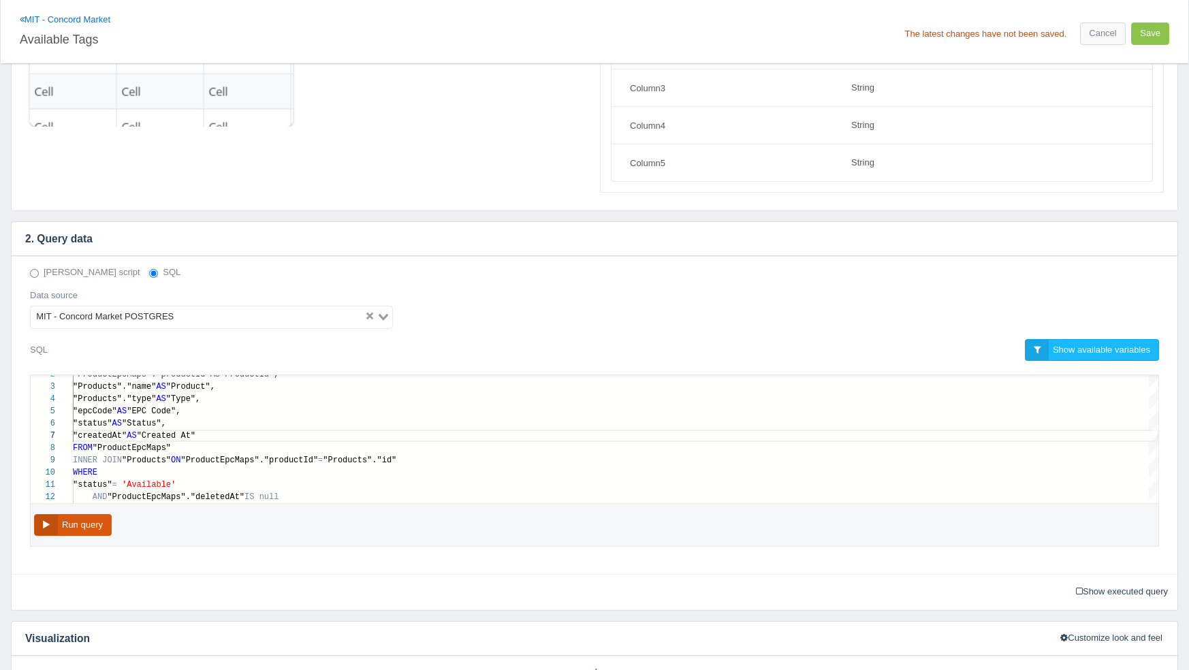
click at [65, 514] on button "Run query" at bounding box center [73, 525] width 78 height 22
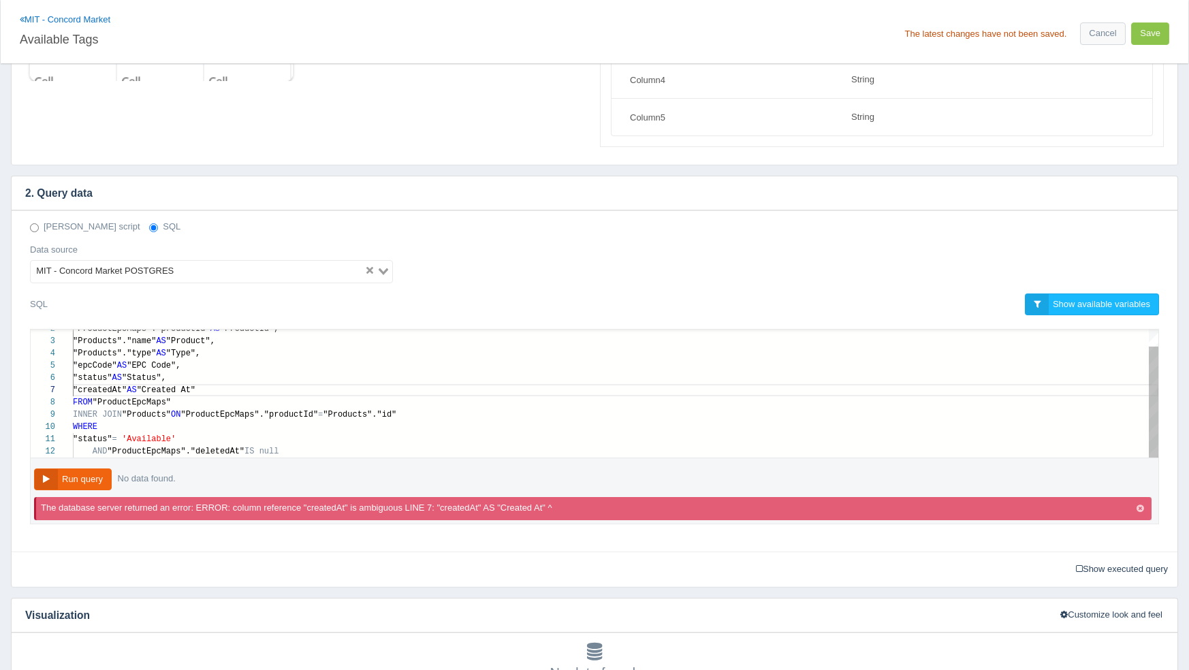
scroll to position [74, 20]
click at [95, 389] on span ""createdAt"" at bounding box center [100, 390] width 54 height 10
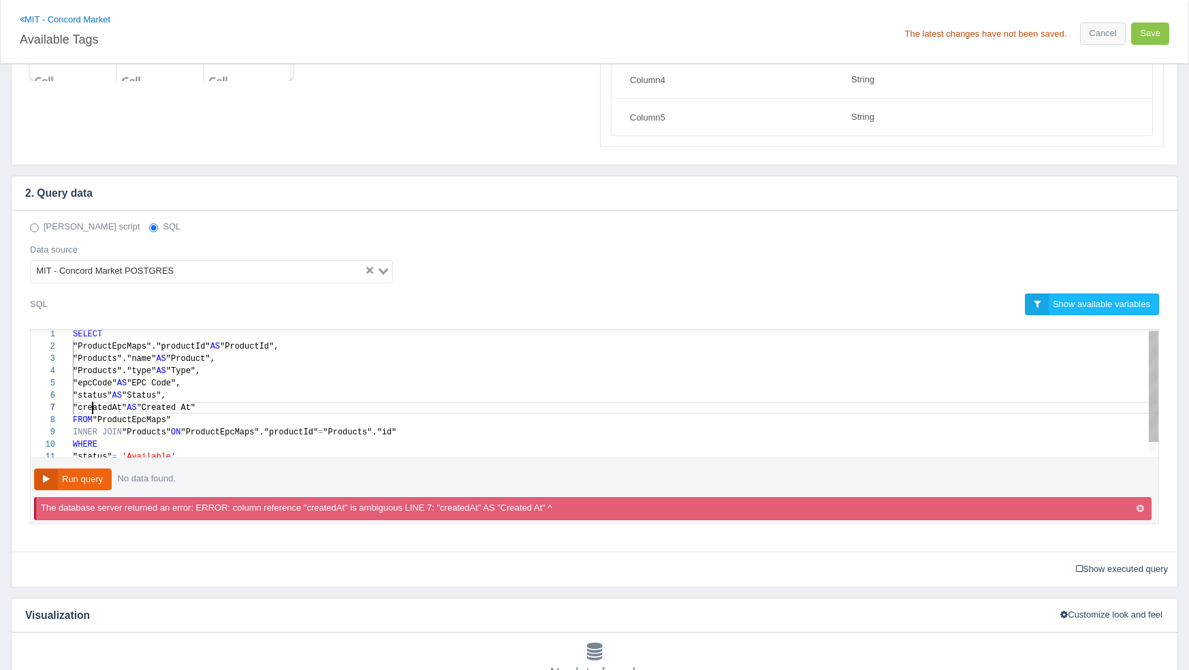
click at [123, 347] on span ""ProductEpcMaps"."productId"" at bounding box center [142, 347] width 138 height 10
click at [89, 405] on span ""createdAt"" at bounding box center [100, 409] width 54 height 10
paste textarea "ProductEpcMaps"
click at [225, 421] on div "FROM "ProductEpcMaps"" at bounding box center [615, 421] width 1085 height 12
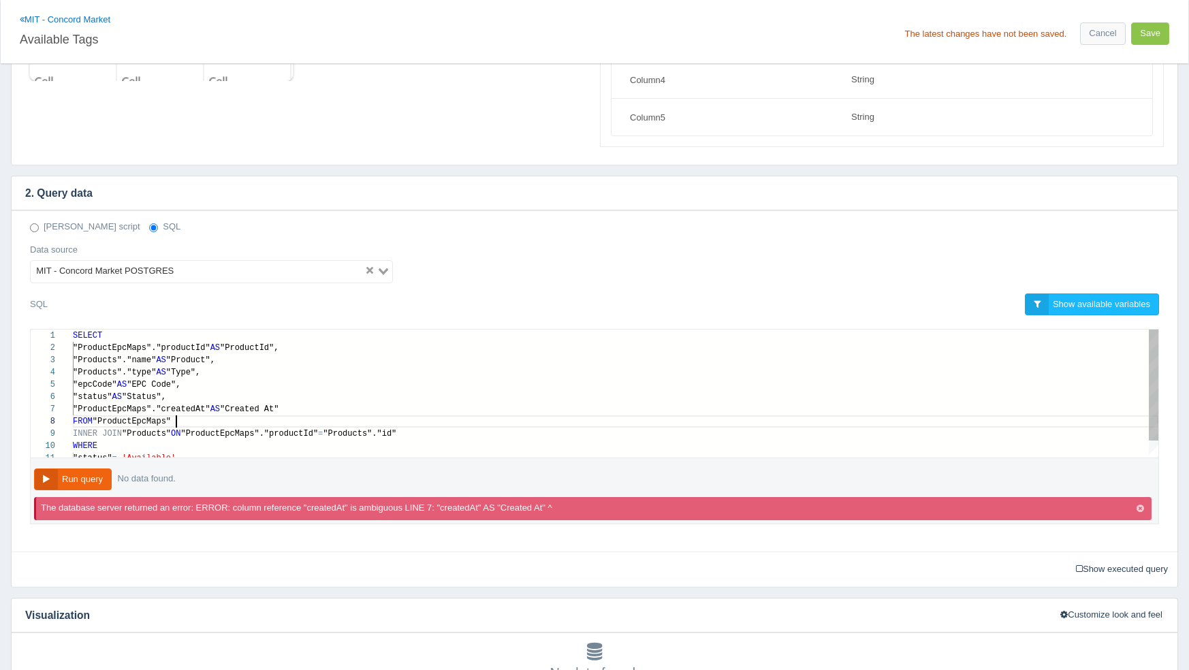
scroll to position [86, 103]
click at [95, 484] on button "Run query" at bounding box center [73, 479] width 78 height 22
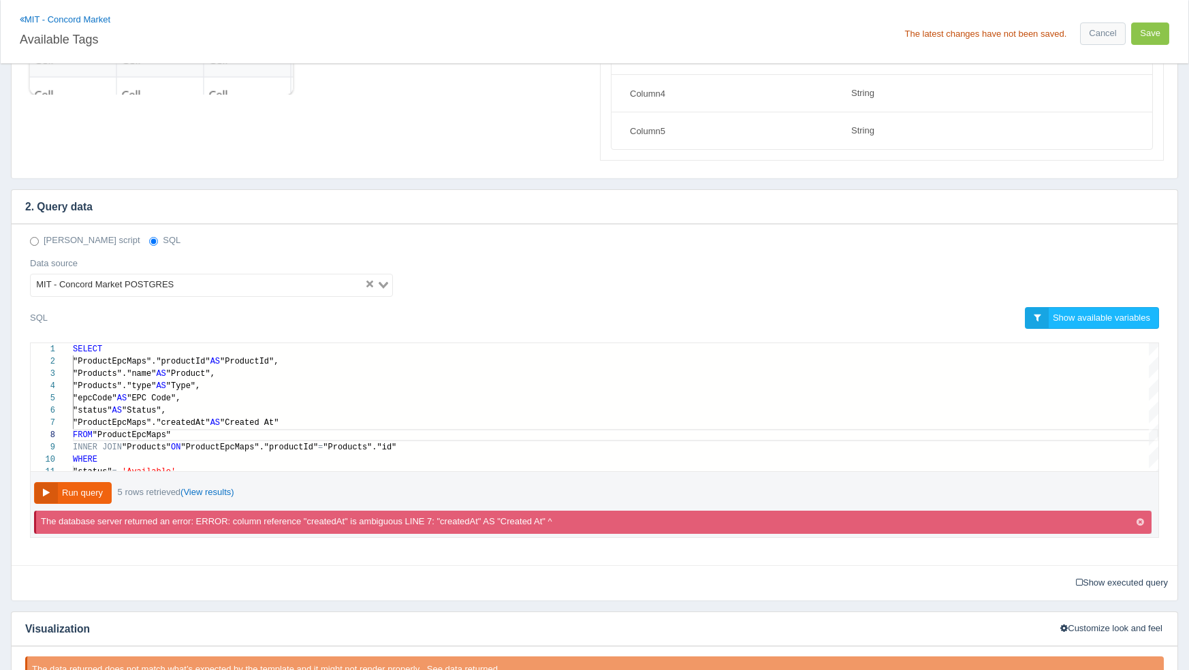
scroll to position [216, 0]
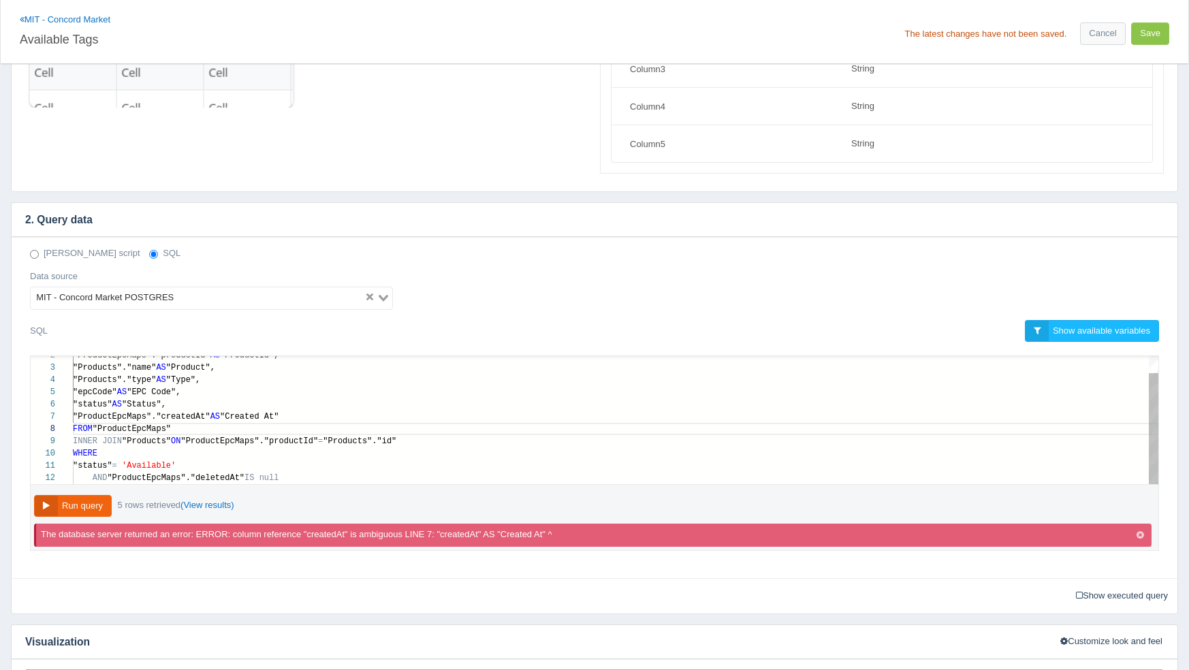
click at [295, 401] on div ""status" AS "Status"," at bounding box center [615, 404] width 1085 height 12
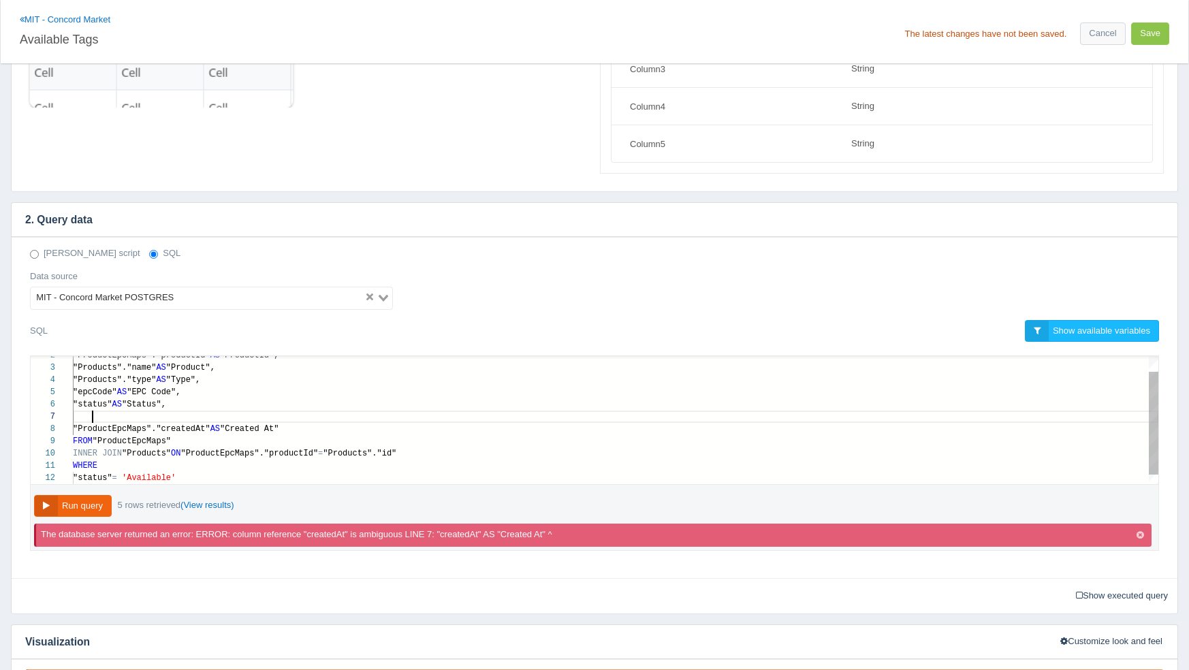
paste textarea "TO_CHAR("CustomerTransactions"."createdAt" AT TIME ZONE {TimeZone}, 'YYYY/MM/dd…"
drag, startPoint x: 92, startPoint y: 427, endPoint x: 229, endPoint y: 427, distance: 137.5
click at [121, 428] on span ""ProductEpcMaps"."createdAt"" at bounding box center [142, 429] width 138 height 10
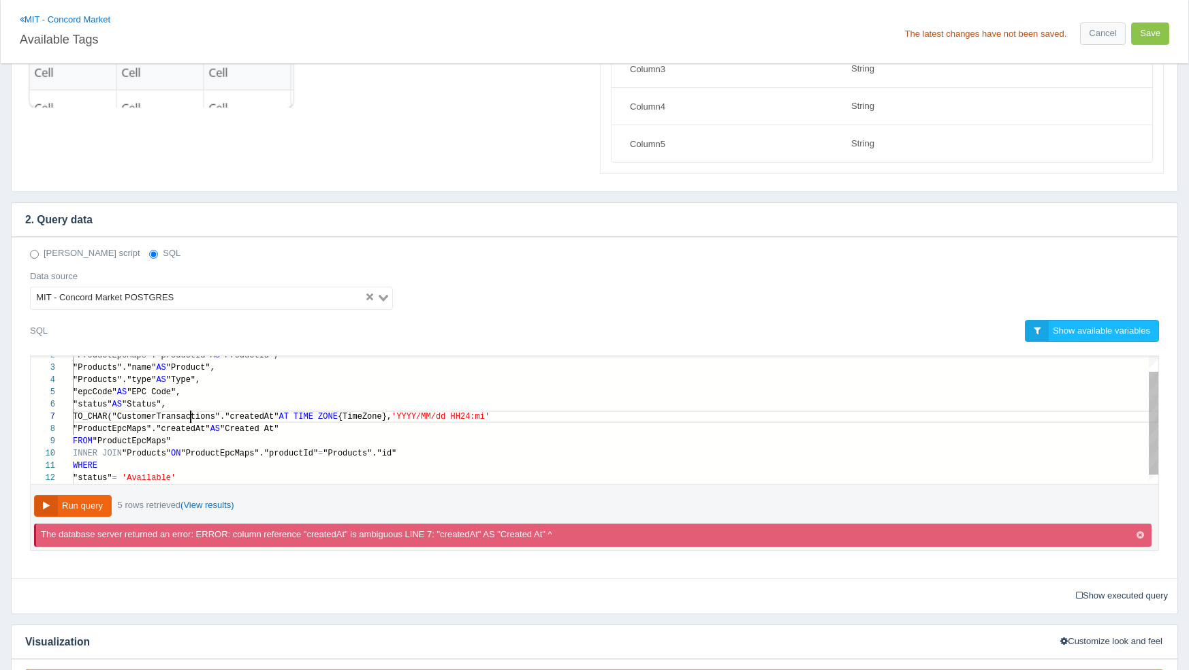
paste textarea "ProductEpcMap"
click at [320, 430] on div ""ProductEpcMaps"."createdAt" AS "Created At"" at bounding box center [615, 429] width 1085 height 12
paste textarea "CustomerTransactions"."createdAt" AT TIME ZONE {TimeZone}, 'YYYY/MM/dd HH24:mi'…"
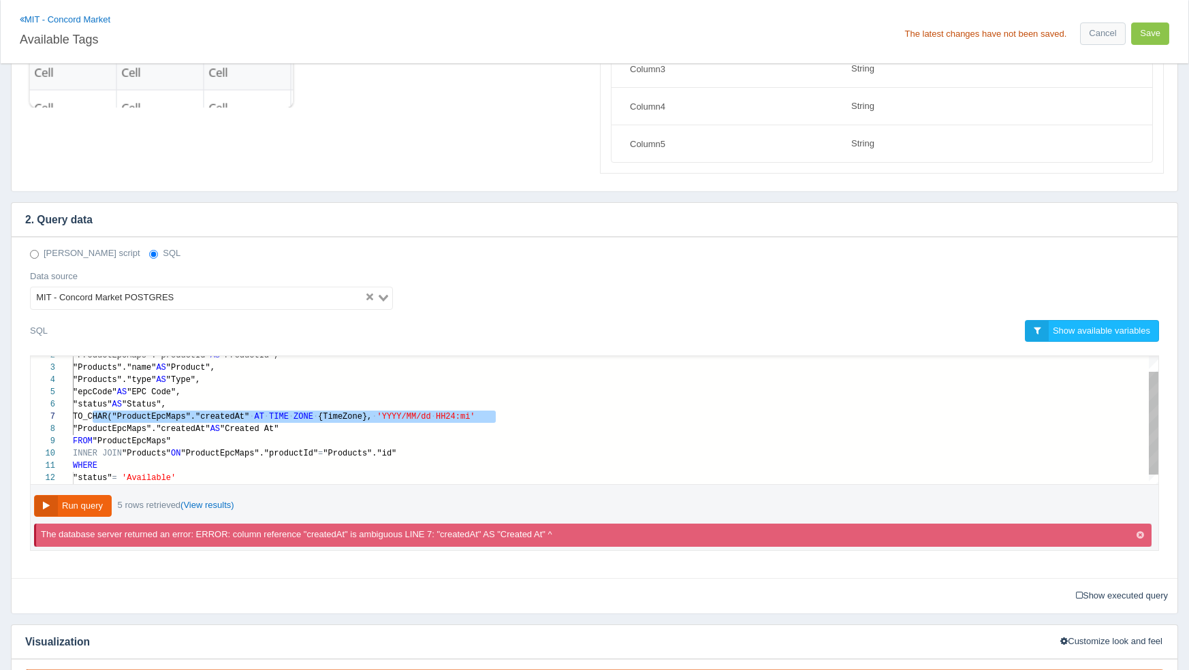
scroll to position [74, 537]
click at [267, 426] on span ""Created At"" at bounding box center [249, 429] width 59 height 10
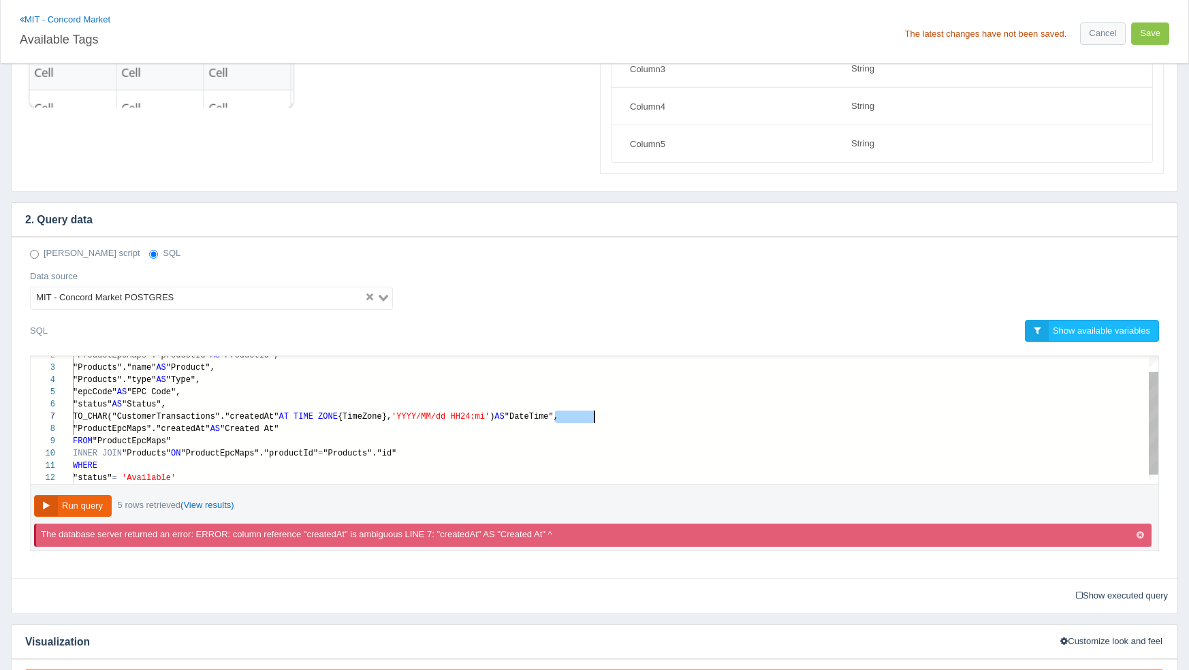
paste textarea "Created At"
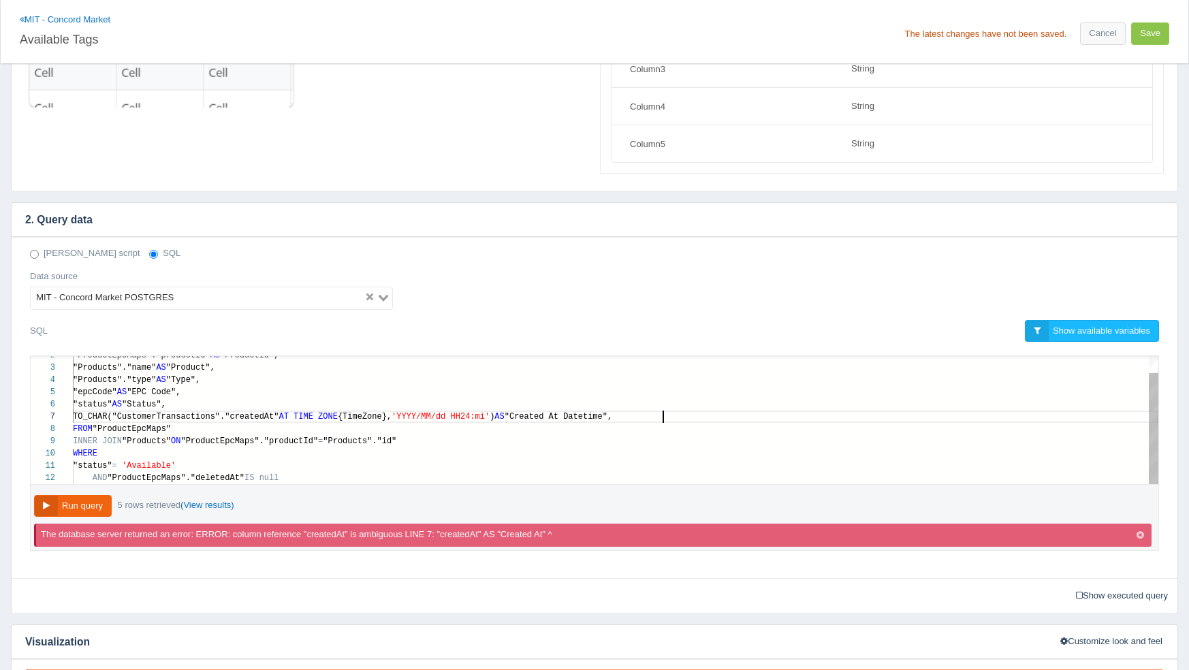
scroll to position [74, 581]
click at [93, 499] on button "Run query" at bounding box center [73, 506] width 78 height 22
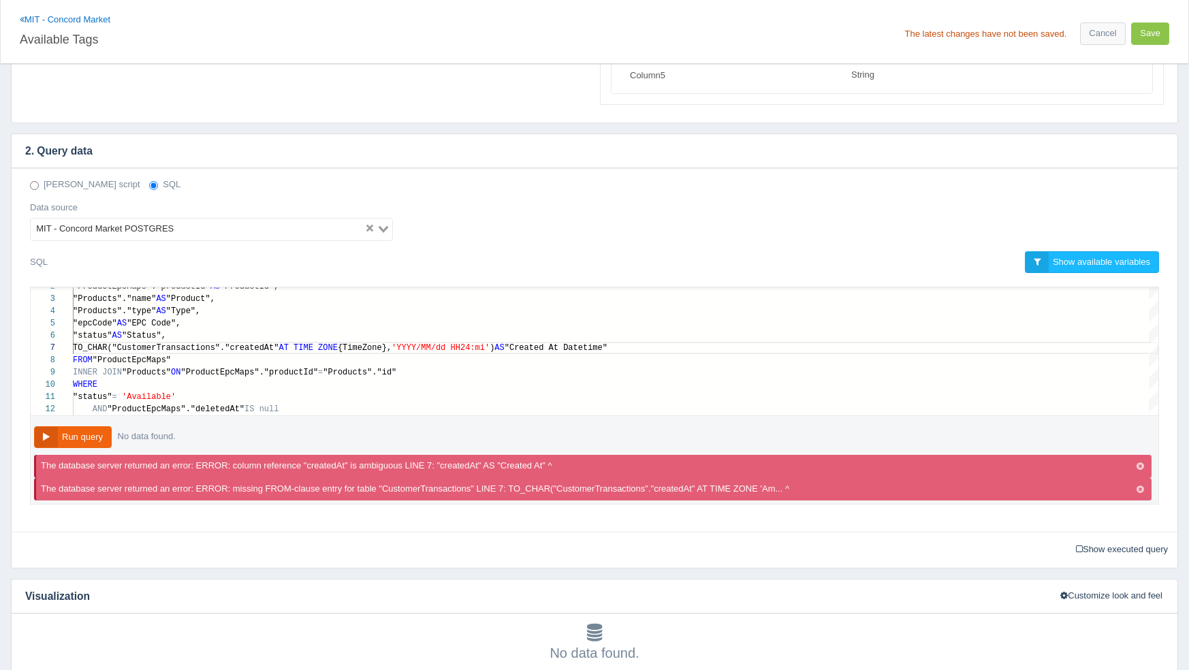
scroll to position [281, 0]
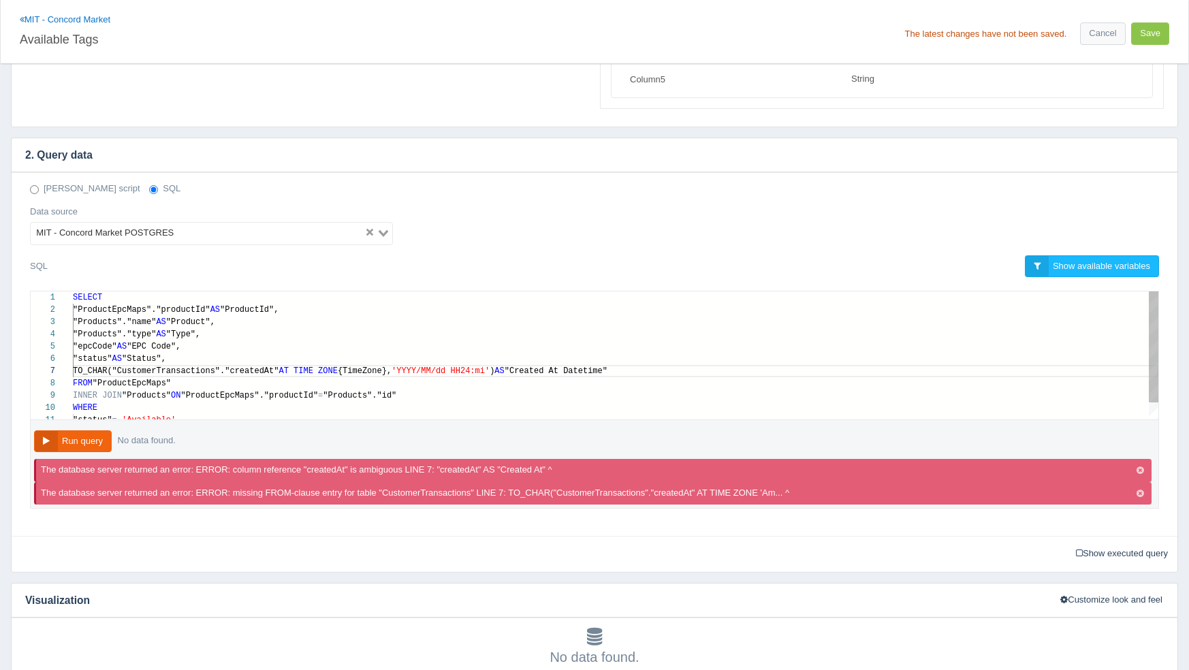
click at [105, 310] on span ""ProductEpcMaps"."productId"" at bounding box center [142, 310] width 138 height 10
click at [189, 366] on span "TO_CHAR("CustomerTransactions"."createdAt"" at bounding box center [176, 371] width 206 height 10
paste textarea "ProductEpcMap"
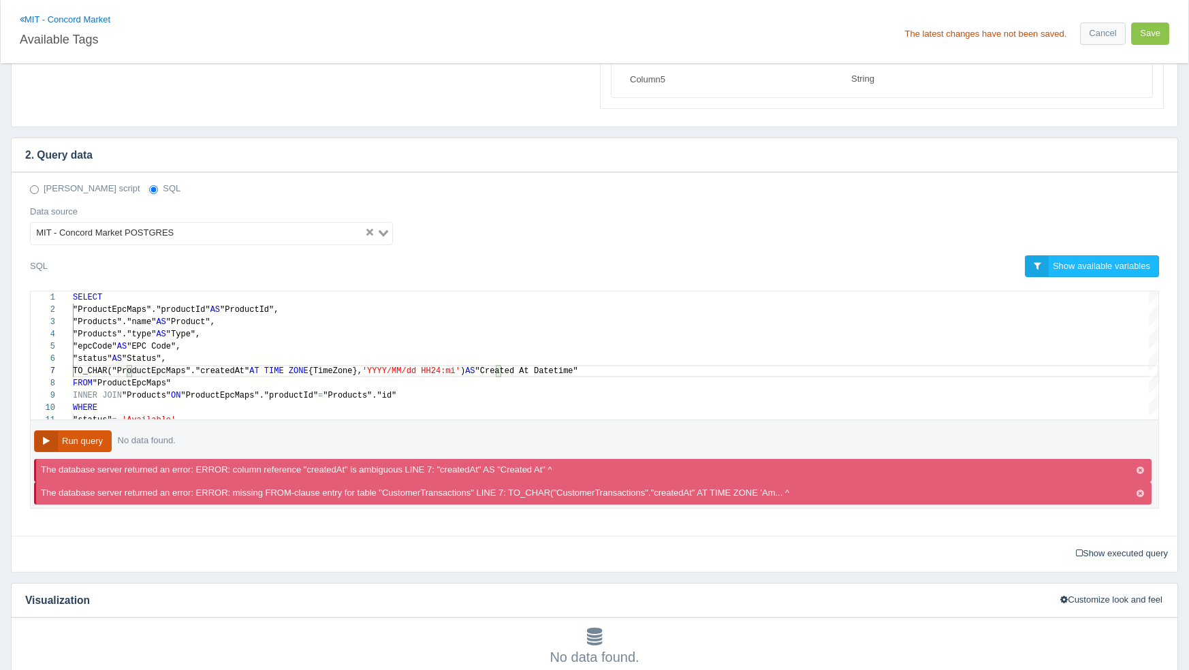
click at [84, 438] on button "Run query" at bounding box center [73, 441] width 78 height 22
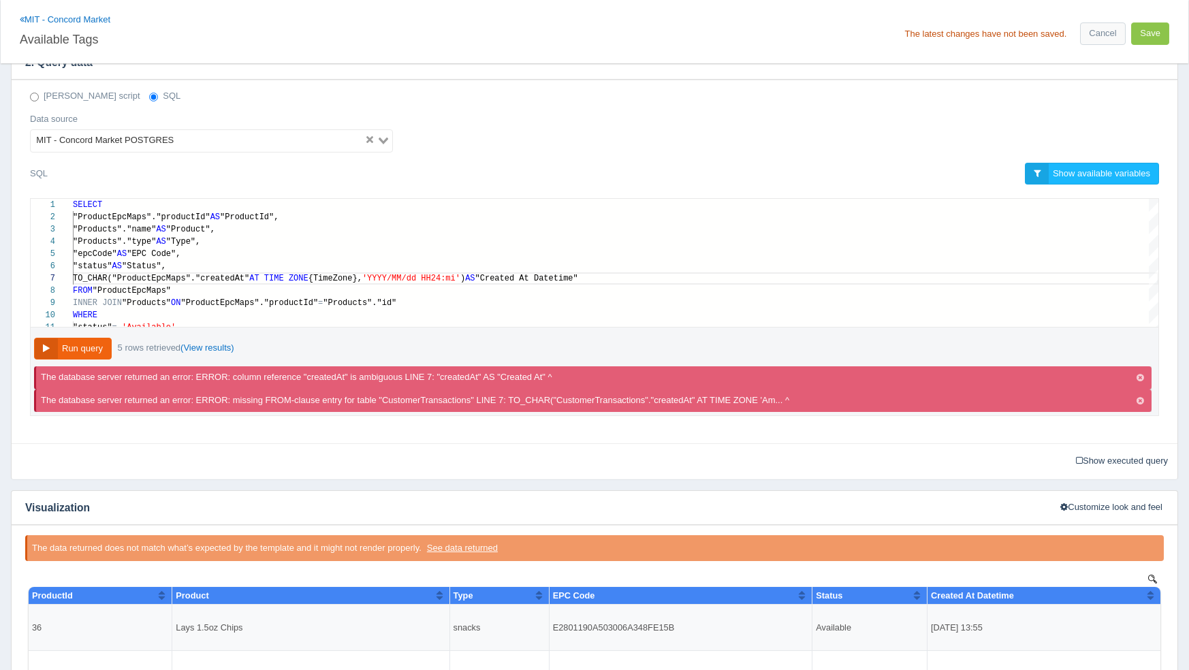
scroll to position [350, 0]
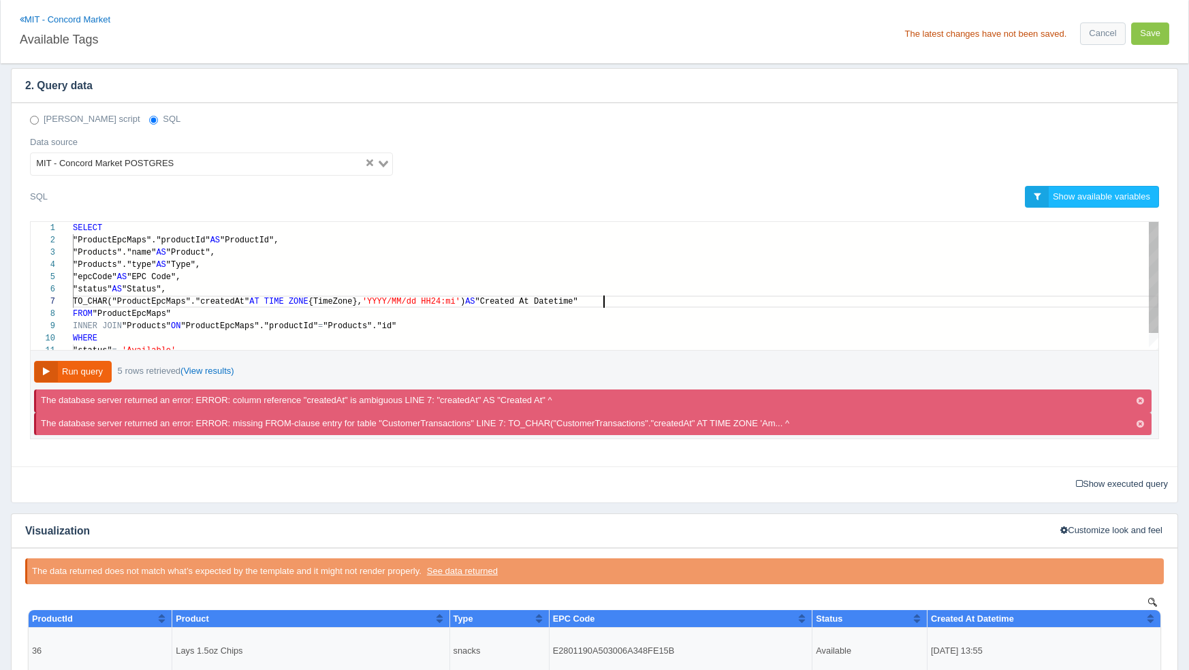
click at [578, 303] on span ""Created At Datetime"" at bounding box center [526, 302] width 103 height 10
click at [82, 366] on button "Run query" at bounding box center [73, 372] width 78 height 22
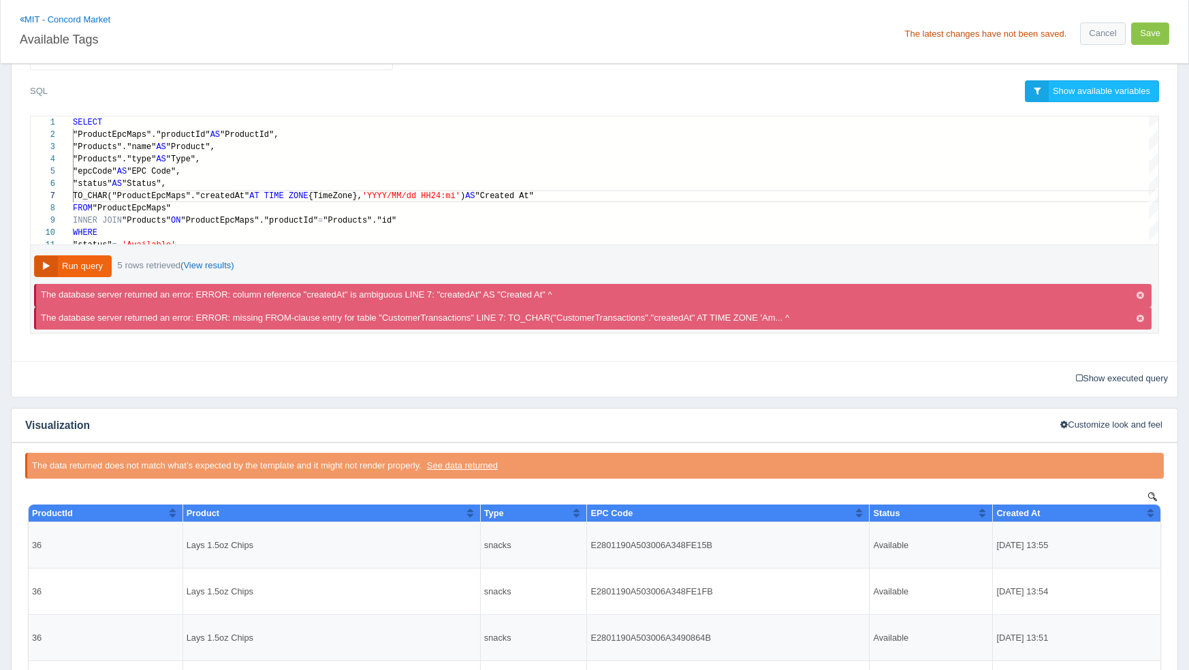
scroll to position [453, 0]
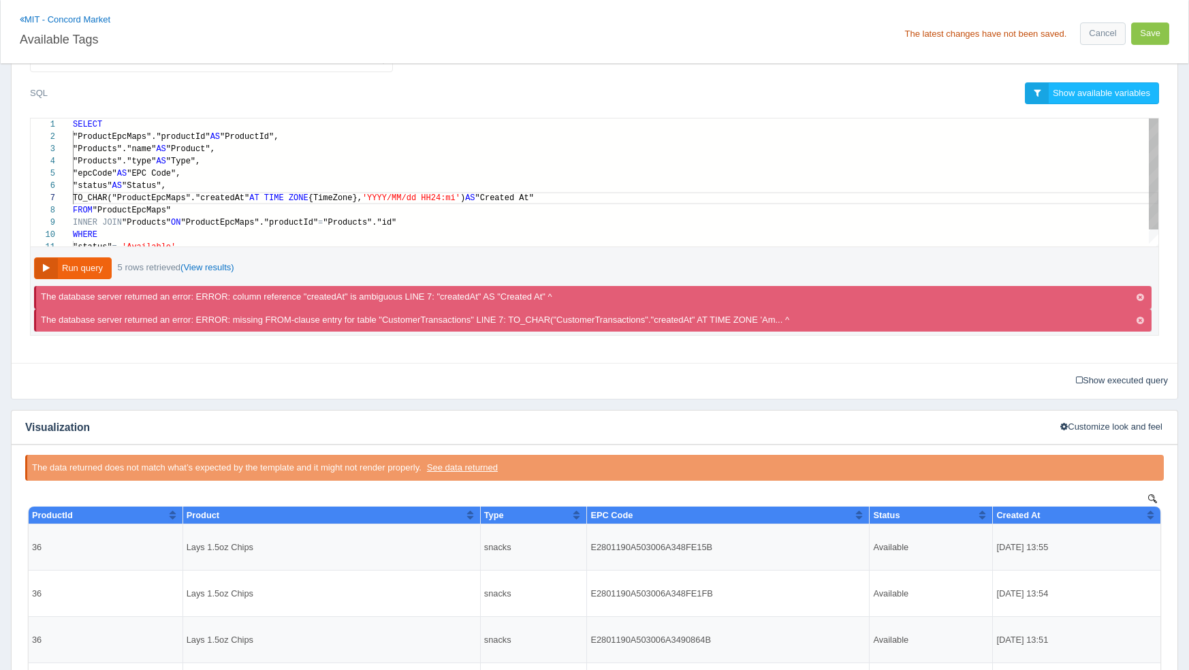
type textarea "SELECT "ProductEpcMaps"."productId" AS "ProductId", "Products"."name" AS "Produ…"
click at [77, 266] on button "Run query" at bounding box center [73, 268] width 78 height 22
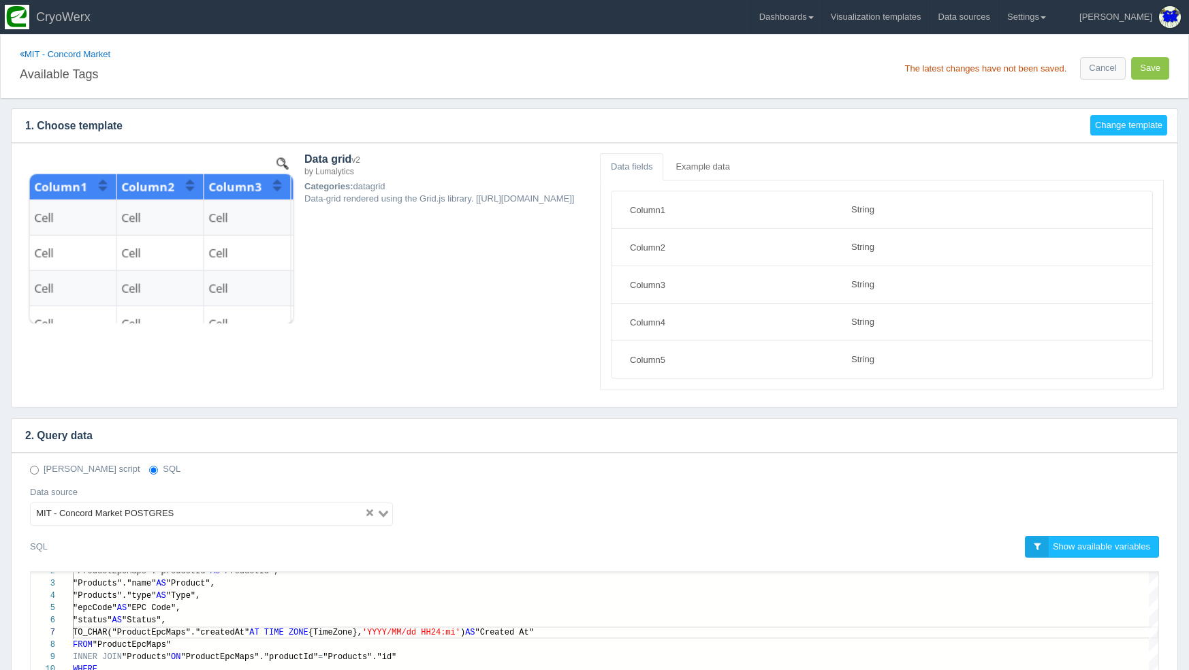
scroll to position [0, 0]
click at [1153, 71] on button "Save" at bounding box center [1150, 68] width 38 height 22
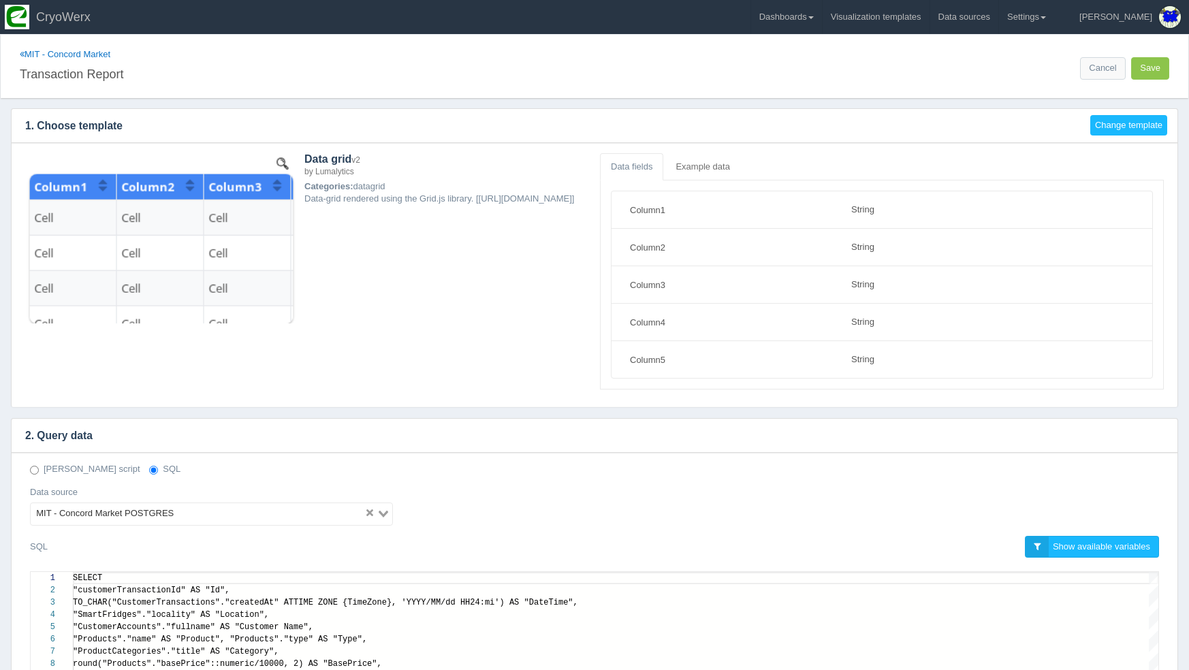
select select "string"
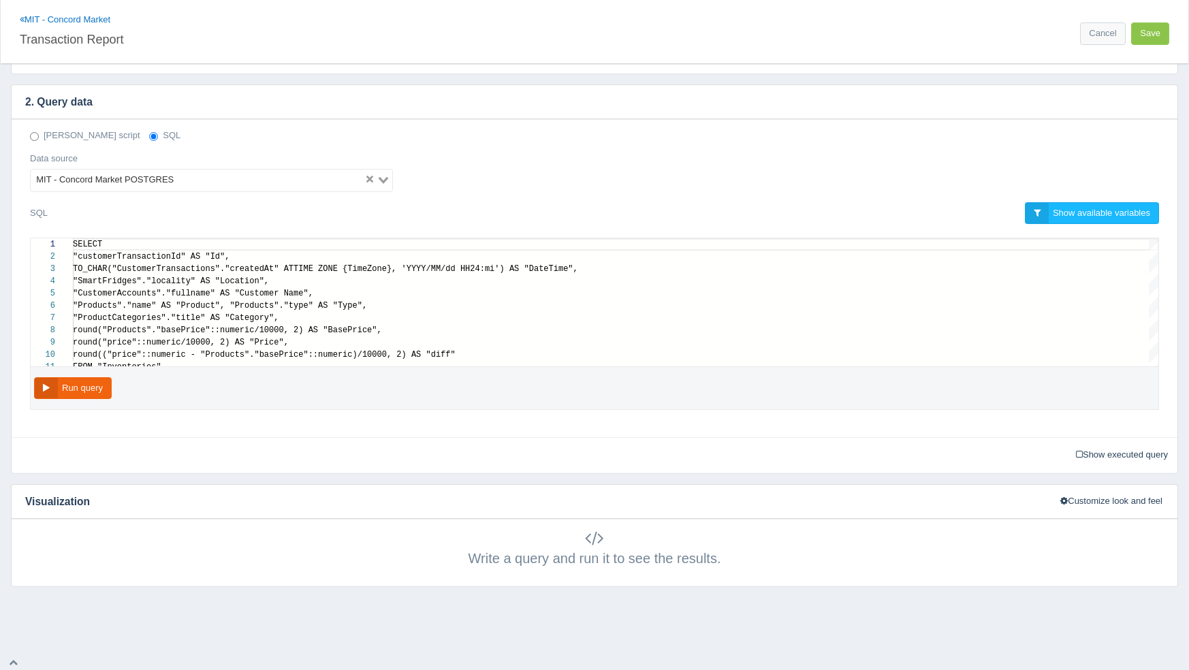
scroll to position [110, 0]
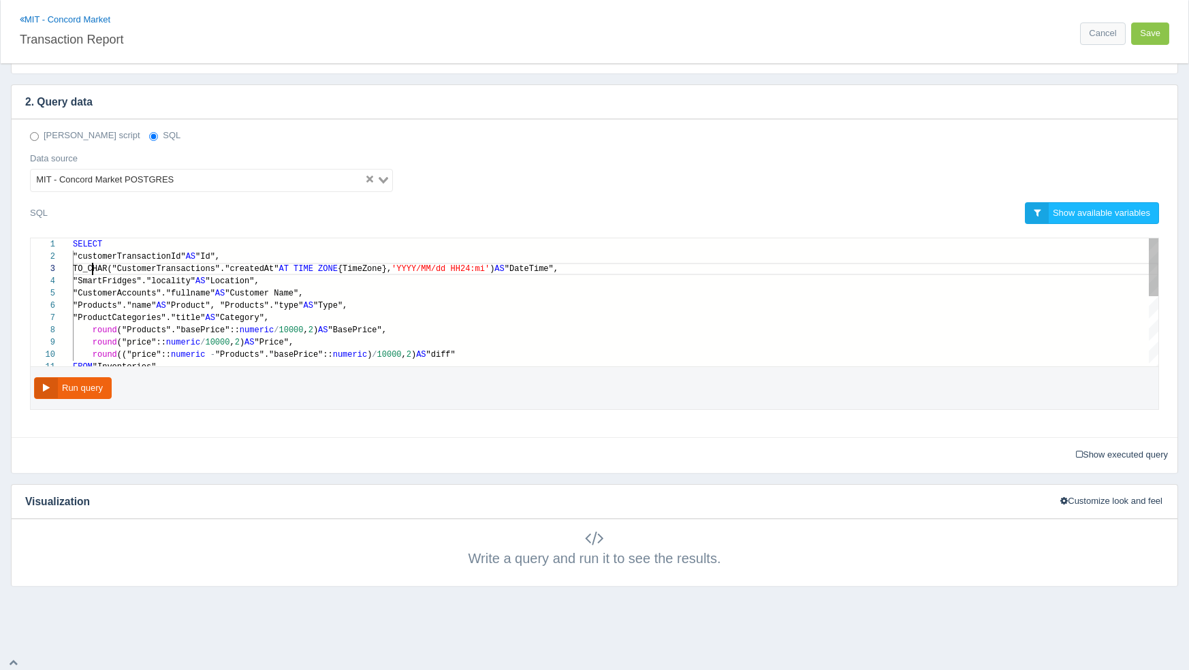
type textarea "SELECT "customerTransactionId" AS "Id", TO_CHAR("CustomerTransactions"."created…"
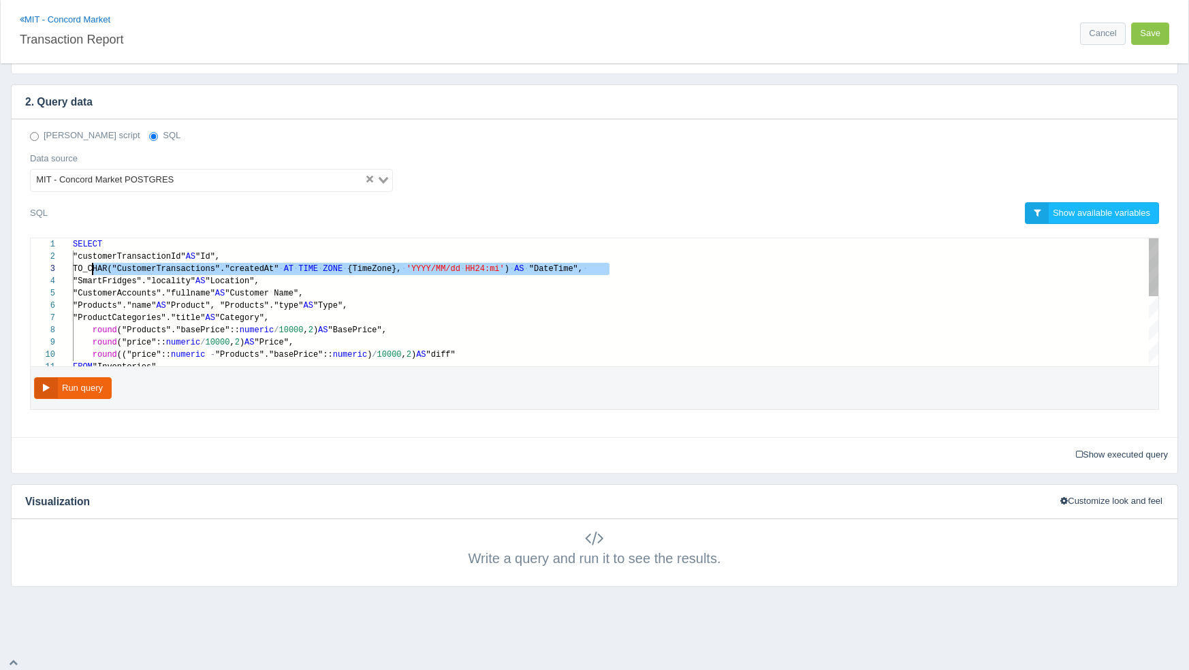
click at [777, 275] on div ""SmartFridges"."locality" AS "Location"," at bounding box center [615, 281] width 1085 height 12
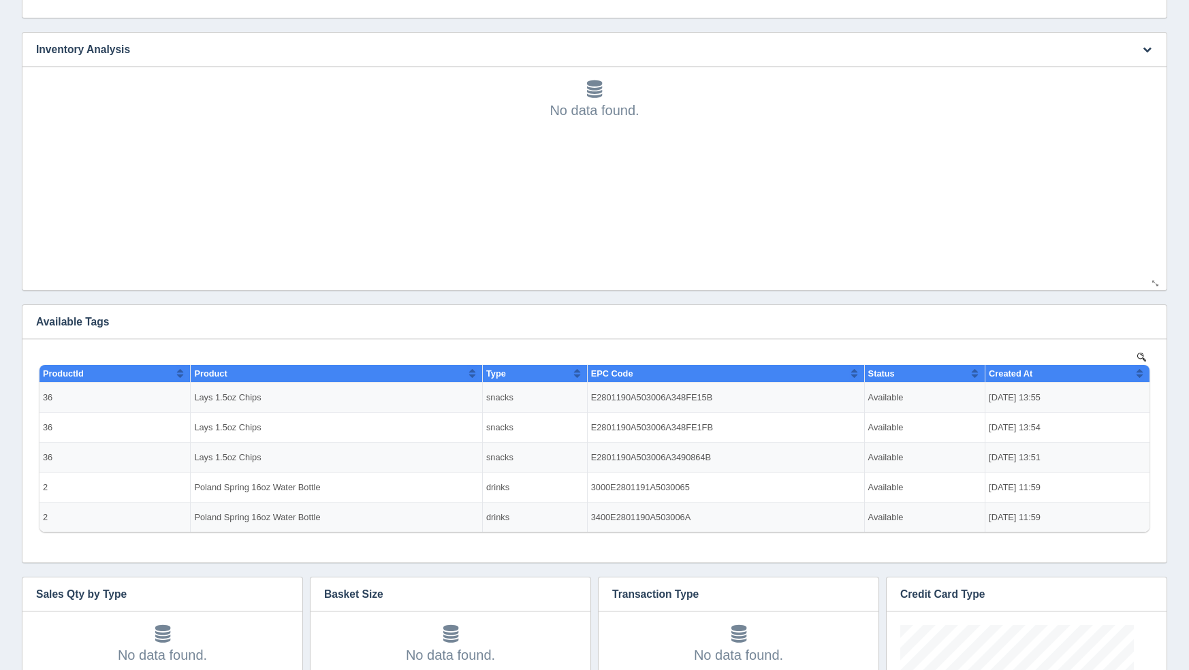
scroll to position [82, 253]
click at [1148, 322] on icon "button" at bounding box center [1147, 321] width 9 height 9
click at [1124, 345] on link "Edit chart" at bounding box center [1101, 342] width 109 height 20
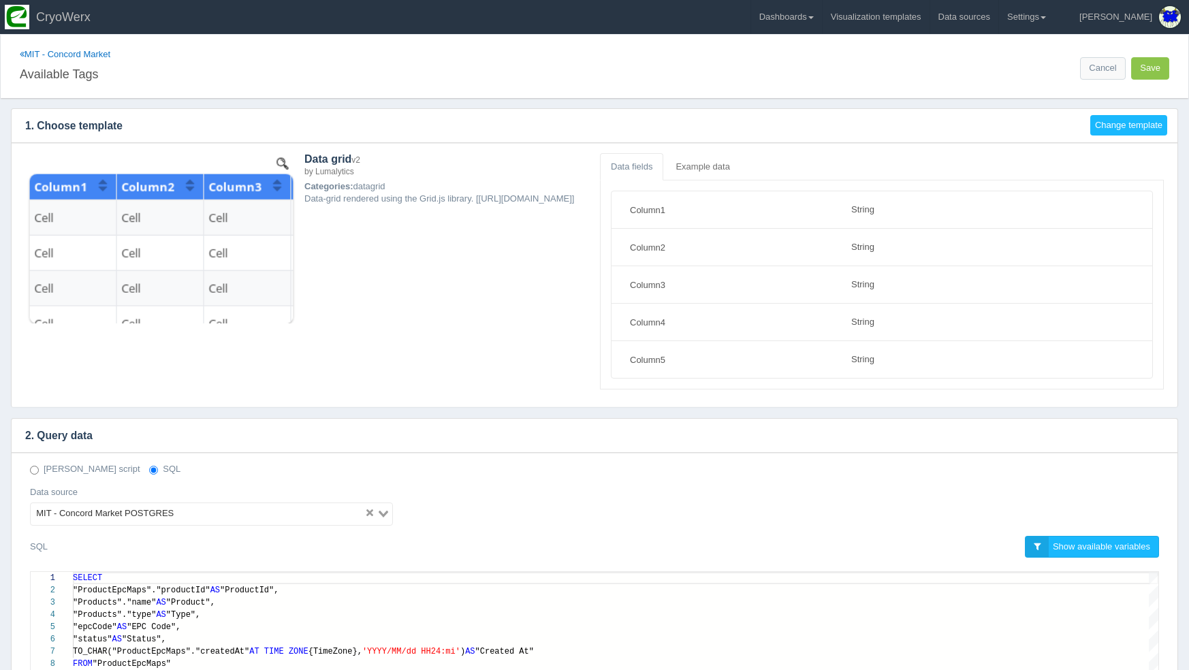
select select "string"
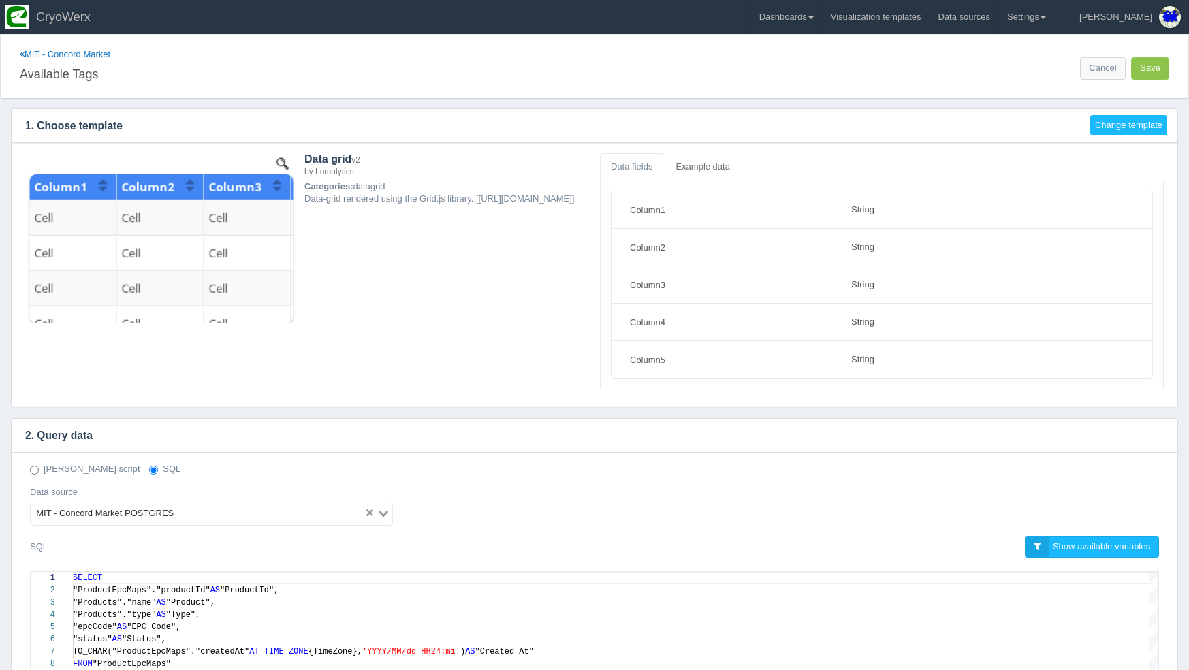
scroll to position [174, 0]
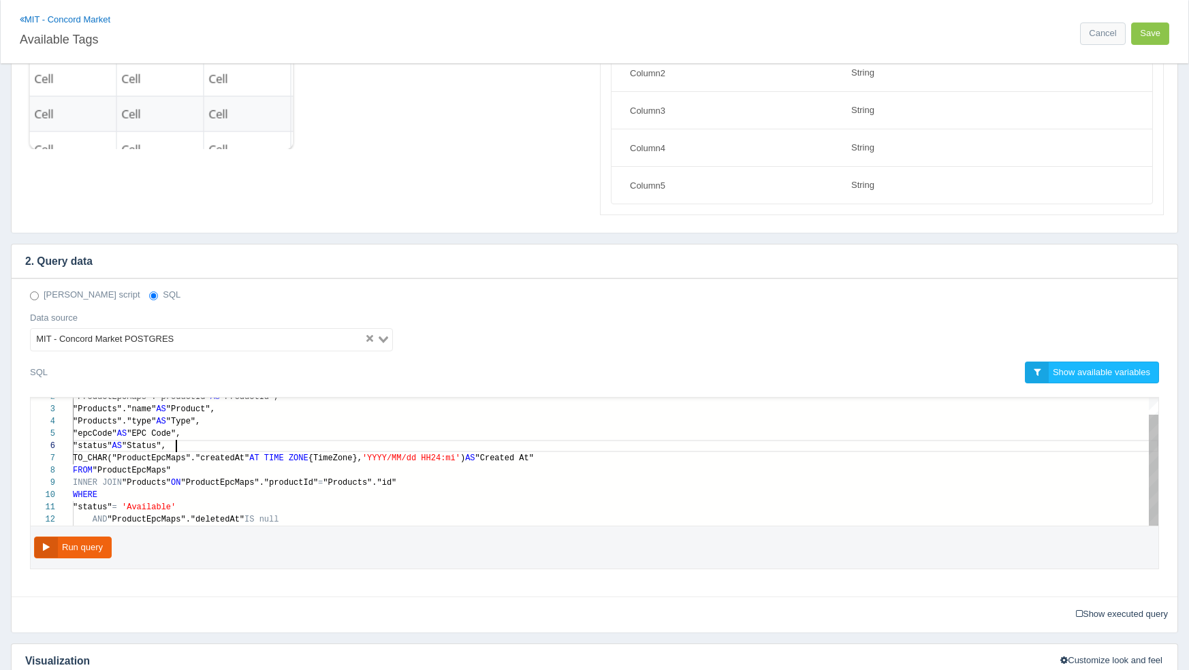
click at [166, 445] on span ""Status"," at bounding box center [144, 446] width 44 height 10
type textarea "SELECT "ProductEpcMaps"."productId" AS "ProductId", "Products"."name" AS "Produ…"
click at [86, 543] on button "Run query" at bounding box center [73, 548] width 78 height 22
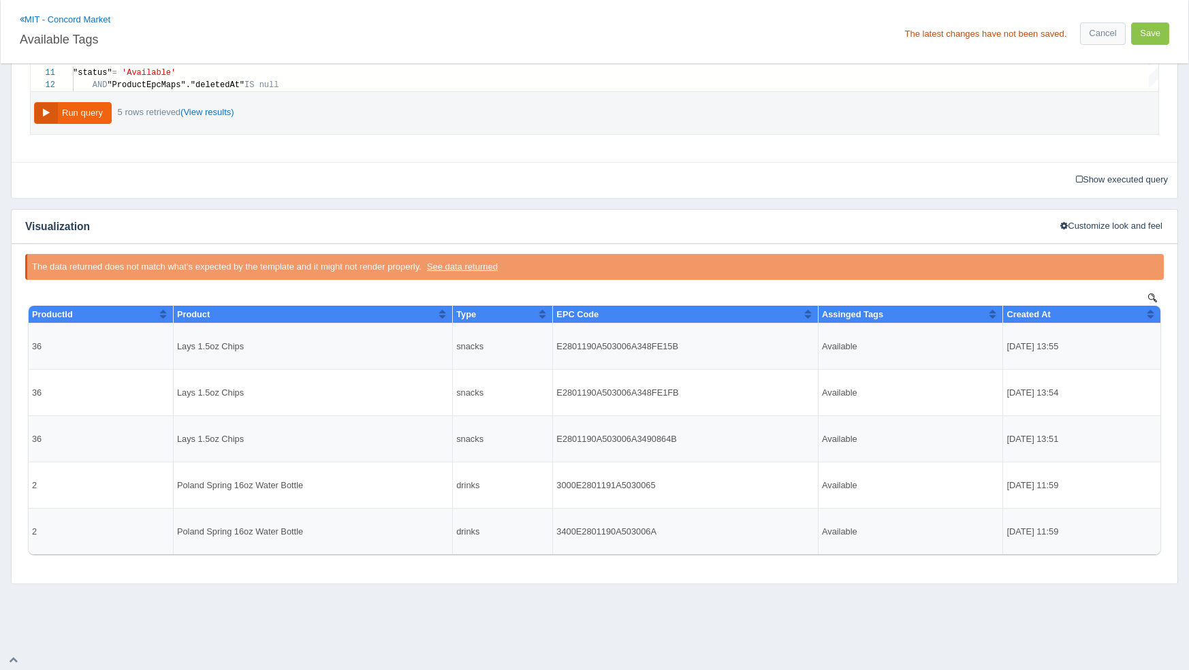
scroll to position [0, 0]
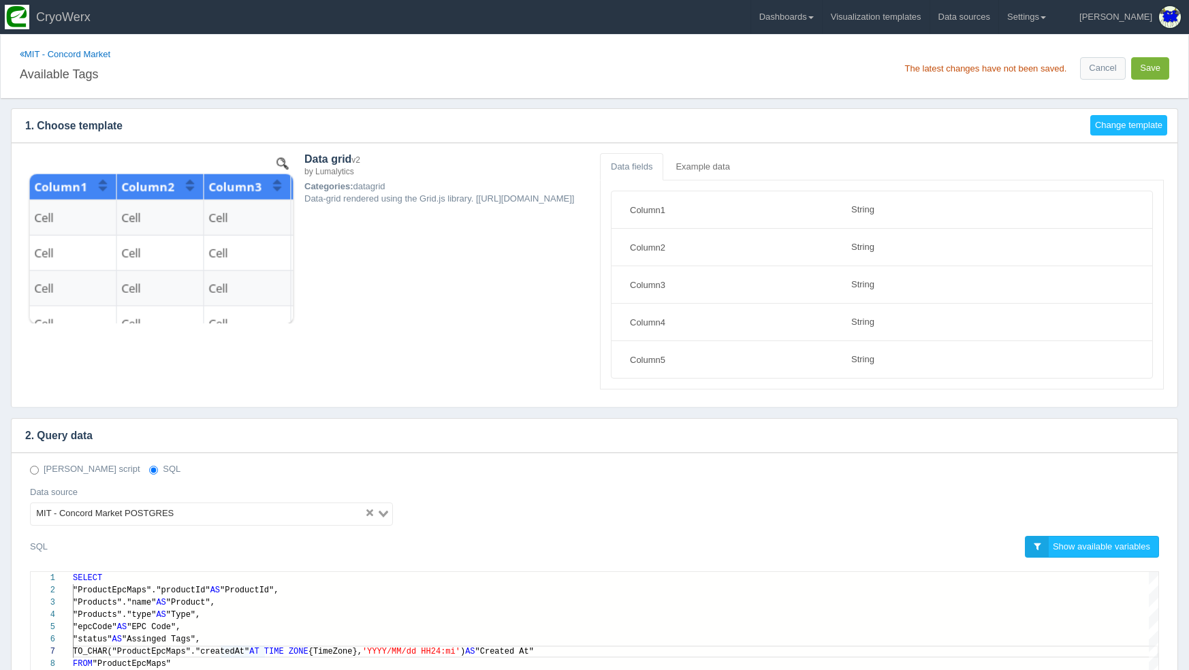
click at [1153, 73] on button "Save" at bounding box center [1150, 68] width 38 height 22
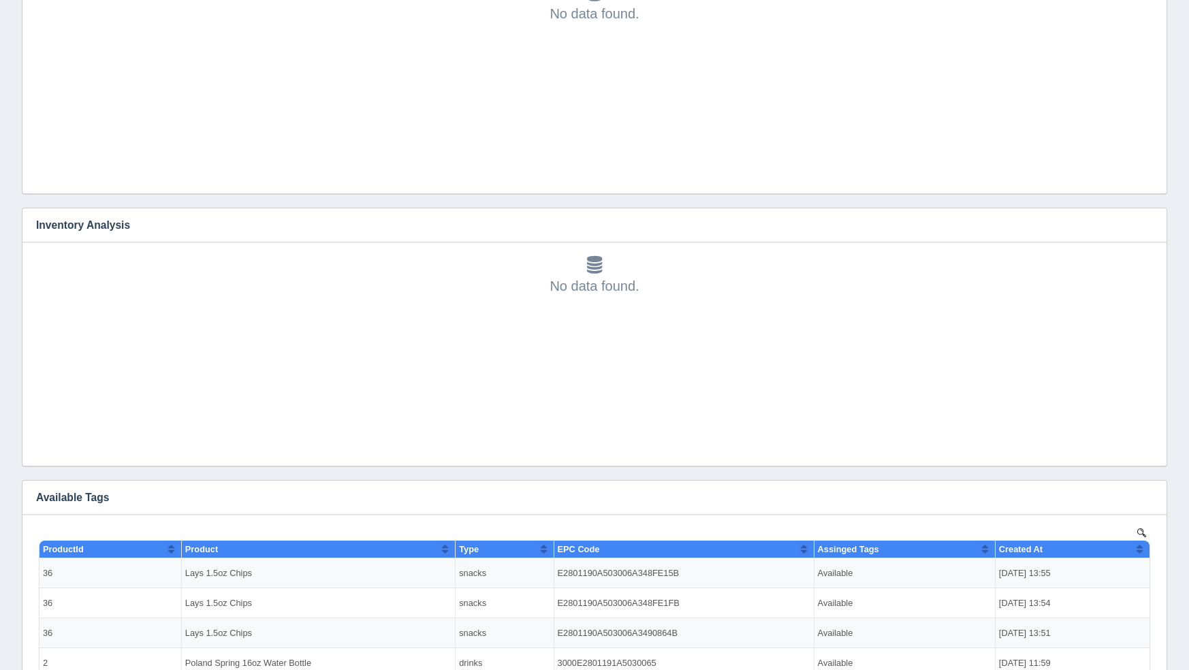
scroll to position [1015, 0]
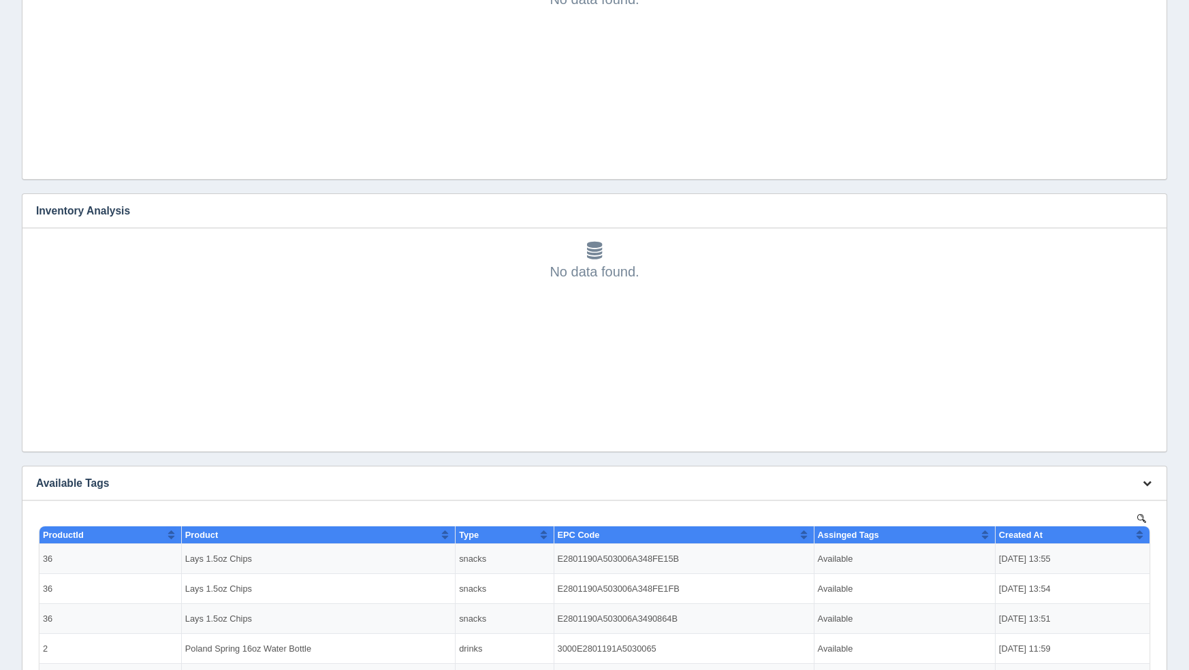
click at [1145, 477] on button "button" at bounding box center [1147, 483] width 18 height 21
click at [1131, 501] on link "Edit chart" at bounding box center [1101, 504] width 109 height 20
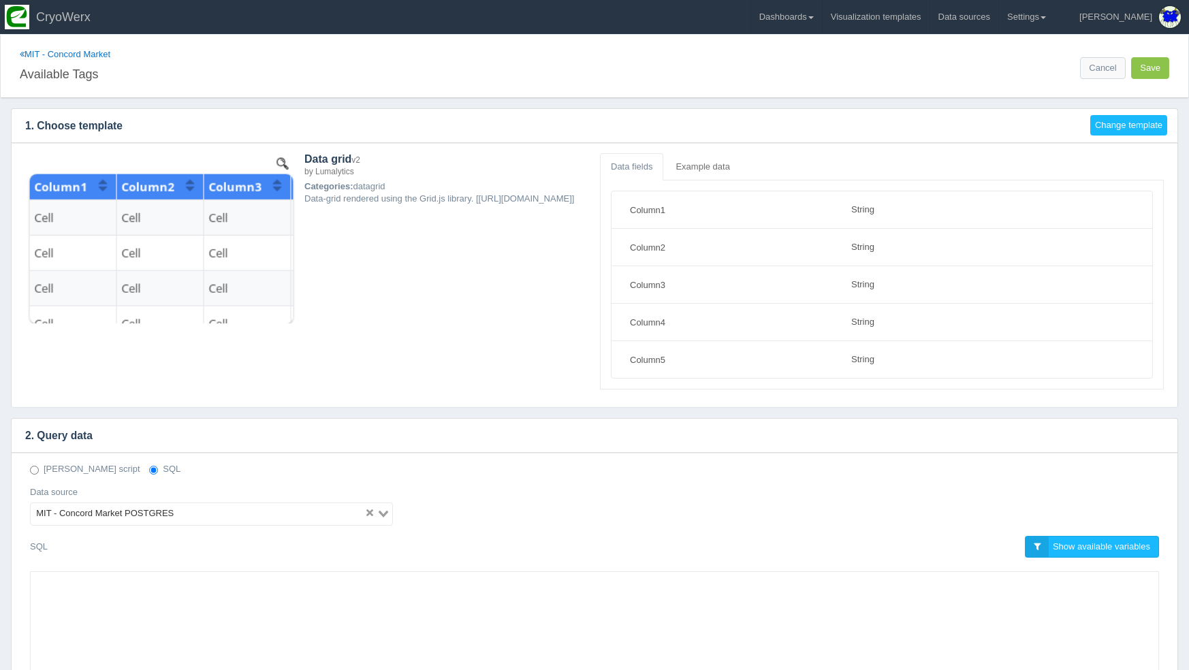
select select "string"
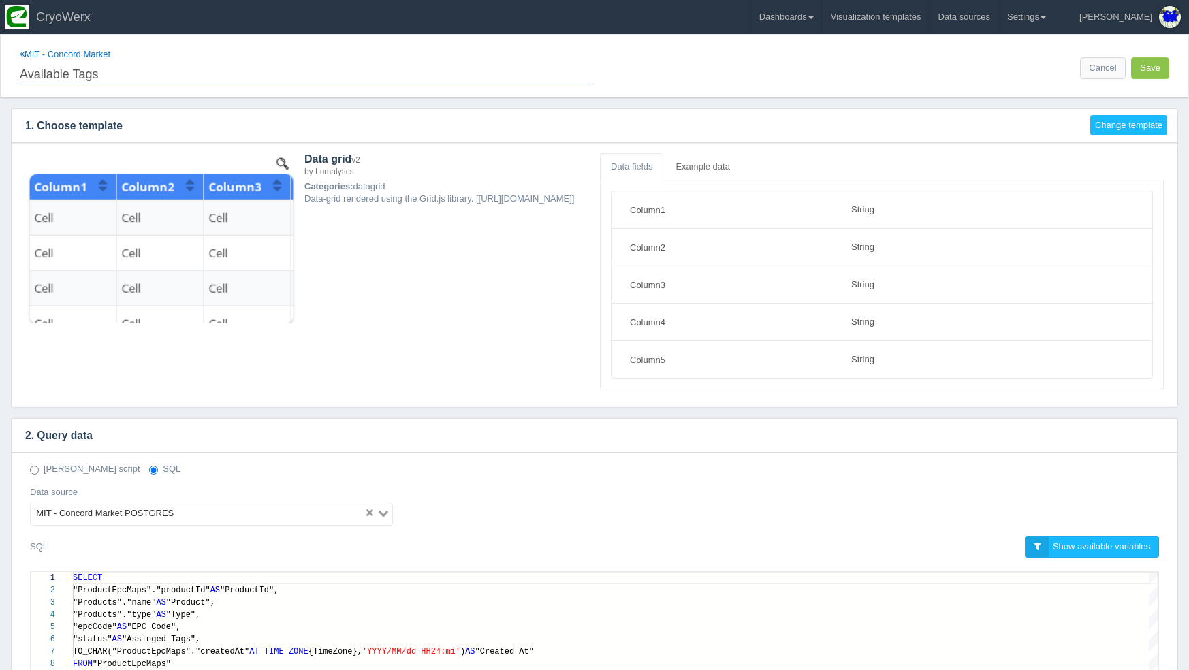
click at [136, 71] on input "Available Tags" at bounding box center [304, 72] width 569 height 23
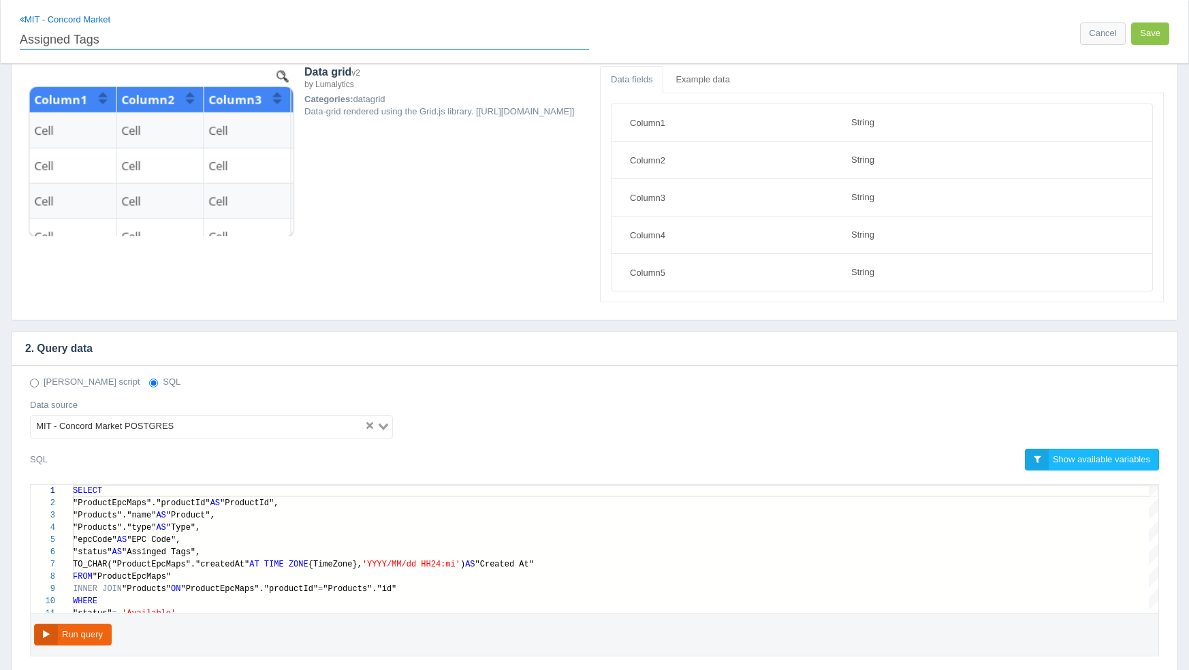
scroll to position [89, 0]
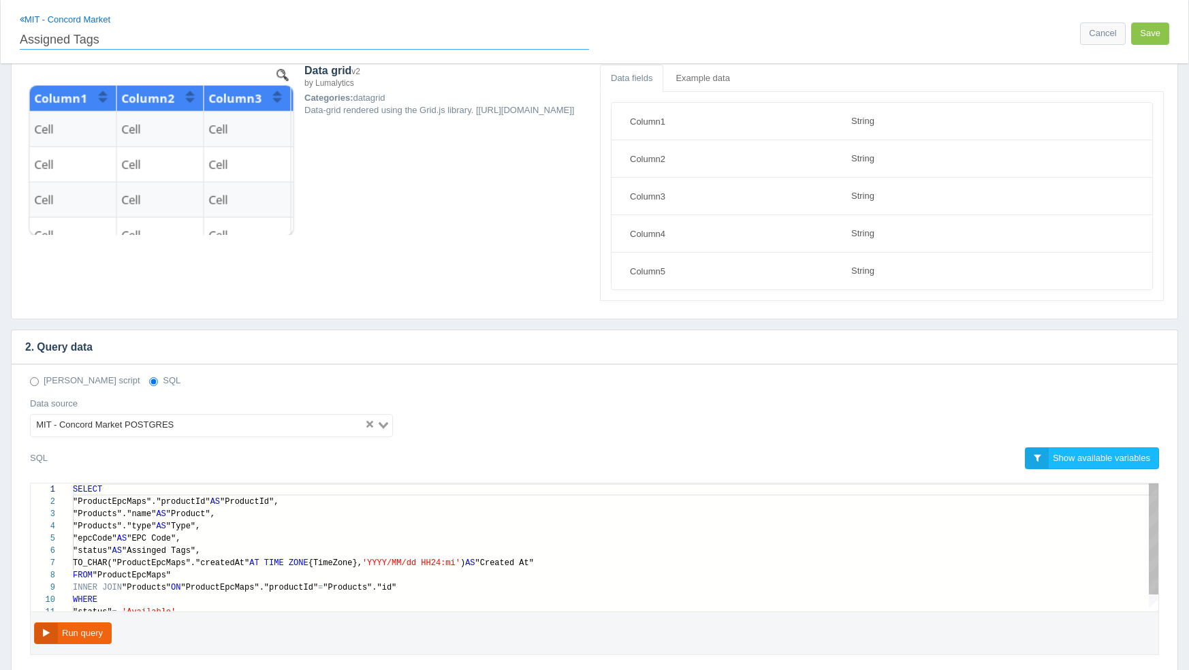
type input "Assigned Tags"
click at [200, 549] on span ""Assinged Tags"," at bounding box center [161, 551] width 78 height 10
type textarea "SELECT "ProductEpcMaps"."productId" AS "ProductId", "Products"."name" AS "Produ…"
click at [1145, 27] on button "Save" at bounding box center [1150, 33] width 38 height 22
